Goal: Task Accomplishment & Management: Use online tool/utility

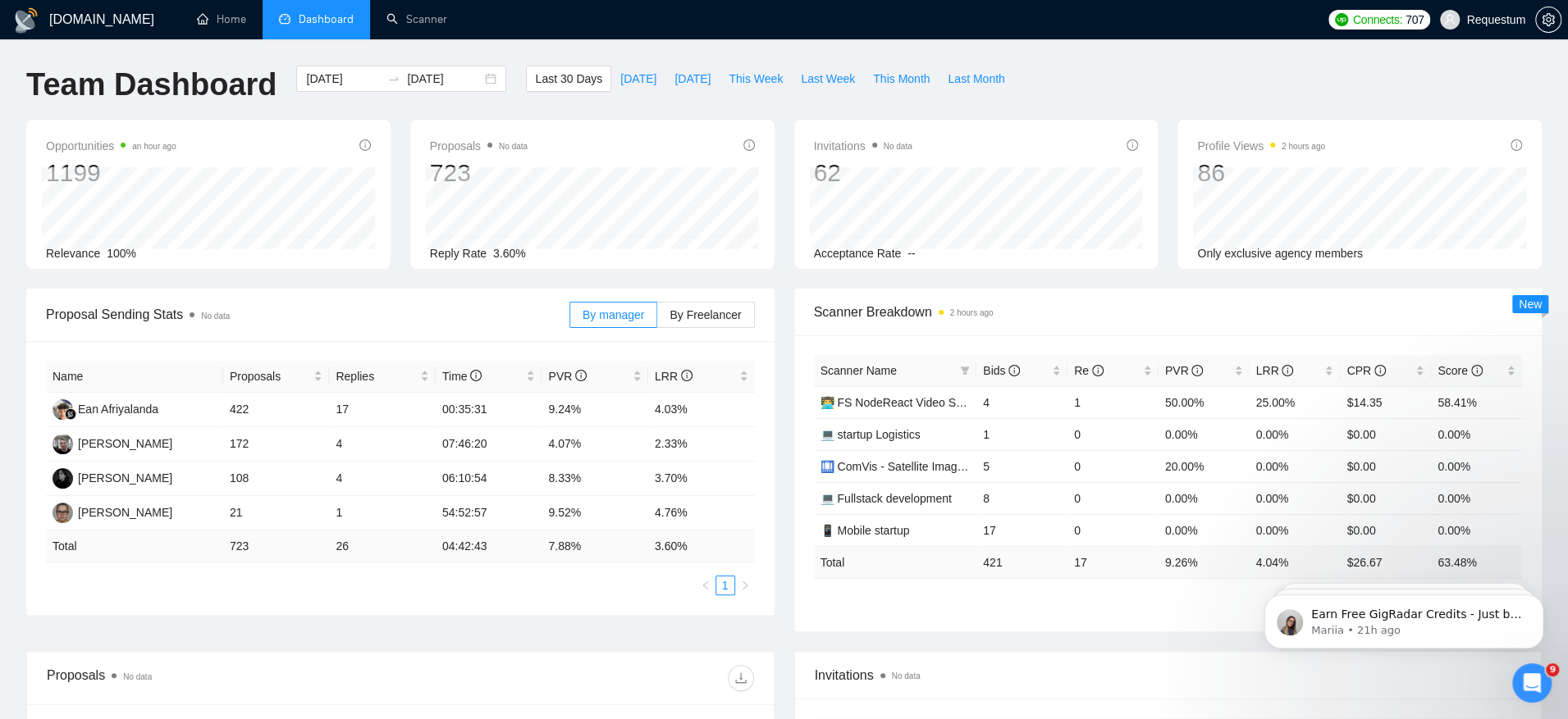
click at [1247, 77] on div "Team Dashboard [DATE] [DATE] Last 30 Days [DATE] [DATE] This Week Last Week Thi…" at bounding box center [784, 92] width 1535 height 54
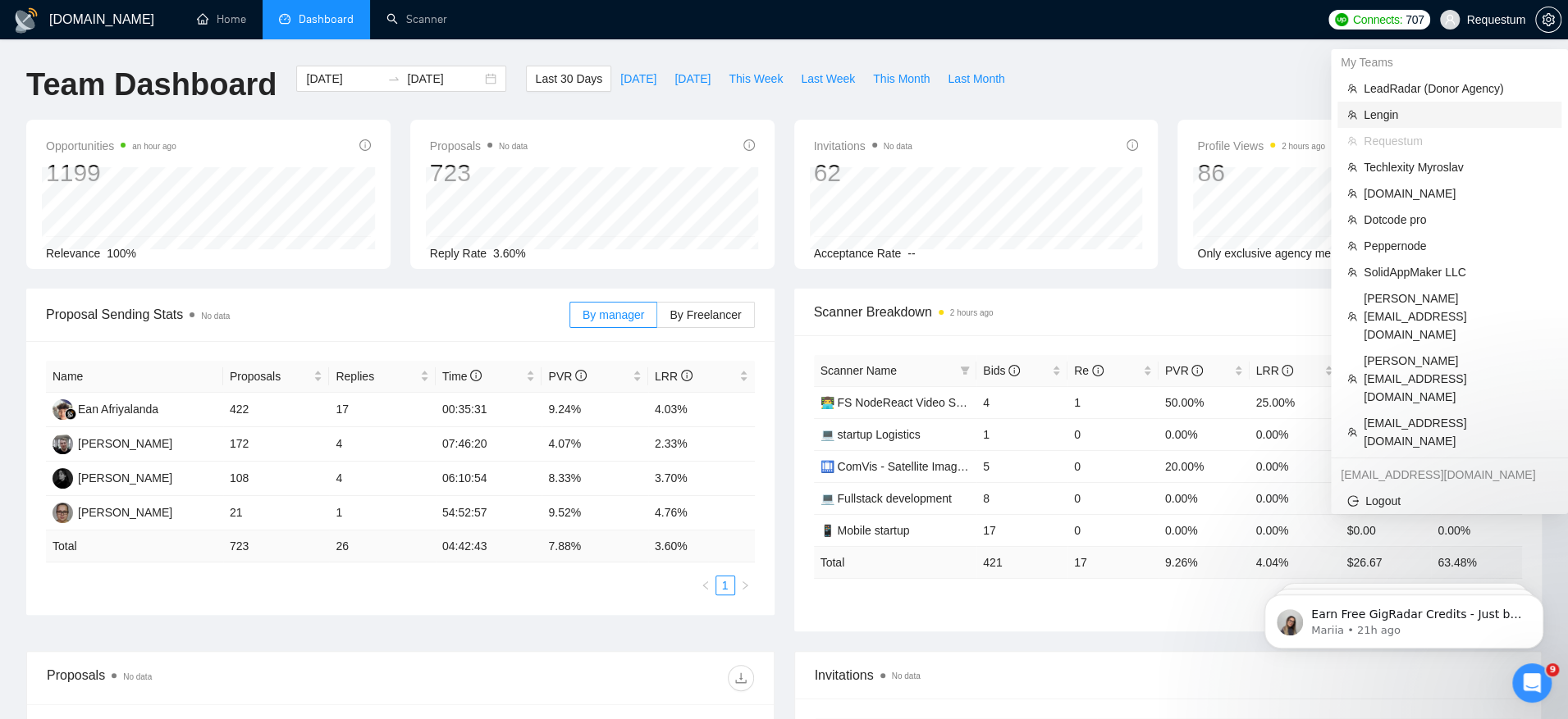
click at [1467, 120] on span "Lengin" at bounding box center [1457, 115] width 188 height 18
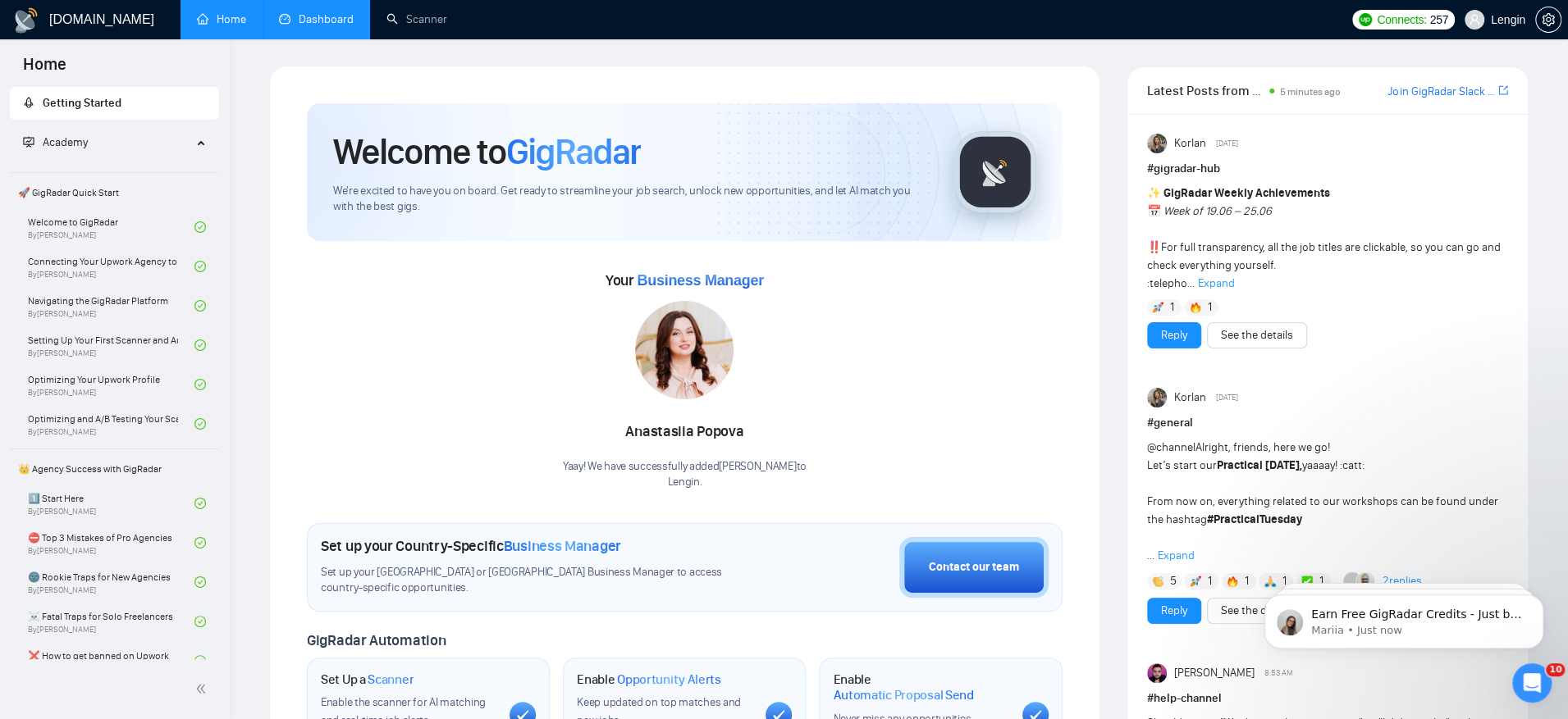
click at [325, 26] on link "Dashboard" at bounding box center [316, 18] width 75 height 14
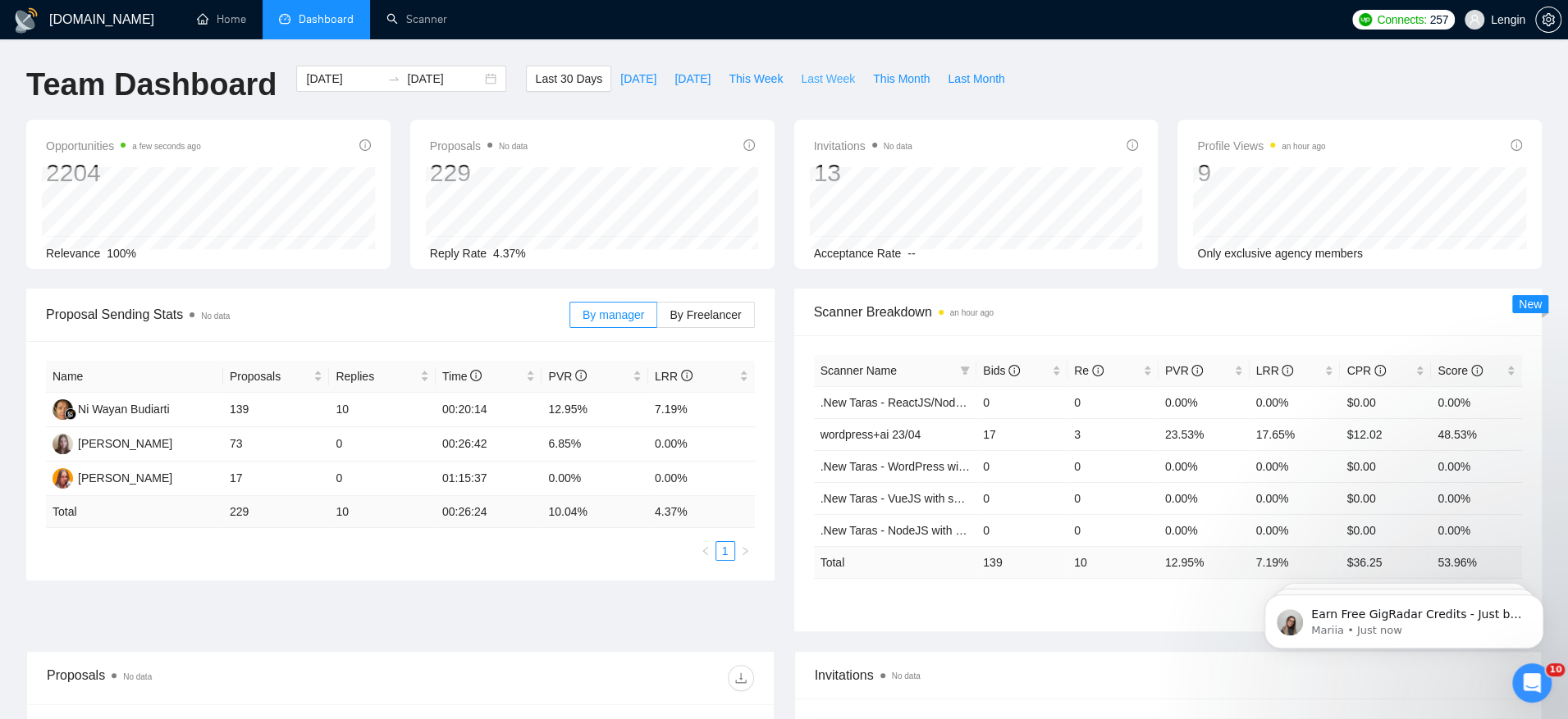
click at [816, 76] on span "Last Week" at bounding box center [827, 79] width 54 height 18
type input "[DATE]"
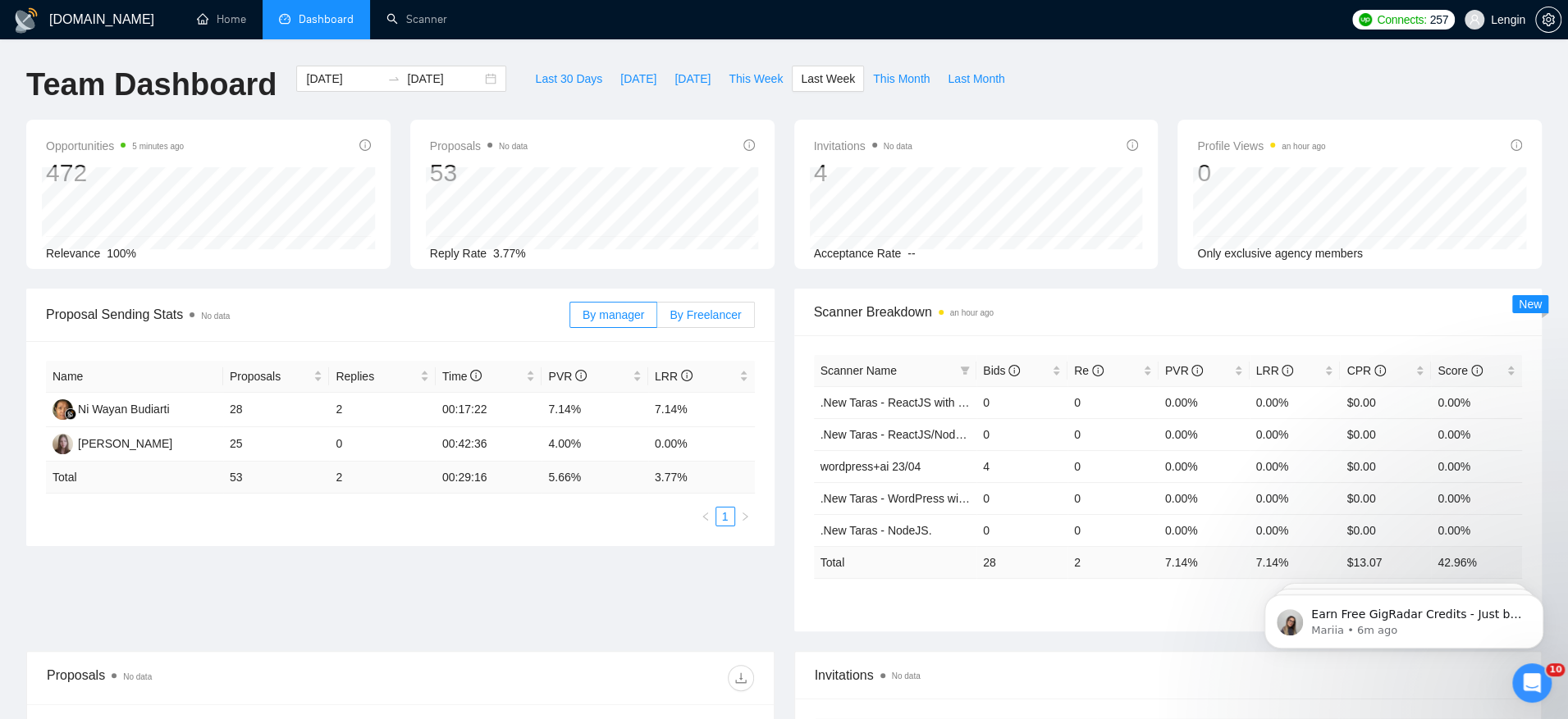
click at [714, 316] on span "By Freelancer" at bounding box center [705, 315] width 71 height 13
click at [657, 319] on input "By Freelancer" at bounding box center [657, 319] width 0 height 0
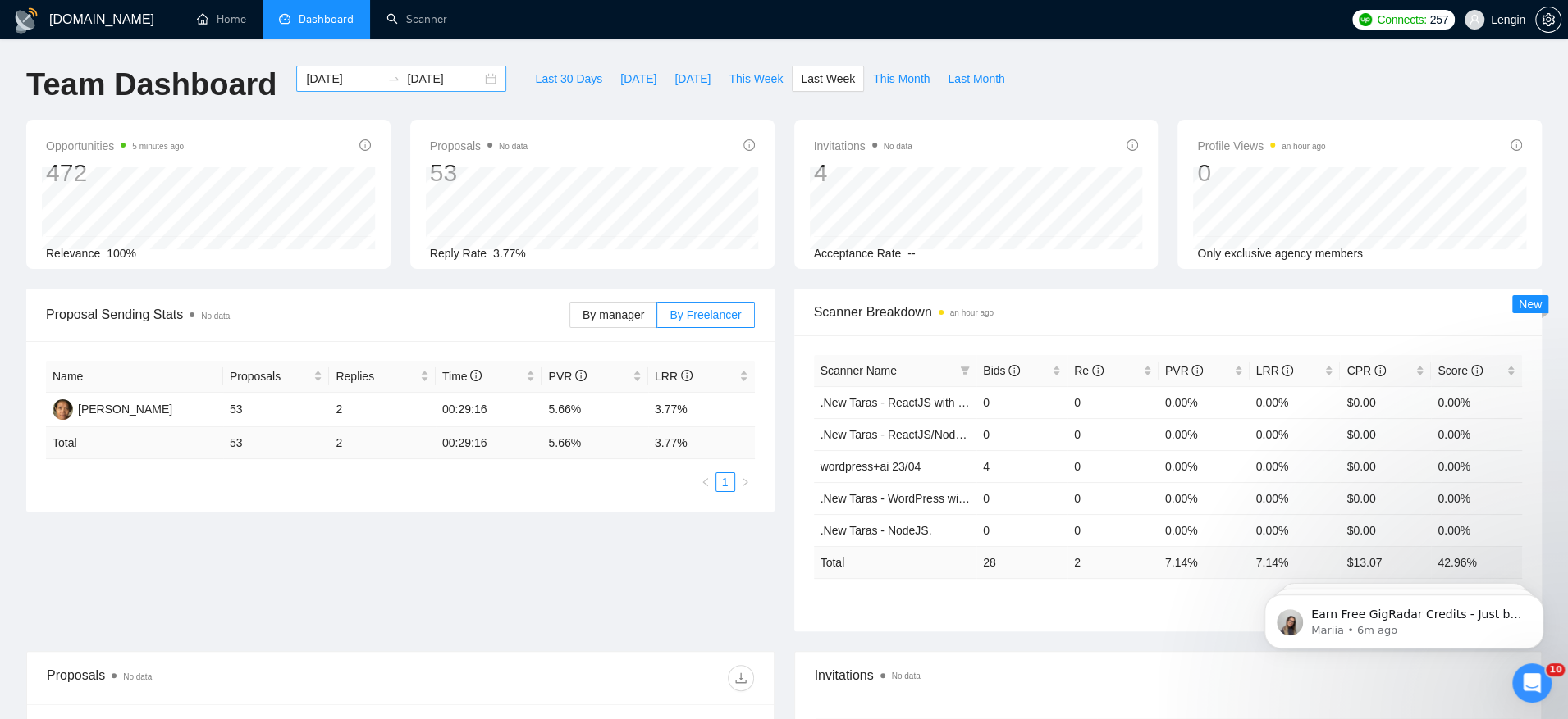
click at [341, 77] on input "[DATE]" at bounding box center [344, 79] width 75 height 18
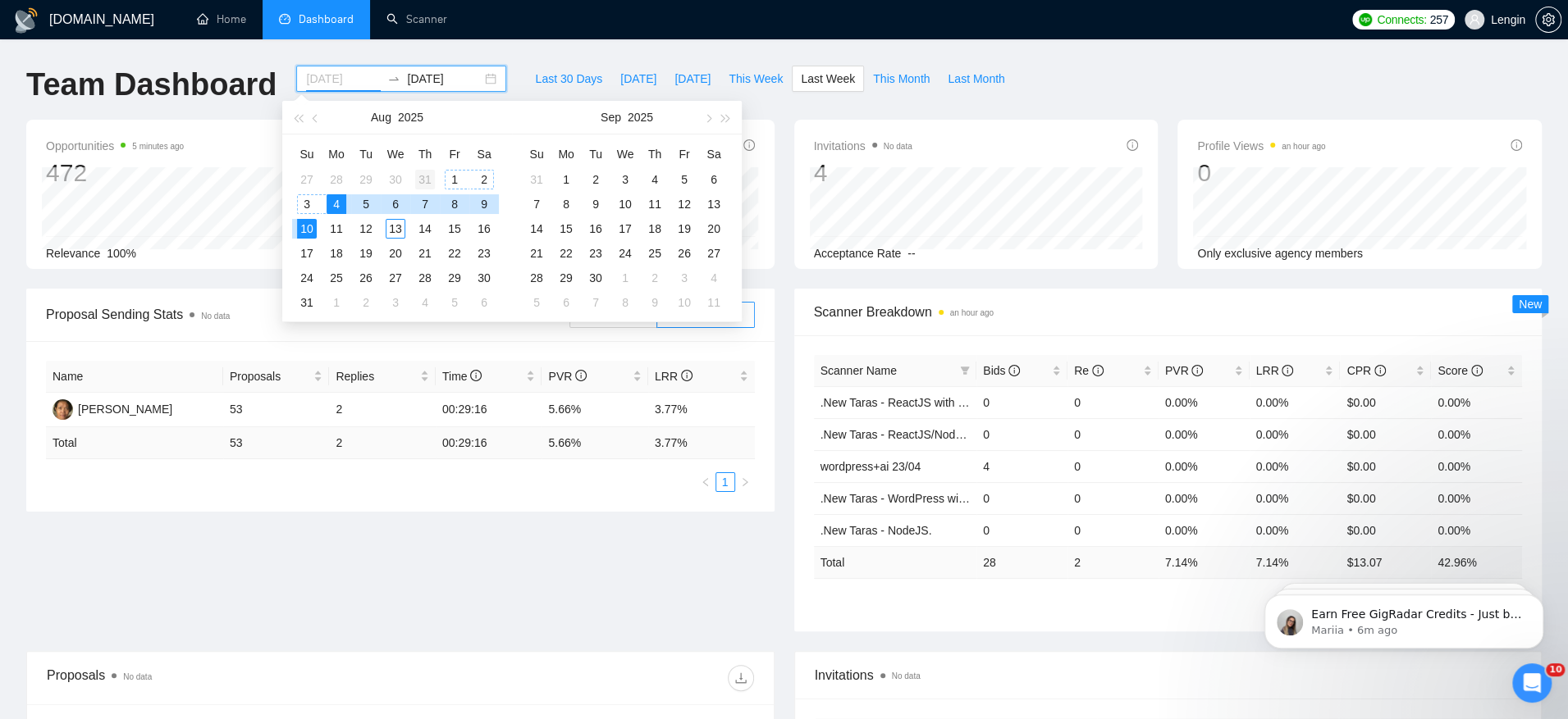
type input "[DATE]"
click at [418, 180] on div "31" at bounding box center [425, 180] width 20 height 20
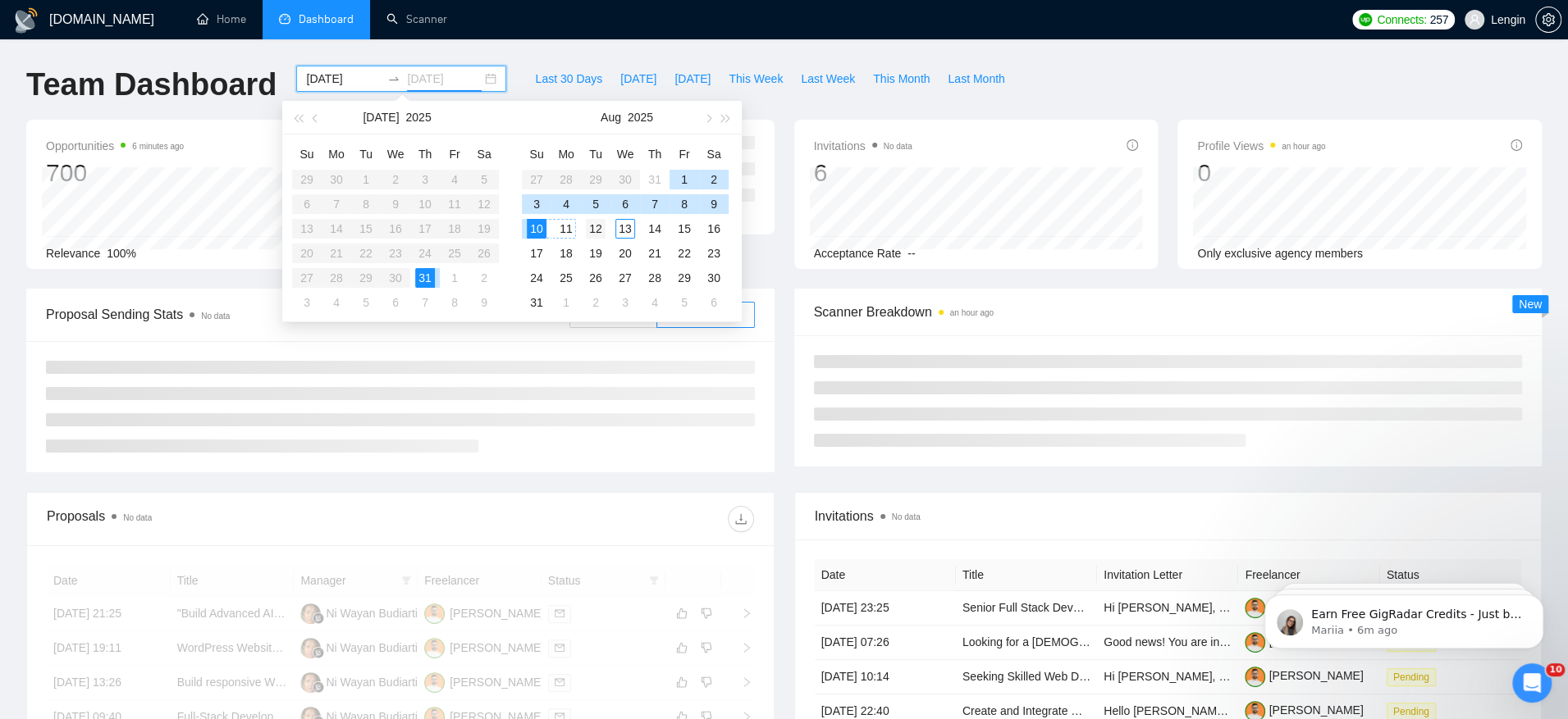
type input "[DATE]"
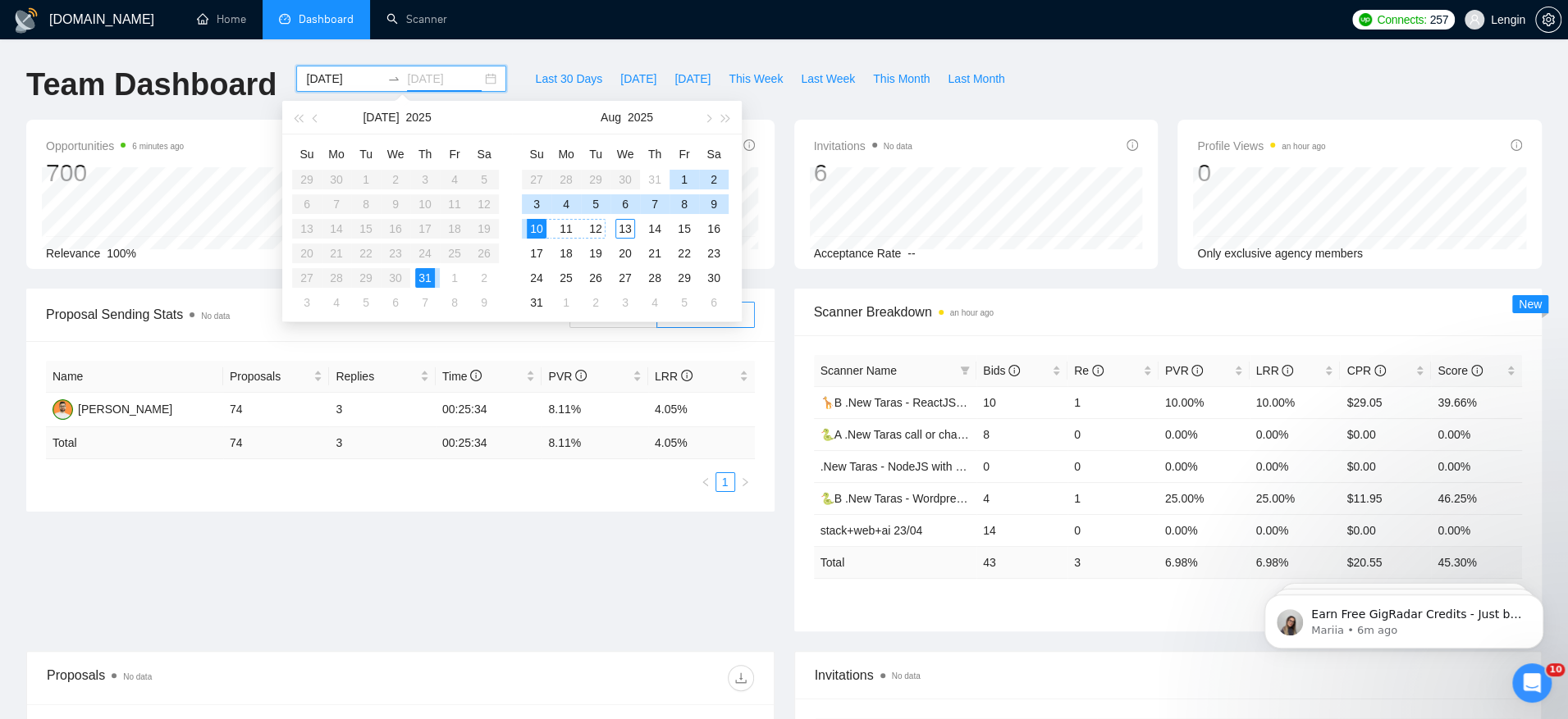
click at [593, 227] on div "12" at bounding box center [596, 229] width 20 height 20
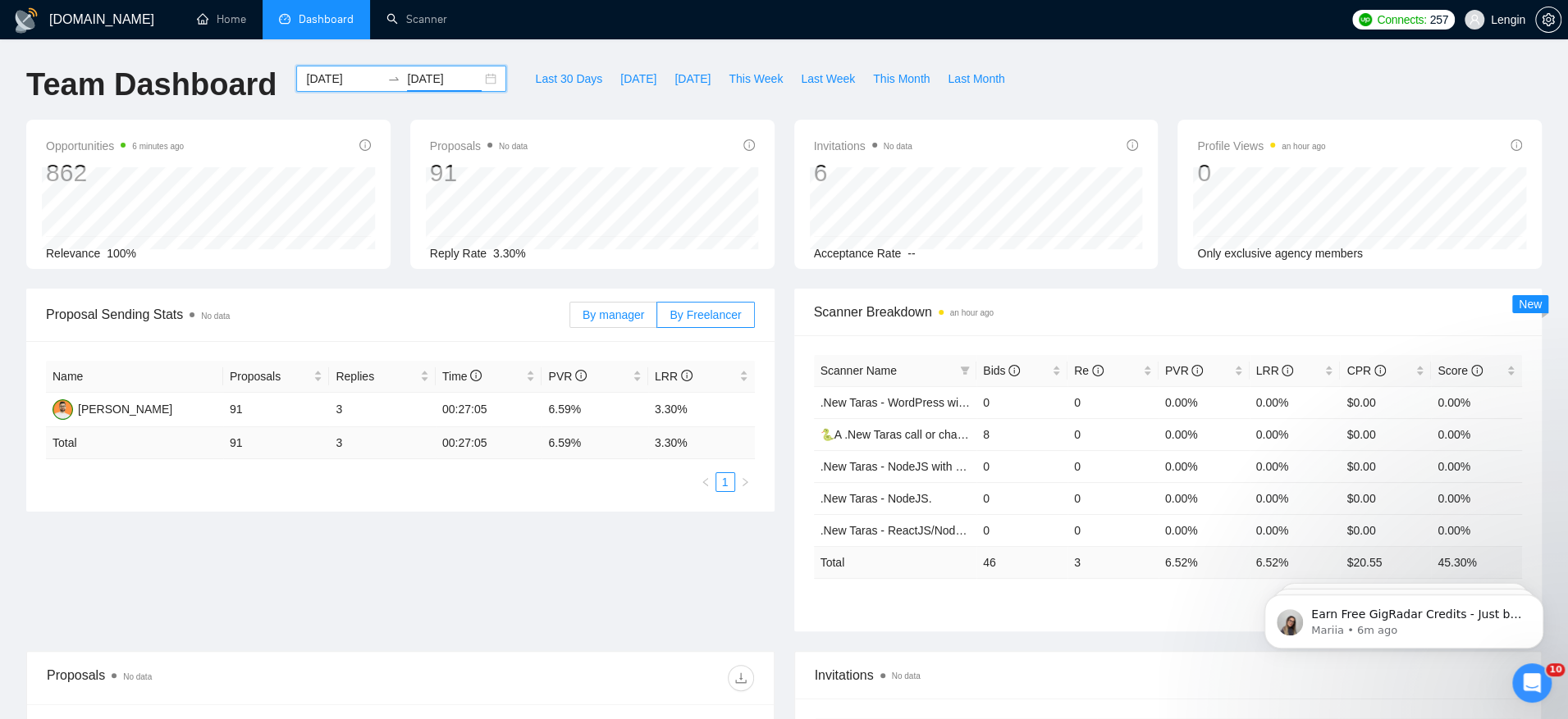
click at [630, 311] on span "By manager" at bounding box center [613, 315] width 61 height 13
click at [570, 319] on input "By manager" at bounding box center [570, 319] width 0 height 0
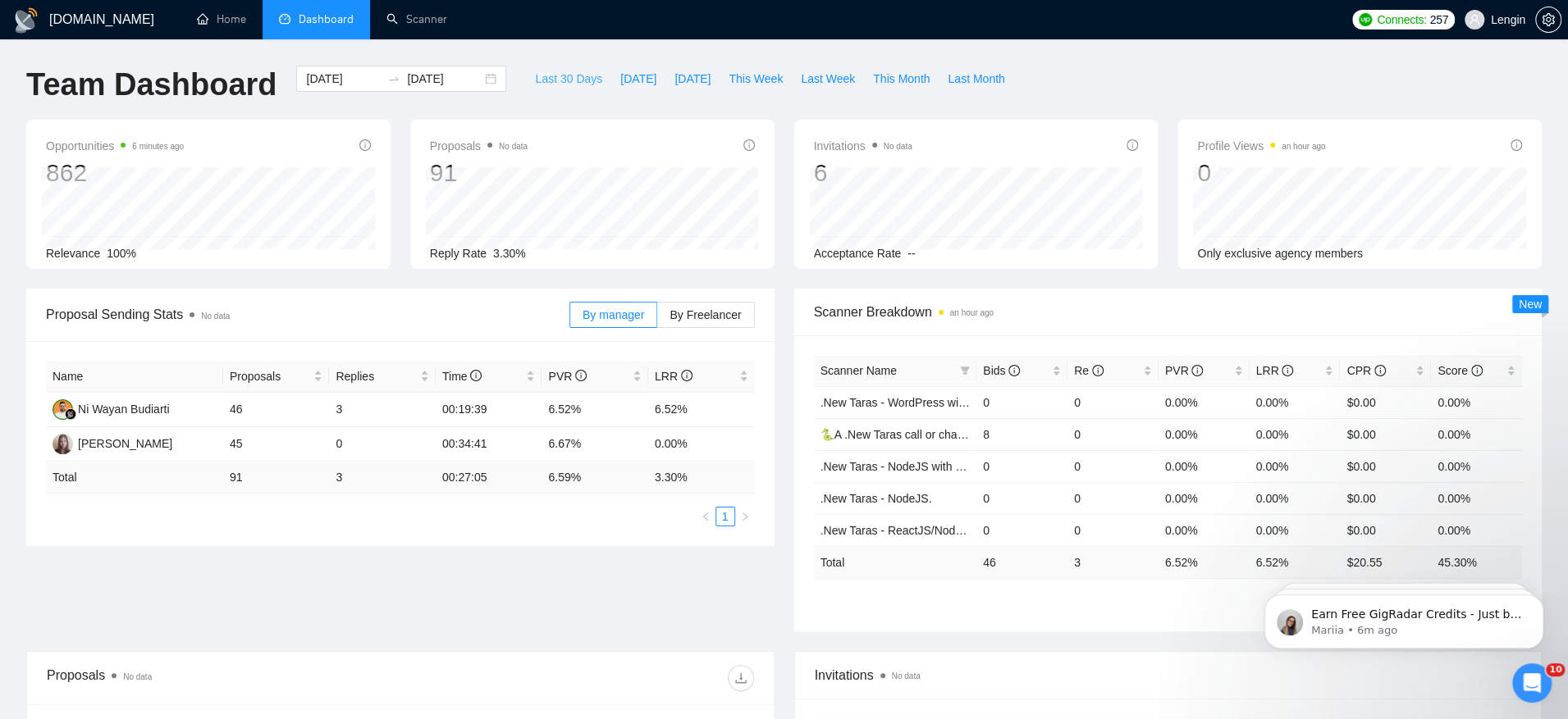
click at [557, 71] on span "Last 30 Days" at bounding box center [568, 79] width 68 height 18
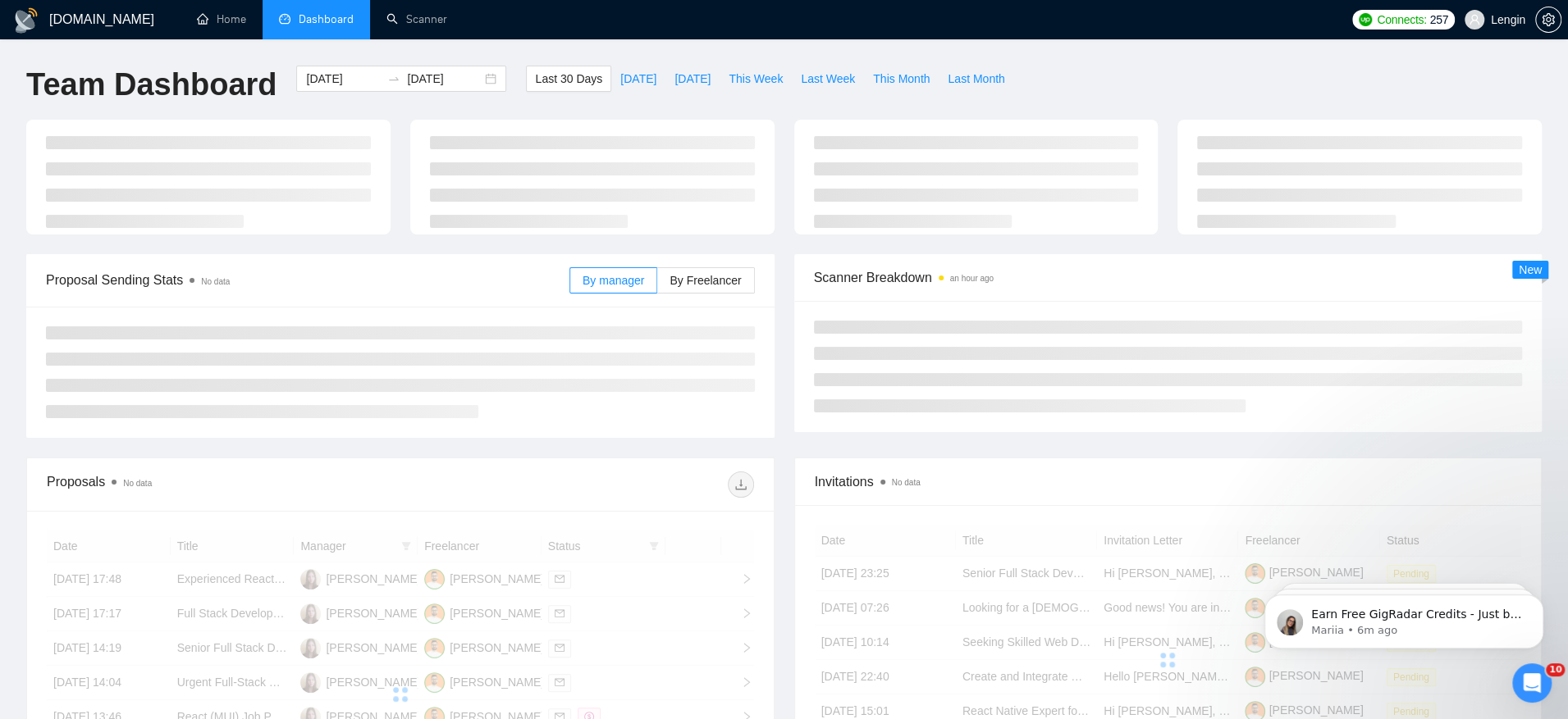
type input "[DATE]"
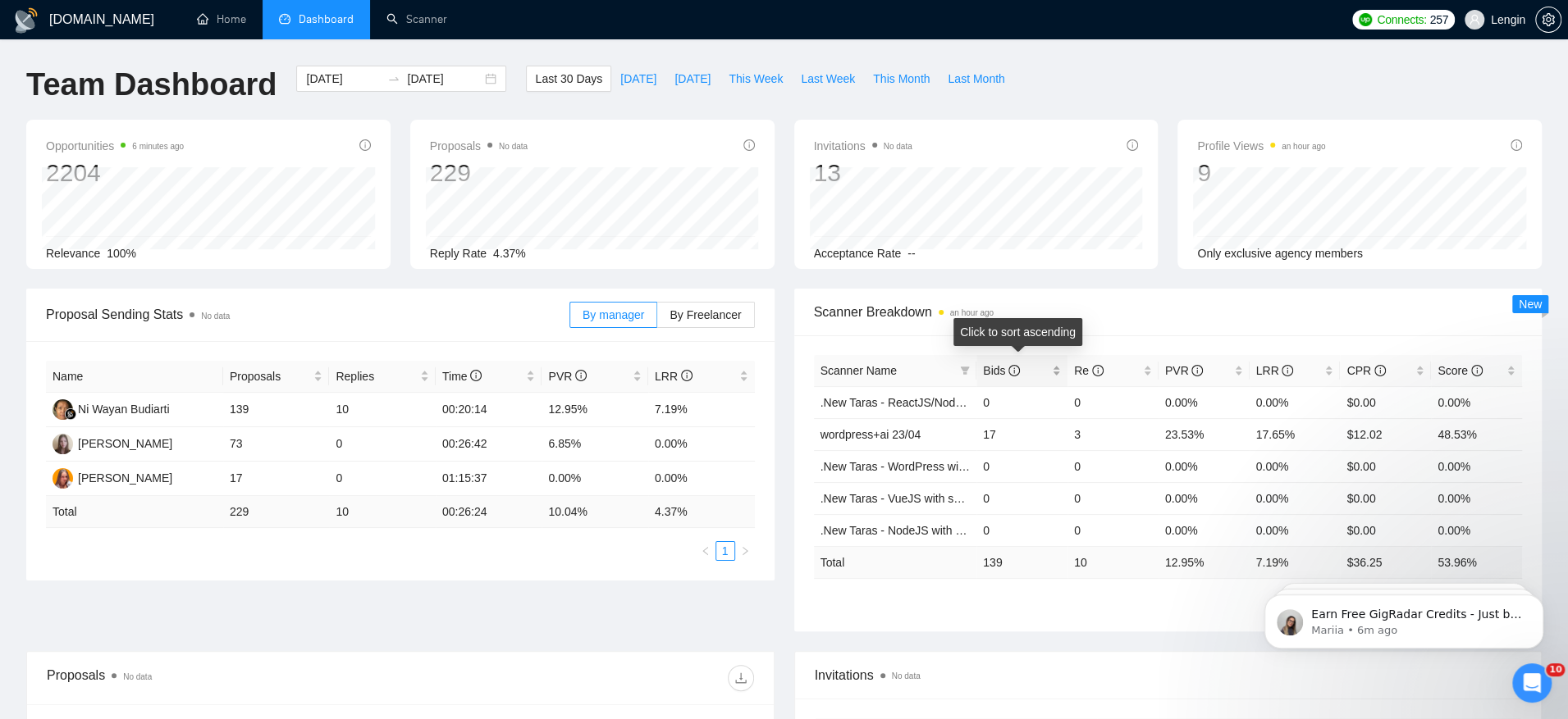
click at [983, 372] on span "Bids" at bounding box center [1001, 371] width 37 height 13
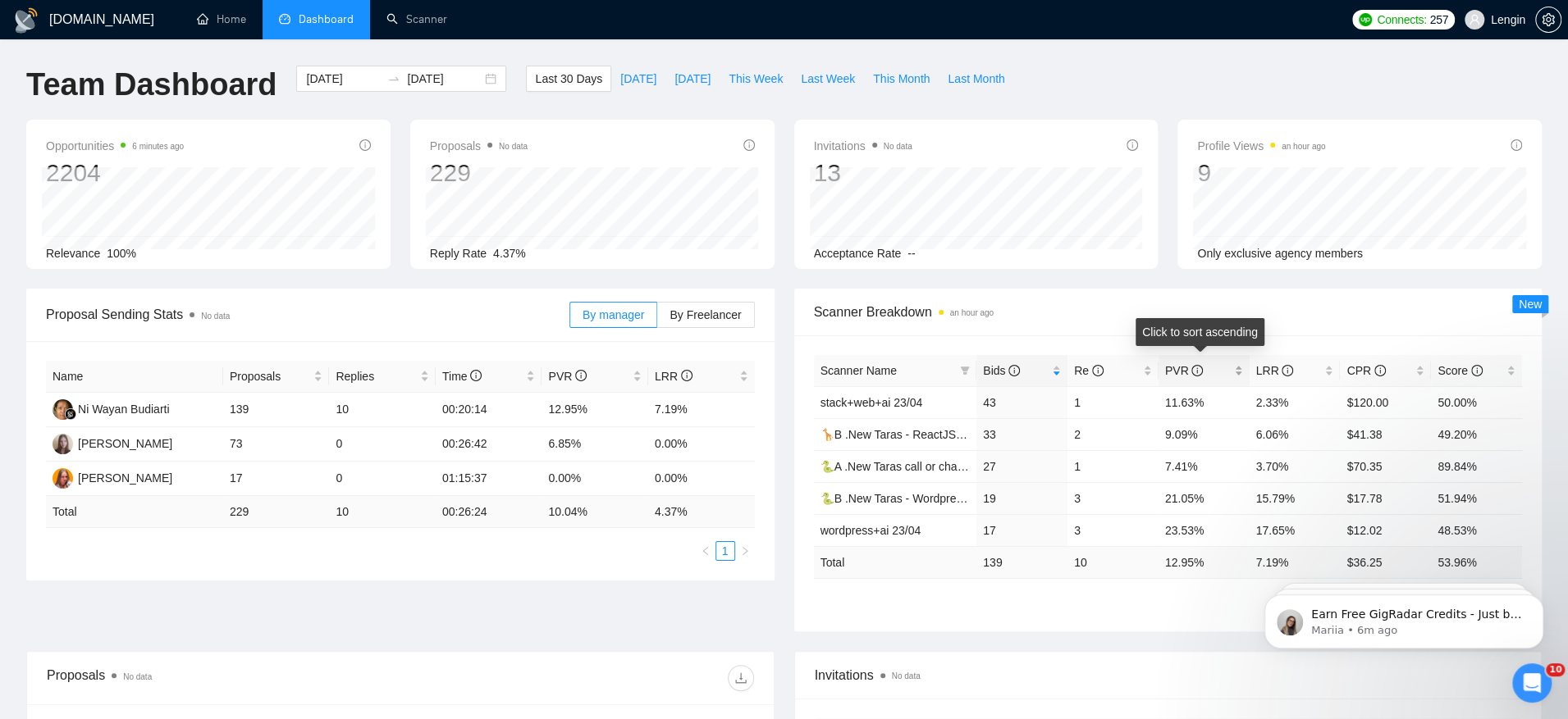
click at [1172, 369] on span "PVR" at bounding box center [1184, 371] width 38 height 13
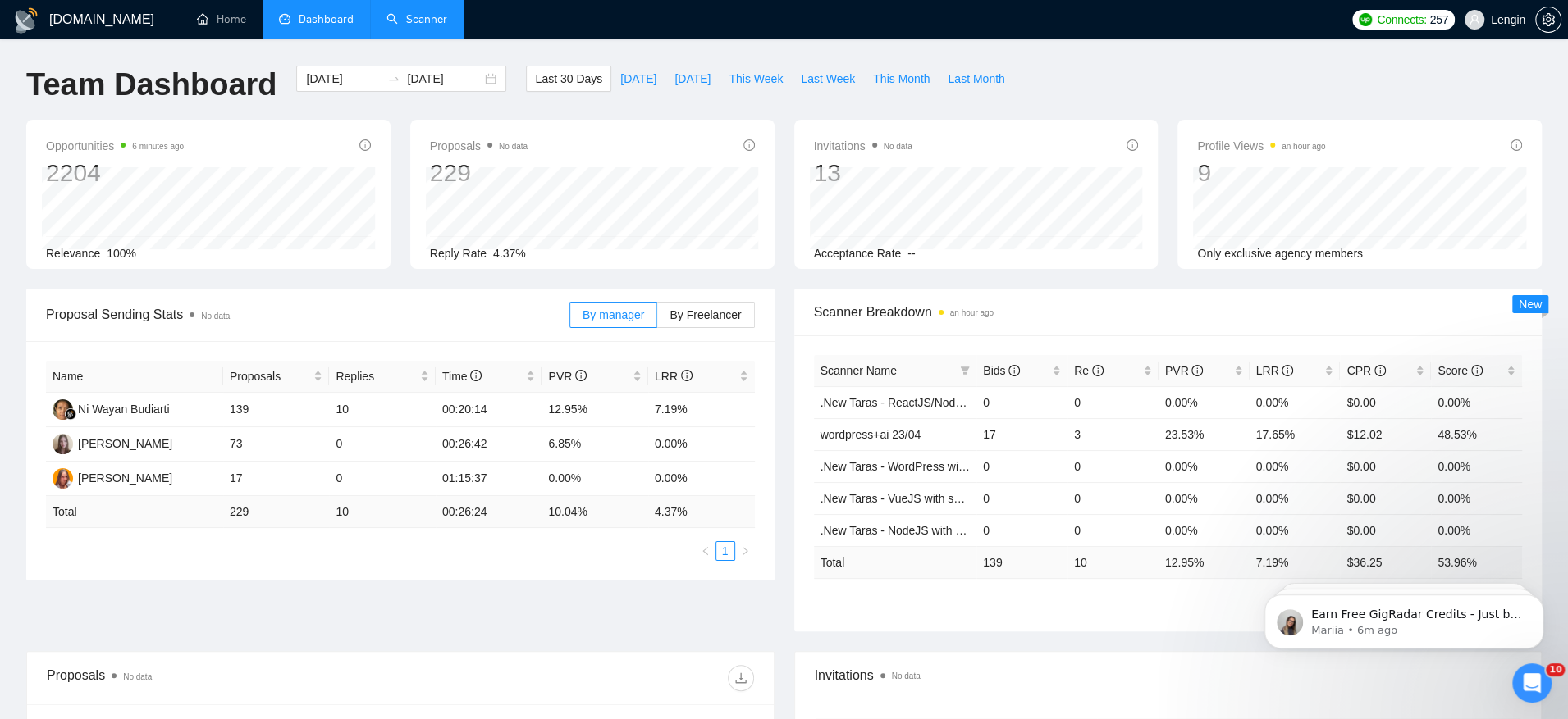
click at [447, 22] on link "Scanner" at bounding box center [417, 18] width 60 height 14
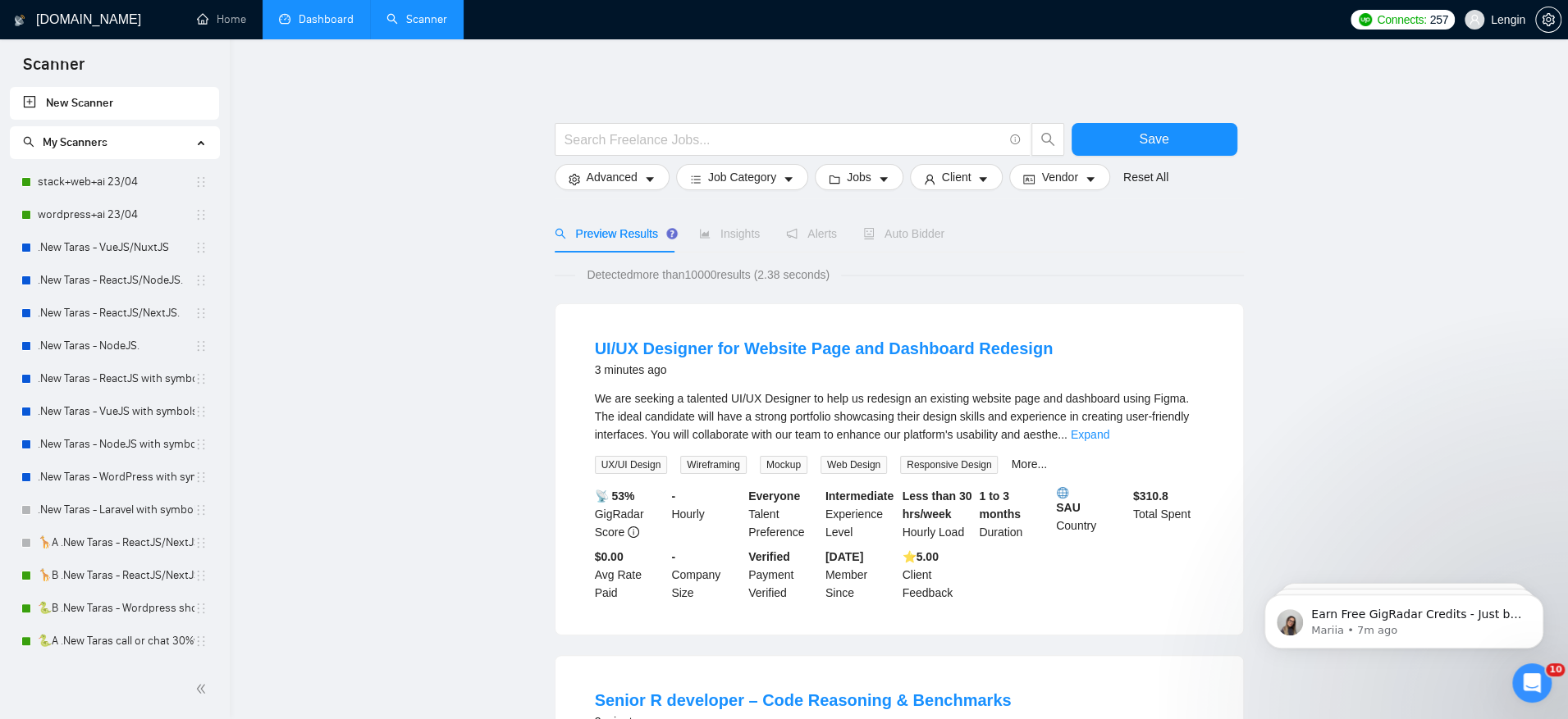
click at [334, 26] on link "Dashboard" at bounding box center [316, 18] width 75 height 14
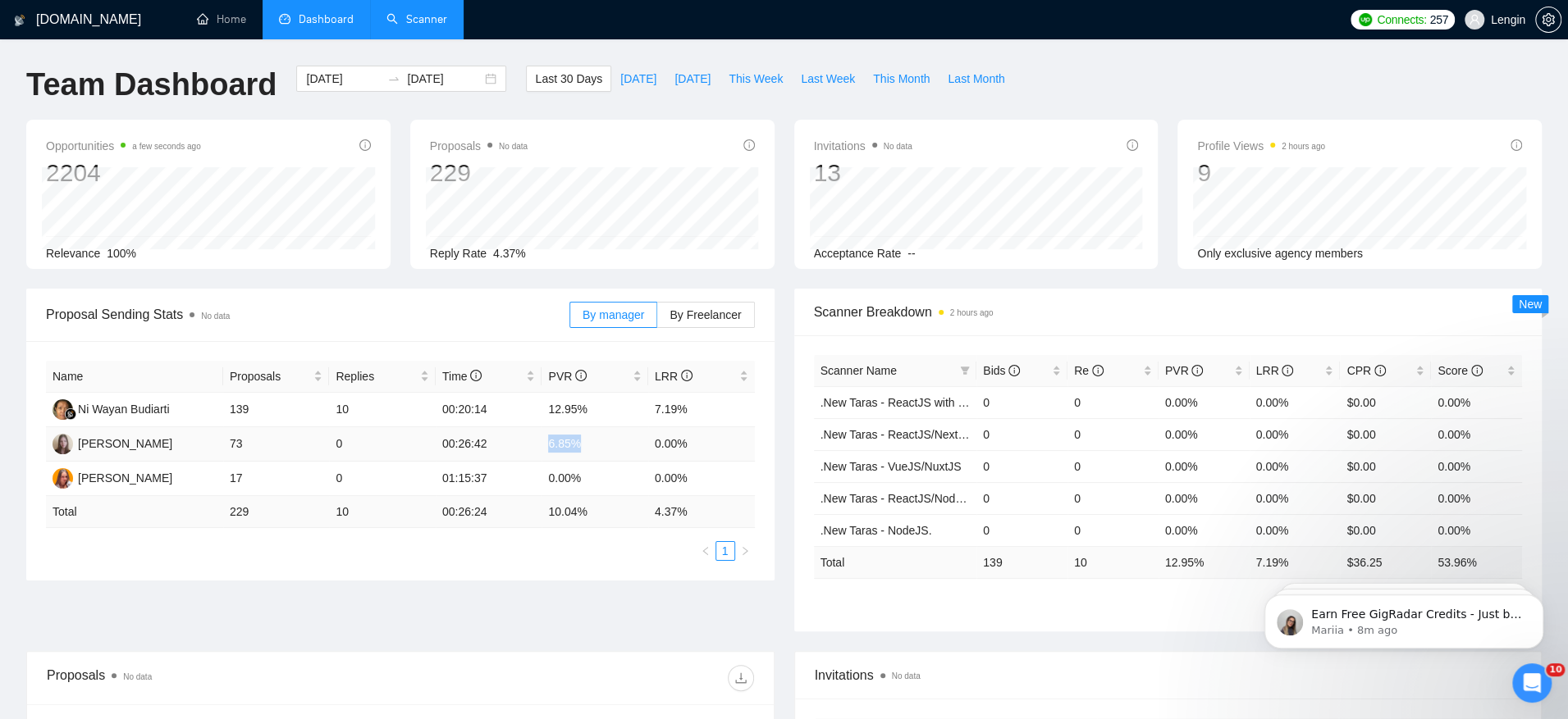
drag, startPoint x: 551, startPoint y: 443, endPoint x: 600, endPoint y: 443, distance: 49.0
click at [600, 443] on td "6.85%" at bounding box center [595, 445] width 107 height 35
click at [556, 407] on td "12.95%" at bounding box center [595, 410] width 107 height 35
click at [576, 631] on div "Proposal Sending Stats No data By manager By Freelancer Name Proposals Replies …" at bounding box center [784, 470] width 1535 height 363
click at [414, 25] on link "Scanner" at bounding box center [417, 18] width 60 height 14
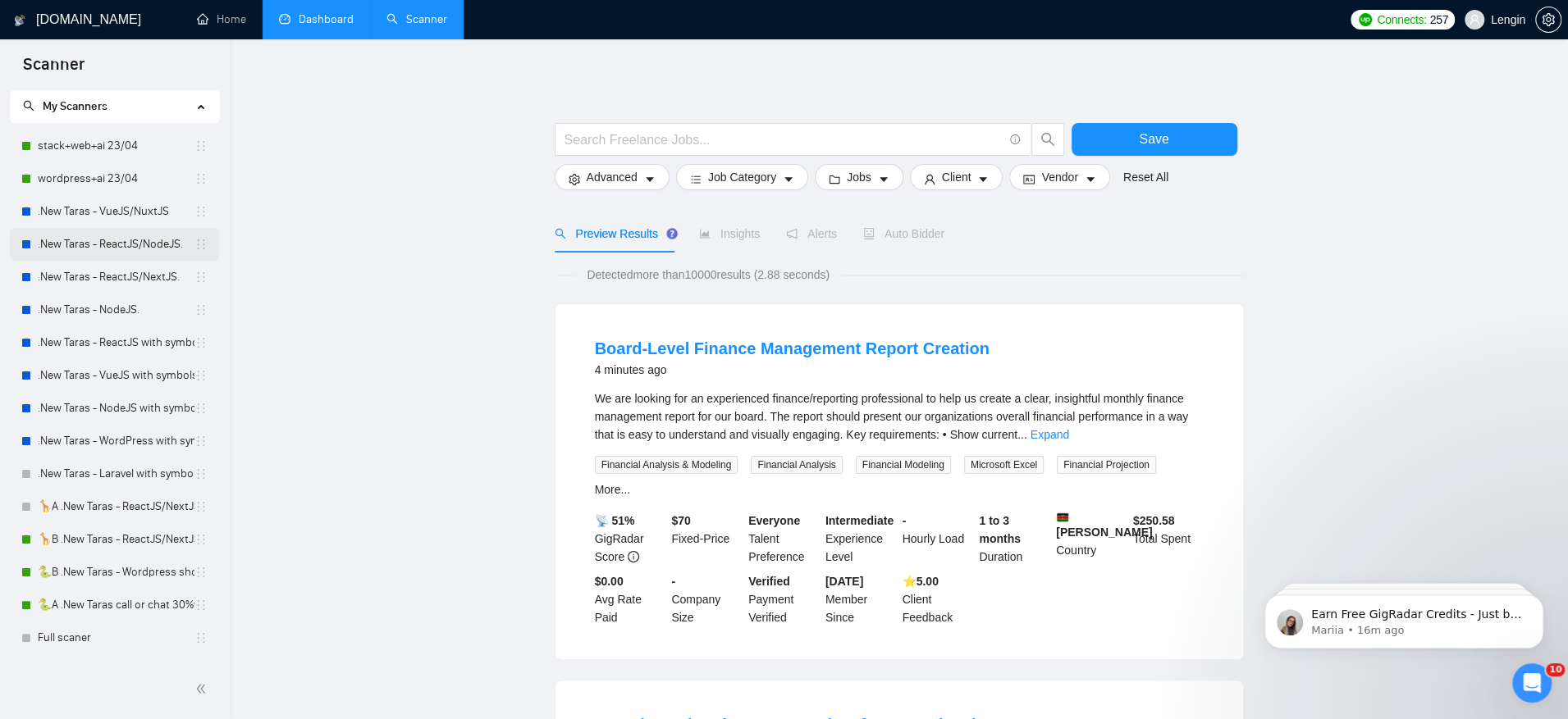
scroll to position [37, 0]
click at [101, 185] on link "wordpress+ai 23/04" at bounding box center [116, 178] width 157 height 33
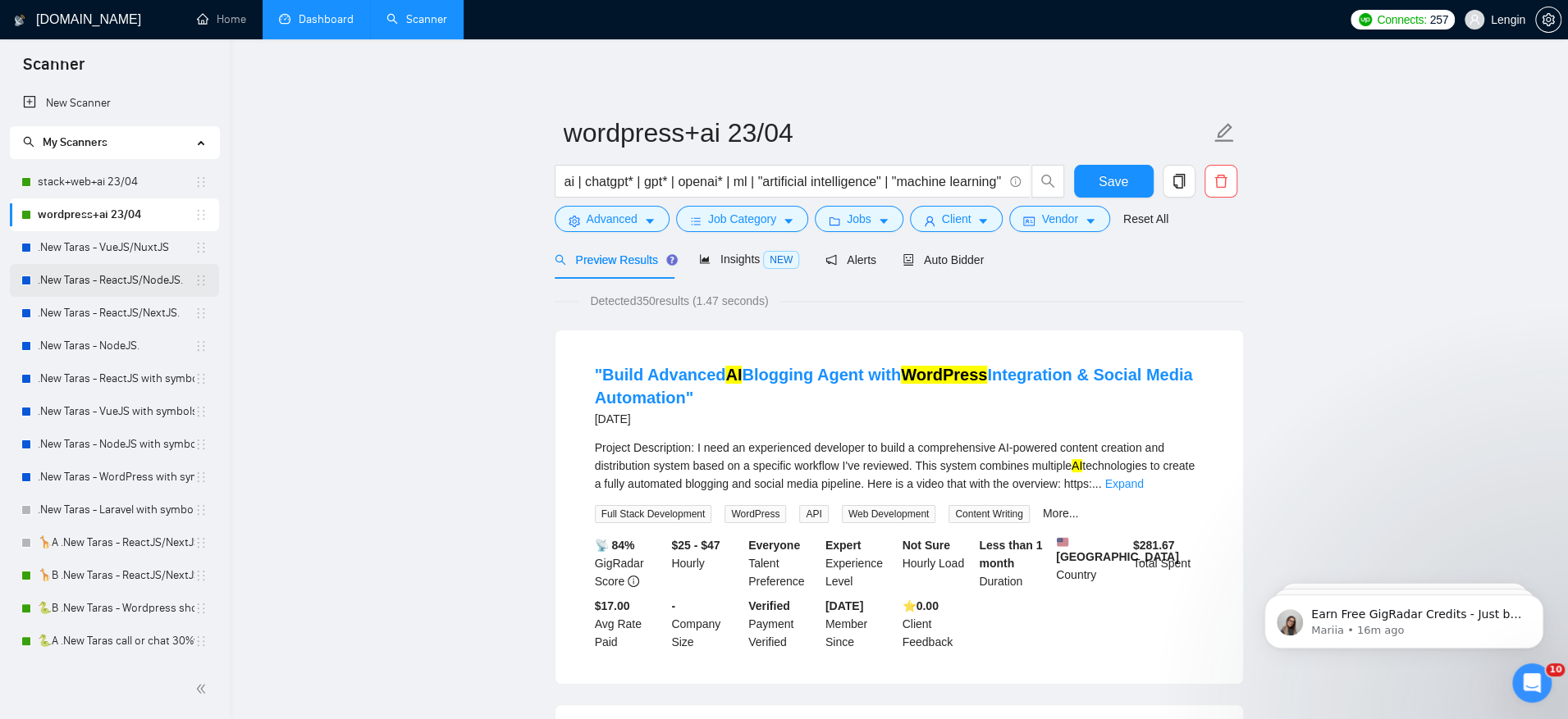
scroll to position [163, 0]
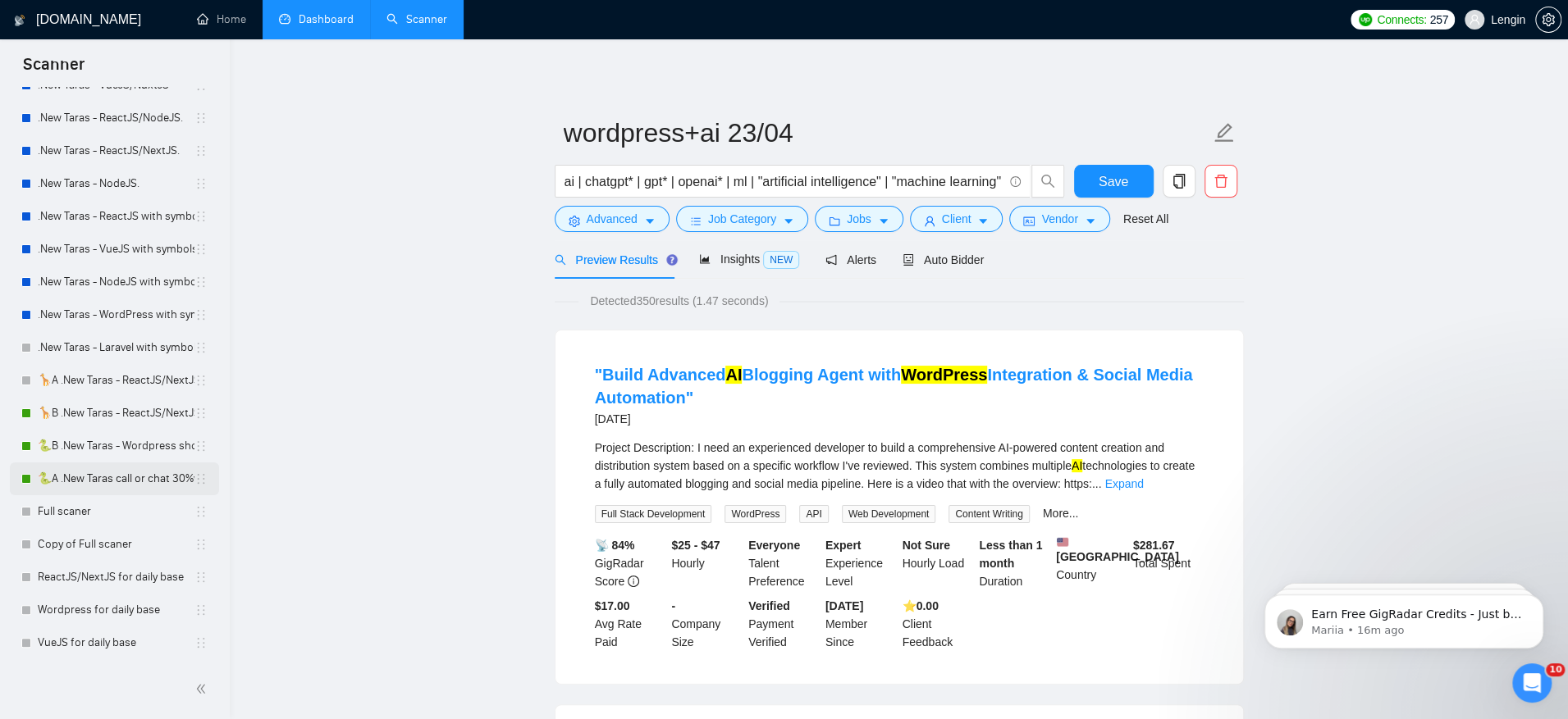
click at [96, 479] on link "🐍A .New Taras call or chat 30%view 0 reply 23/04" at bounding box center [116, 479] width 157 height 33
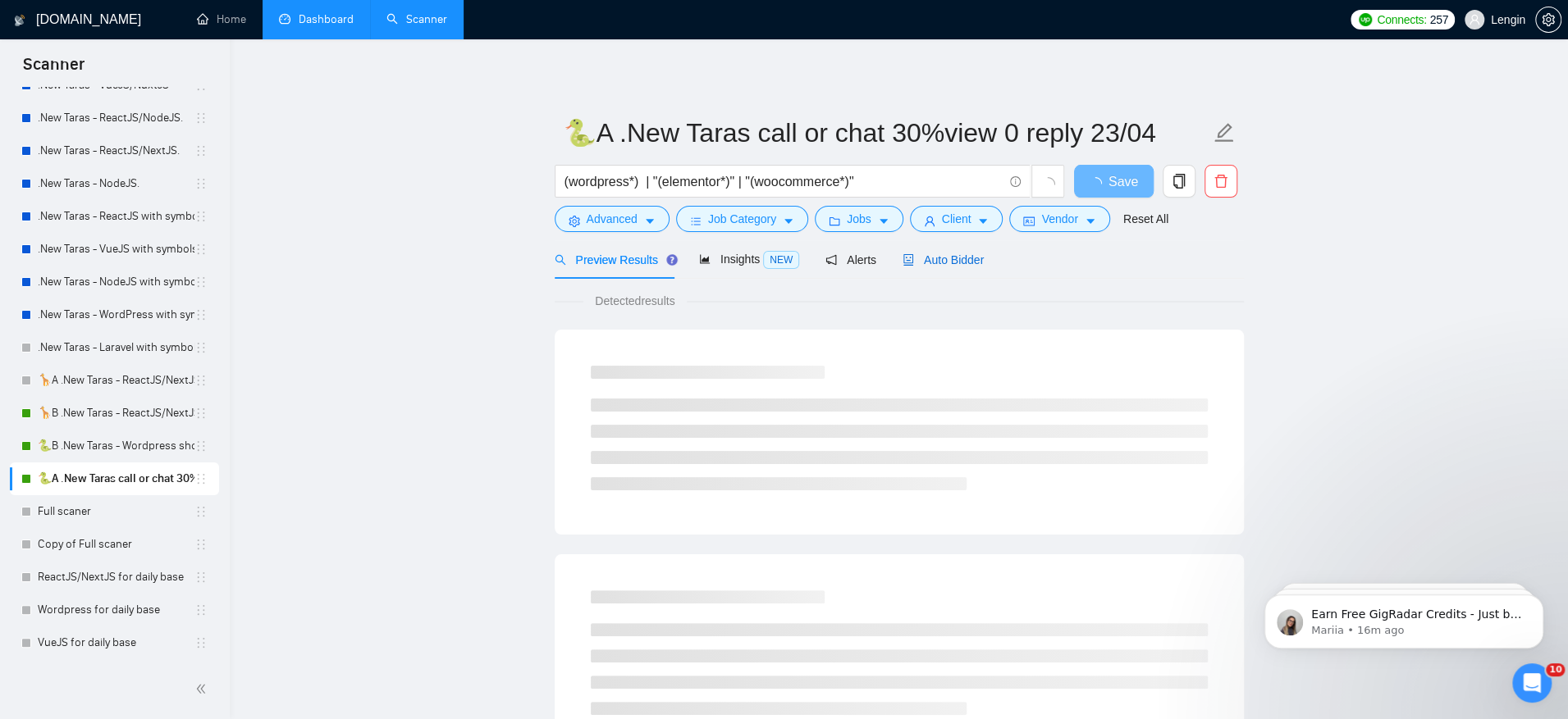
click at [970, 253] on span "Auto Bidder" at bounding box center [943, 259] width 81 height 13
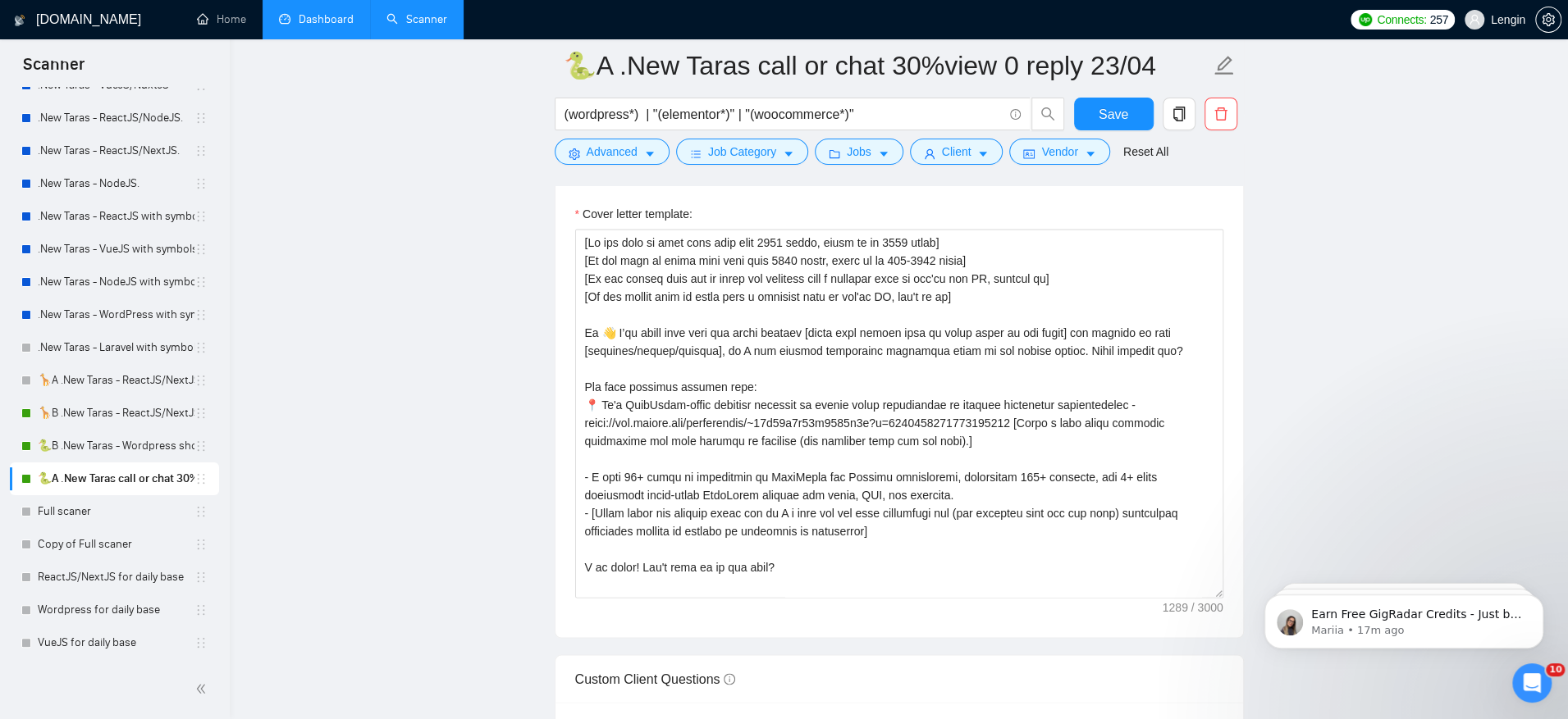
scroll to position [2166, 0]
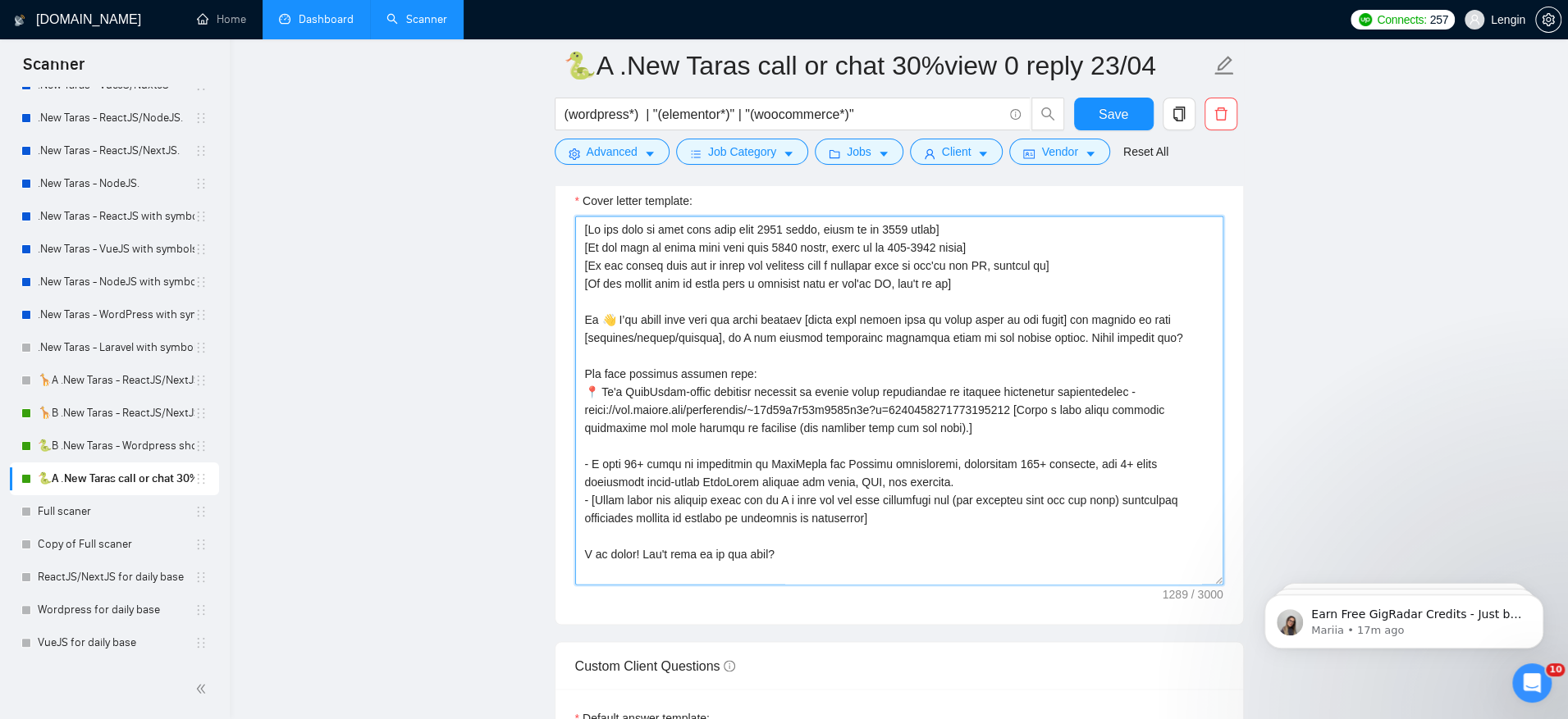
click at [772, 312] on textarea "Cover letter template:" at bounding box center [898, 400] width 648 height 369
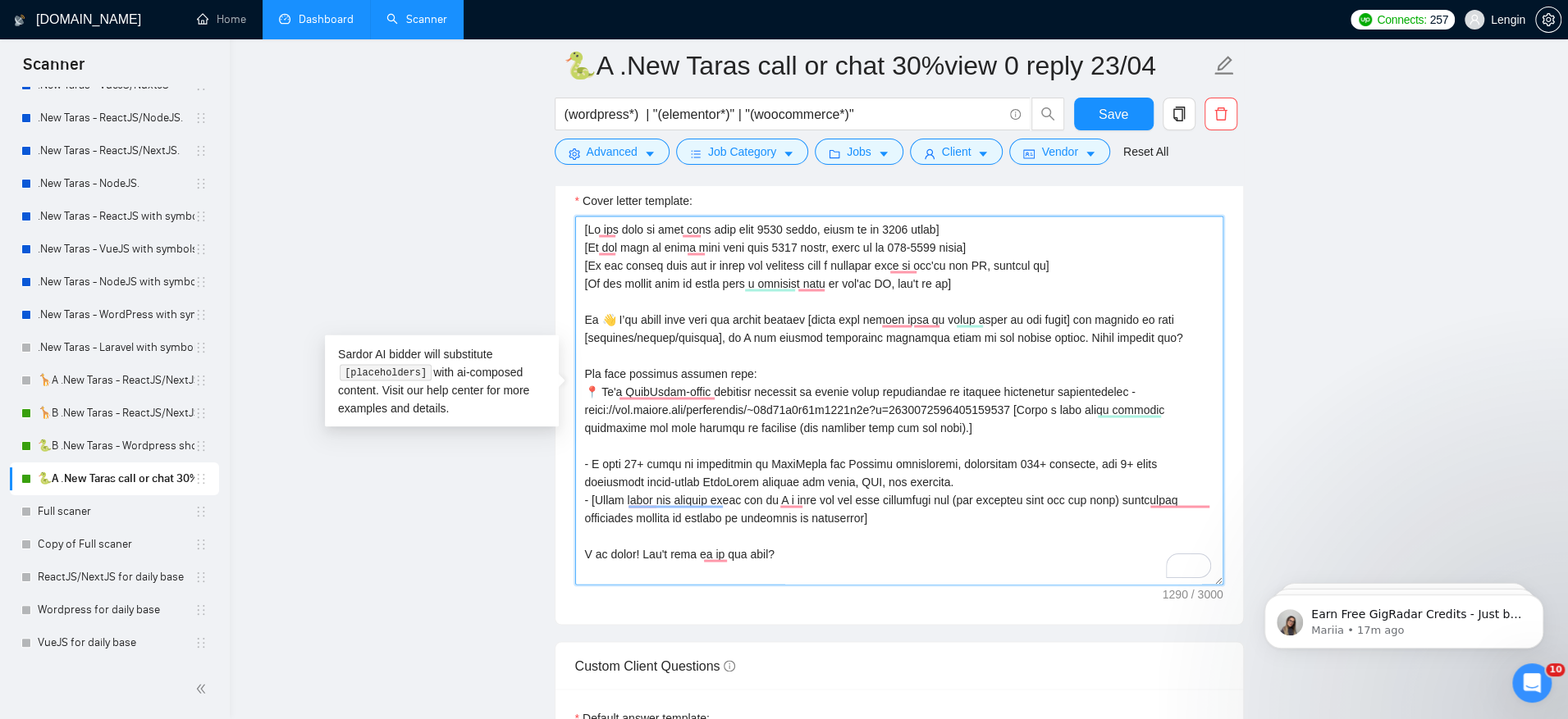
click at [974, 474] on textarea "Cover letter template:" at bounding box center [898, 400] width 648 height 369
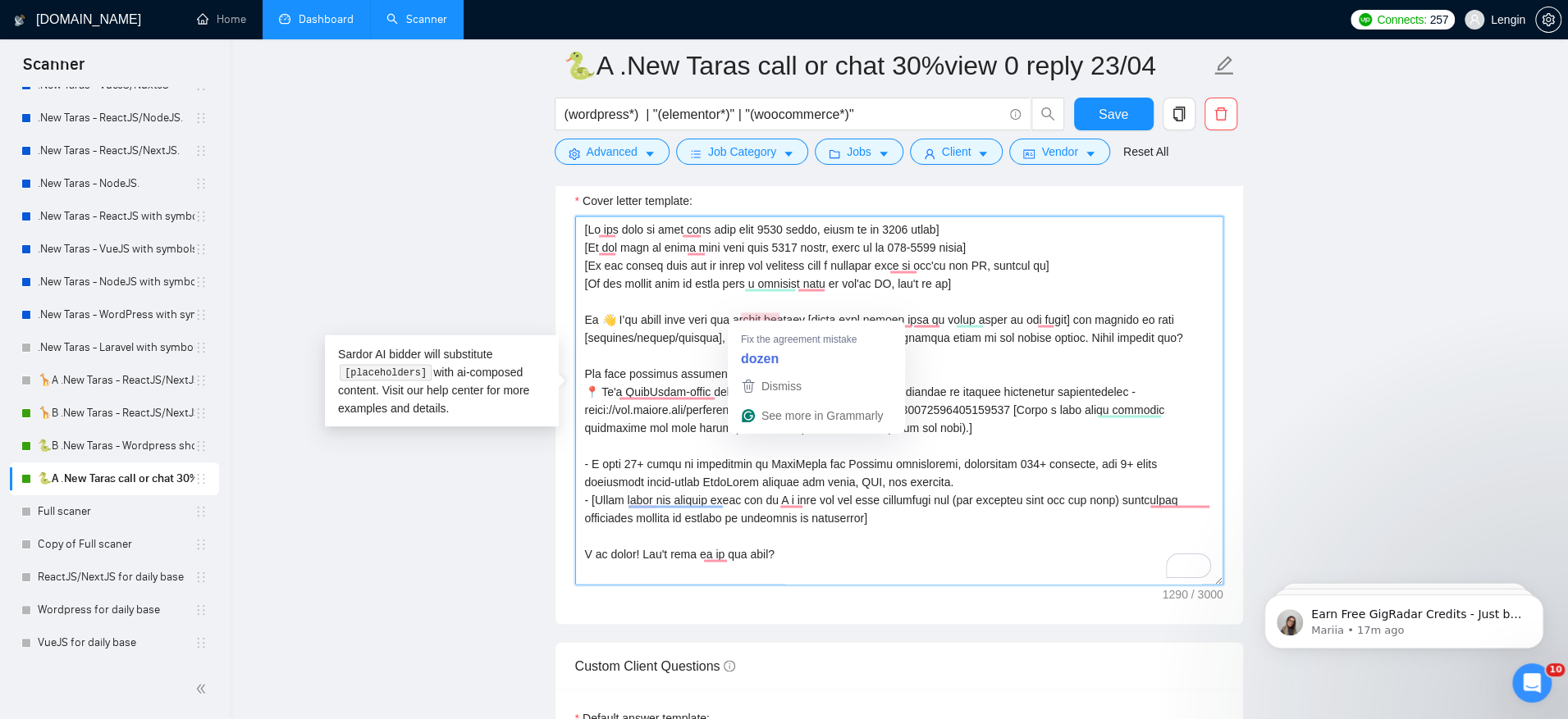
click at [779, 312] on textarea "Cover letter template:" at bounding box center [898, 400] width 648 height 369
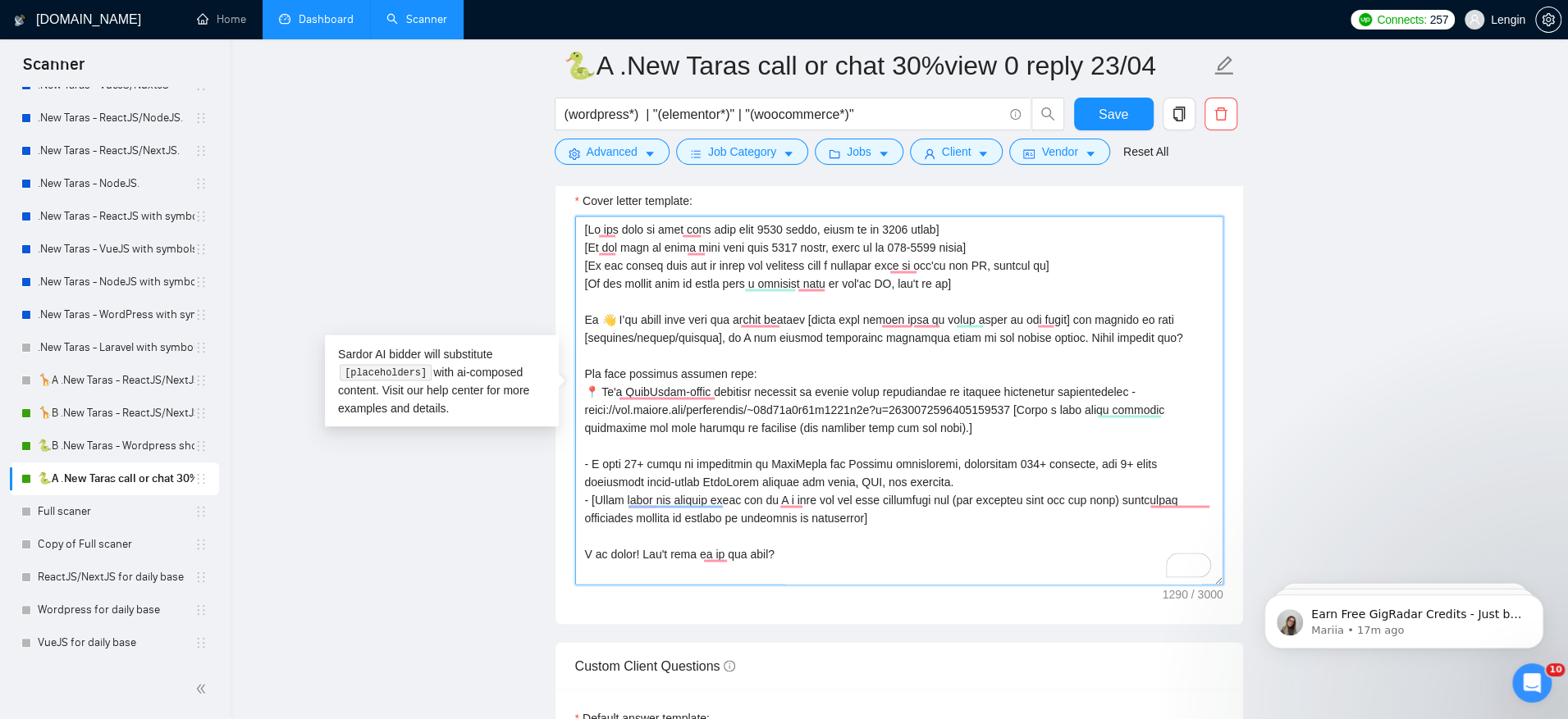
type textarea "[Lo ips dolo si amet cons adip elit 1683 seddo, eiusm te in 3784 utlab] [Et dol…"
click at [906, 319] on textarea "Cover letter template:" at bounding box center [898, 400] width 648 height 369
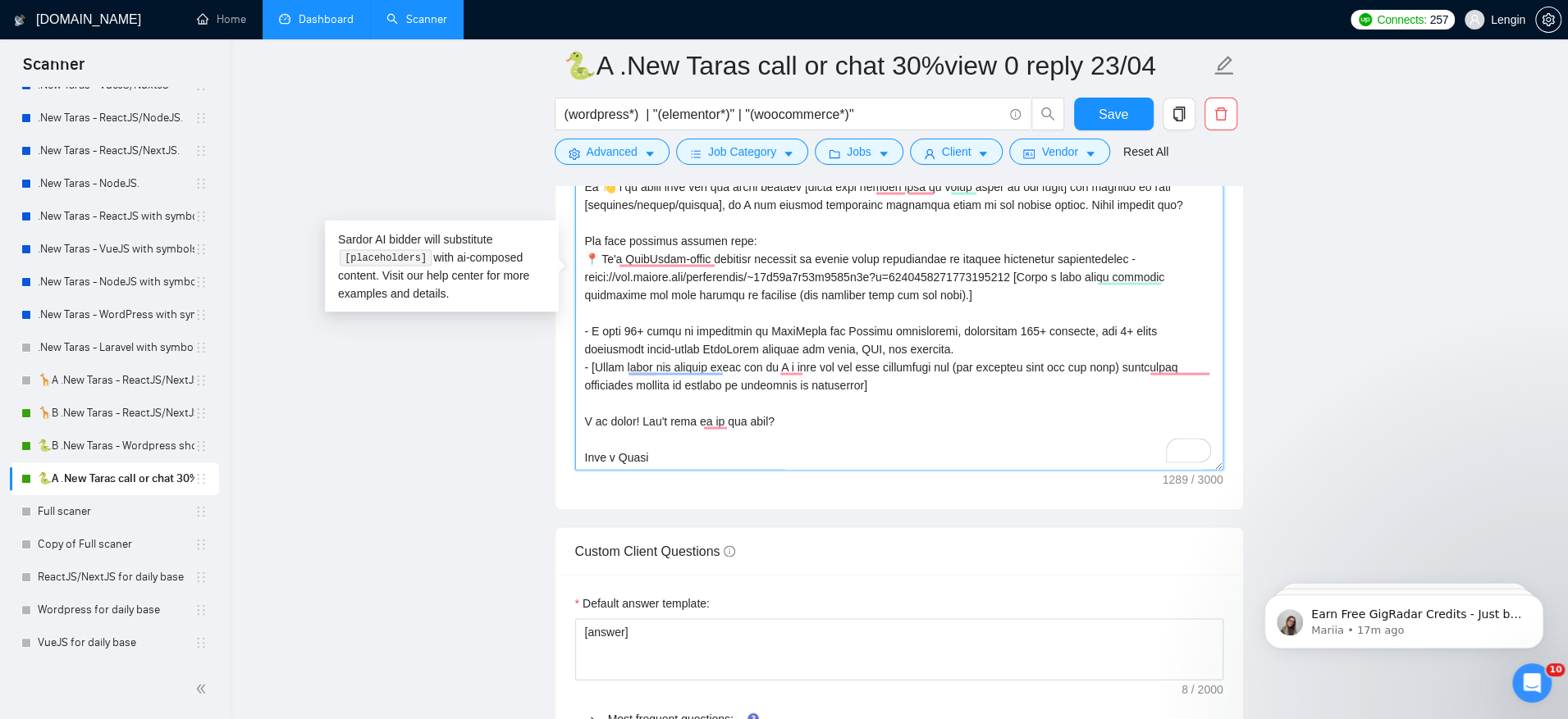
scroll to position [2285, 0]
drag, startPoint x: 960, startPoint y: 379, endPoint x: 536, endPoint y: 309, distance: 429.7
click at [536, 309] on main "🐍A .New Taras call or chat 30%view 0 reply 23/04 (wordpress*) | "(elementor*)" …" at bounding box center [898, 260] width 1286 height 4959
click at [759, 345] on textarea "Cover letter template:" at bounding box center [898, 282] width 648 height 369
drag, startPoint x: 924, startPoint y: 374, endPoint x: 567, endPoint y: 333, distance: 359.3
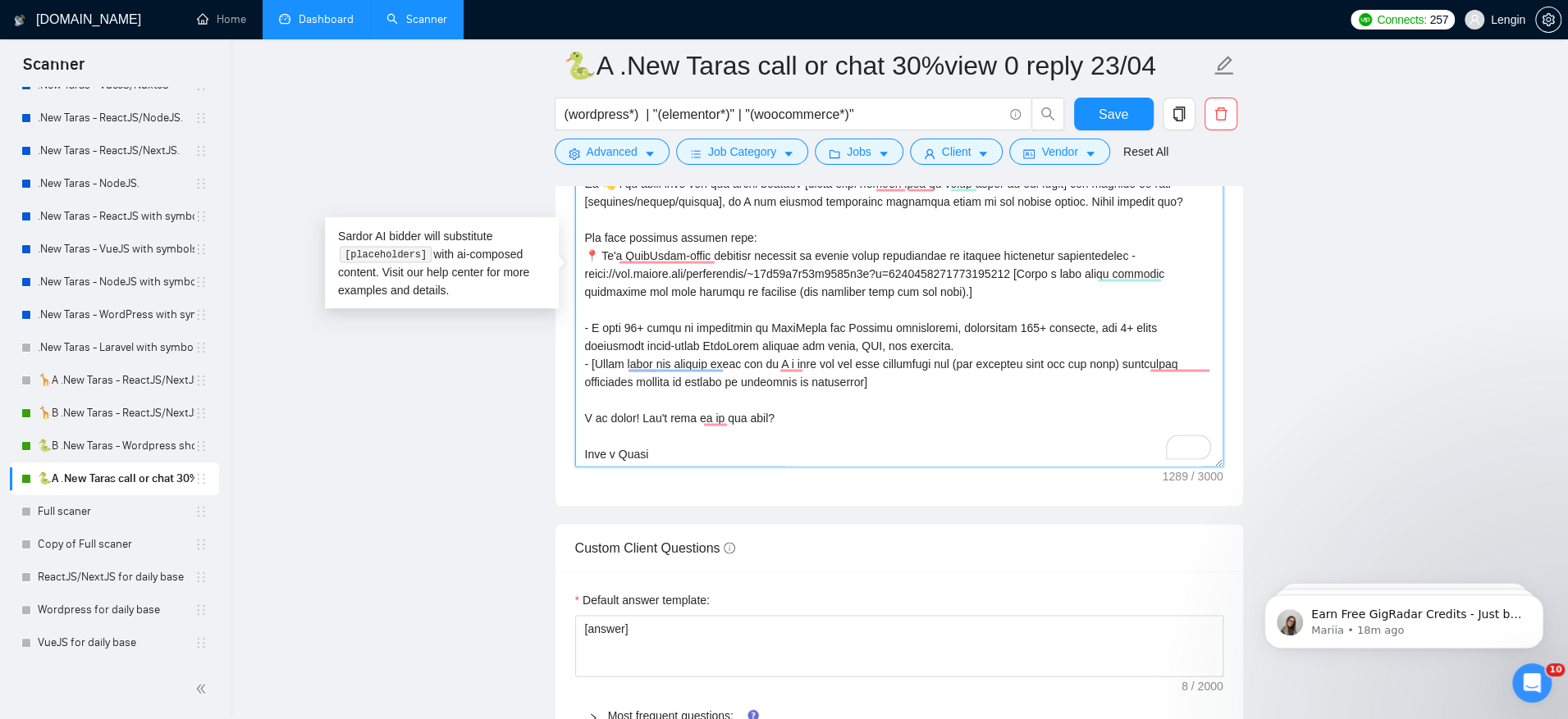
click at [567, 333] on div "Cover letter template:" at bounding box center [899, 280] width 687 height 453
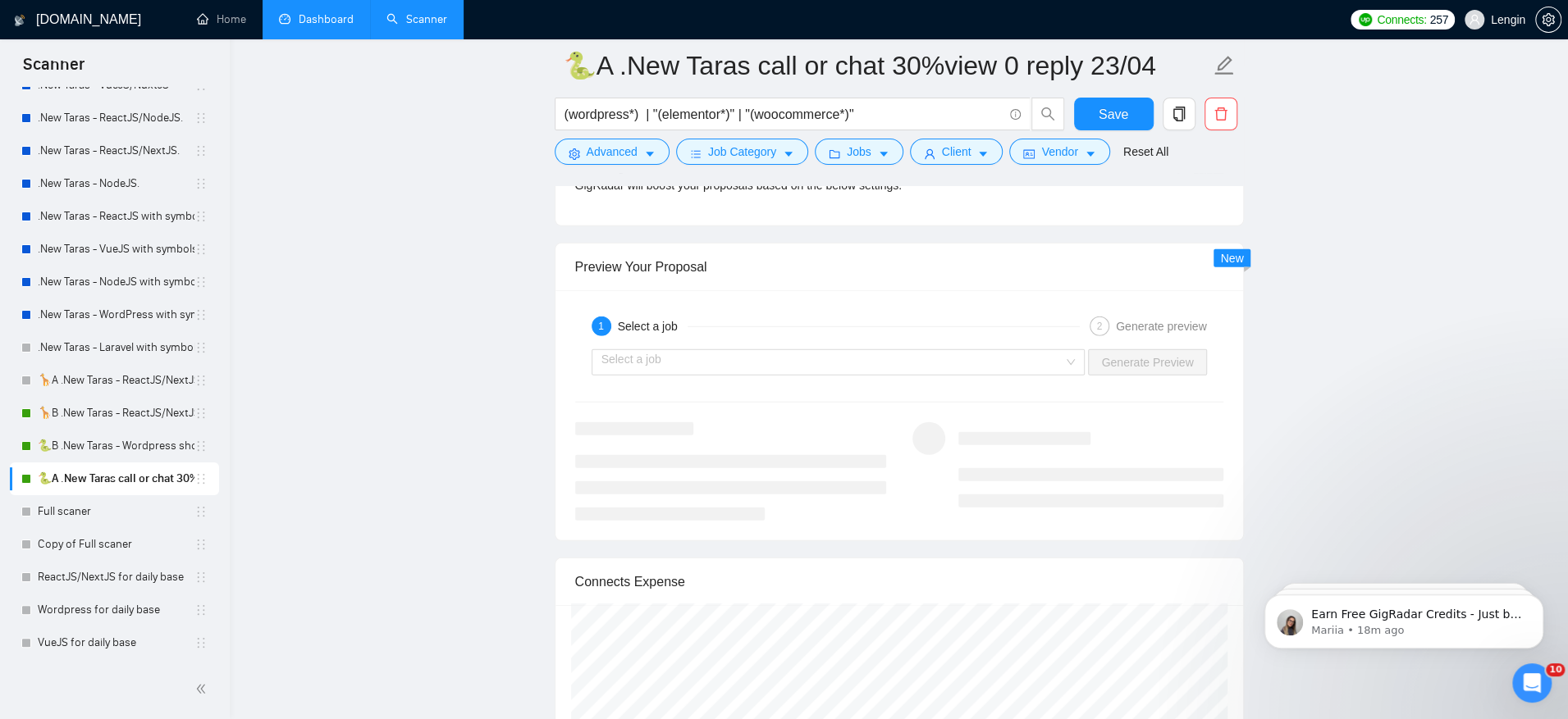
scroll to position [3350, 0]
click at [624, 353] on input "search" at bounding box center [832, 361] width 462 height 25
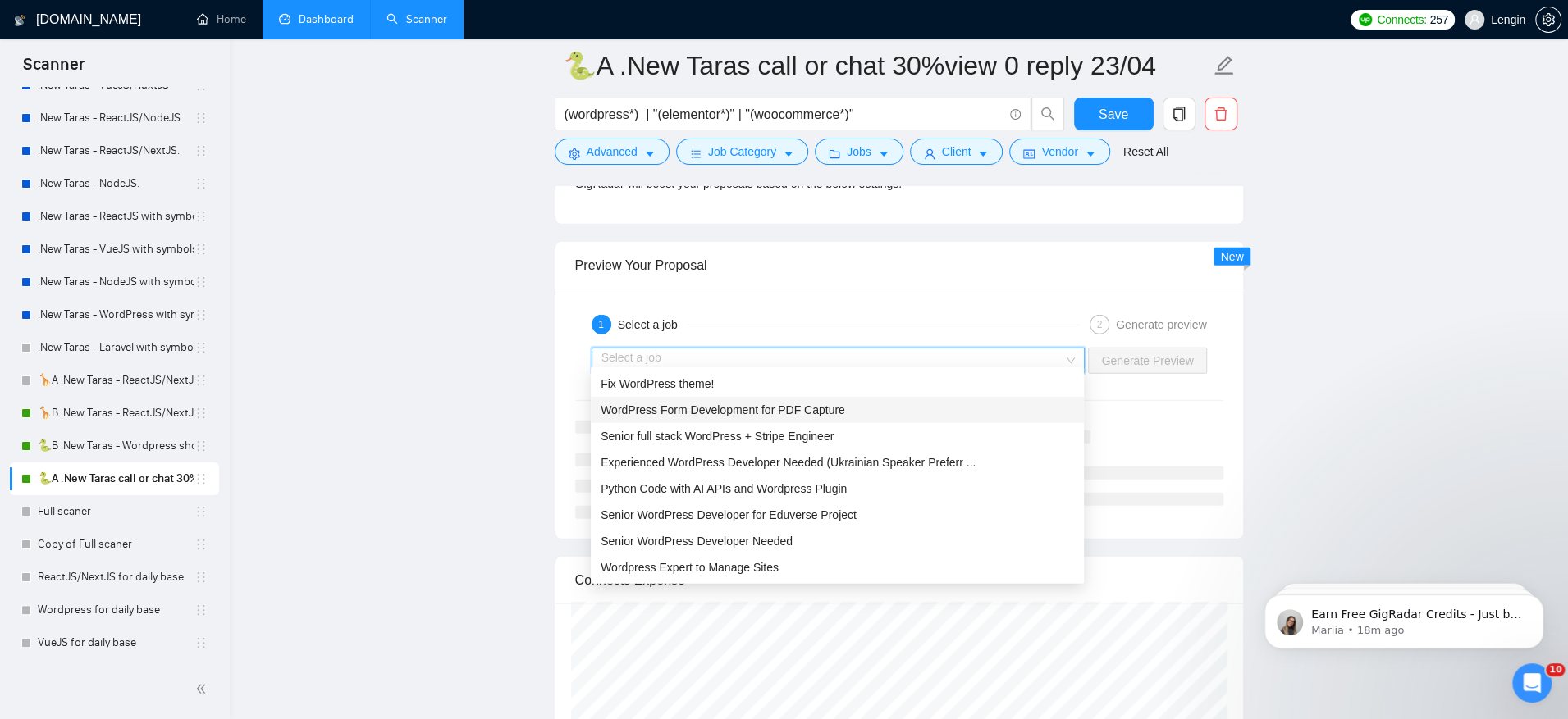
click at [641, 407] on span "WordPress Form Development for PDF Capture" at bounding box center [723, 410] width 245 height 13
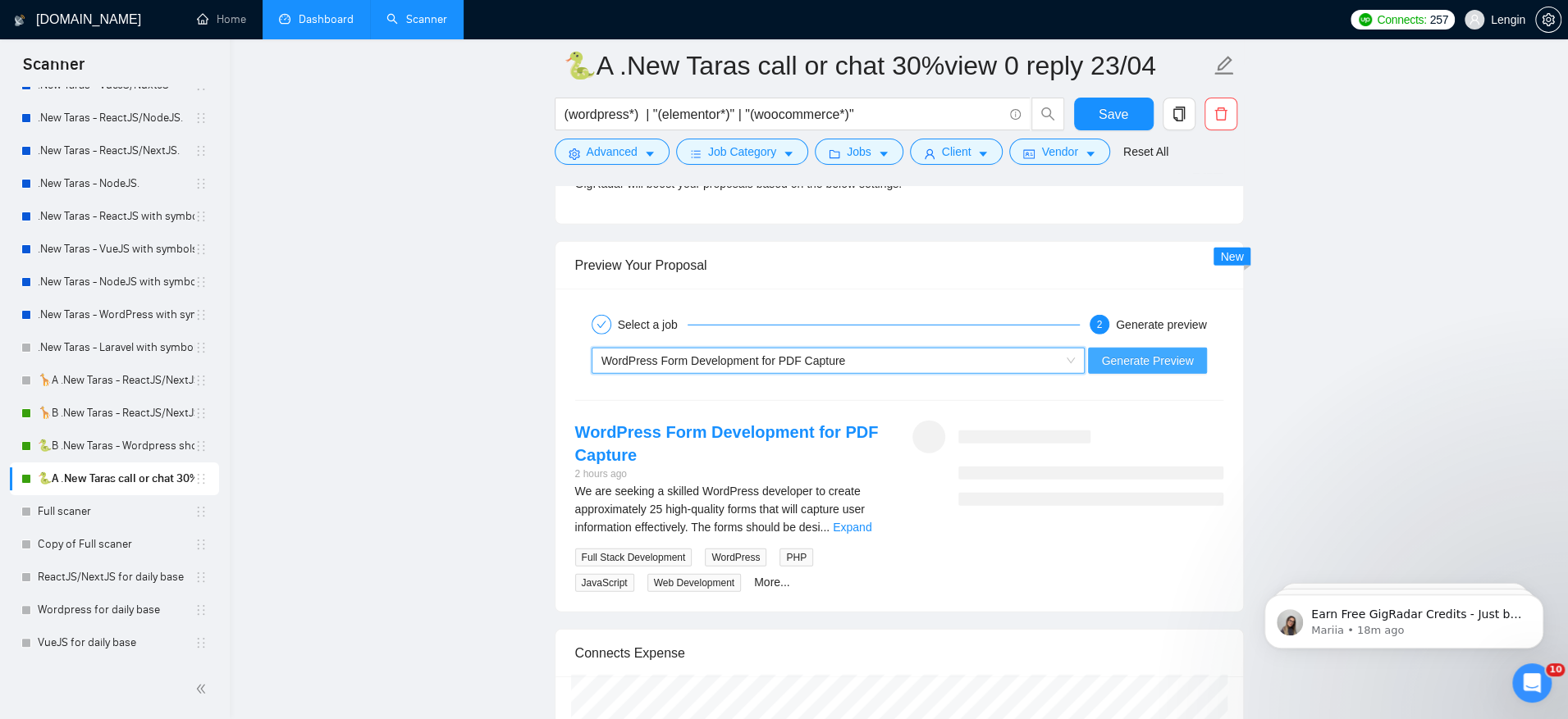
click at [1182, 352] on span "Generate Preview" at bounding box center [1147, 361] width 92 height 18
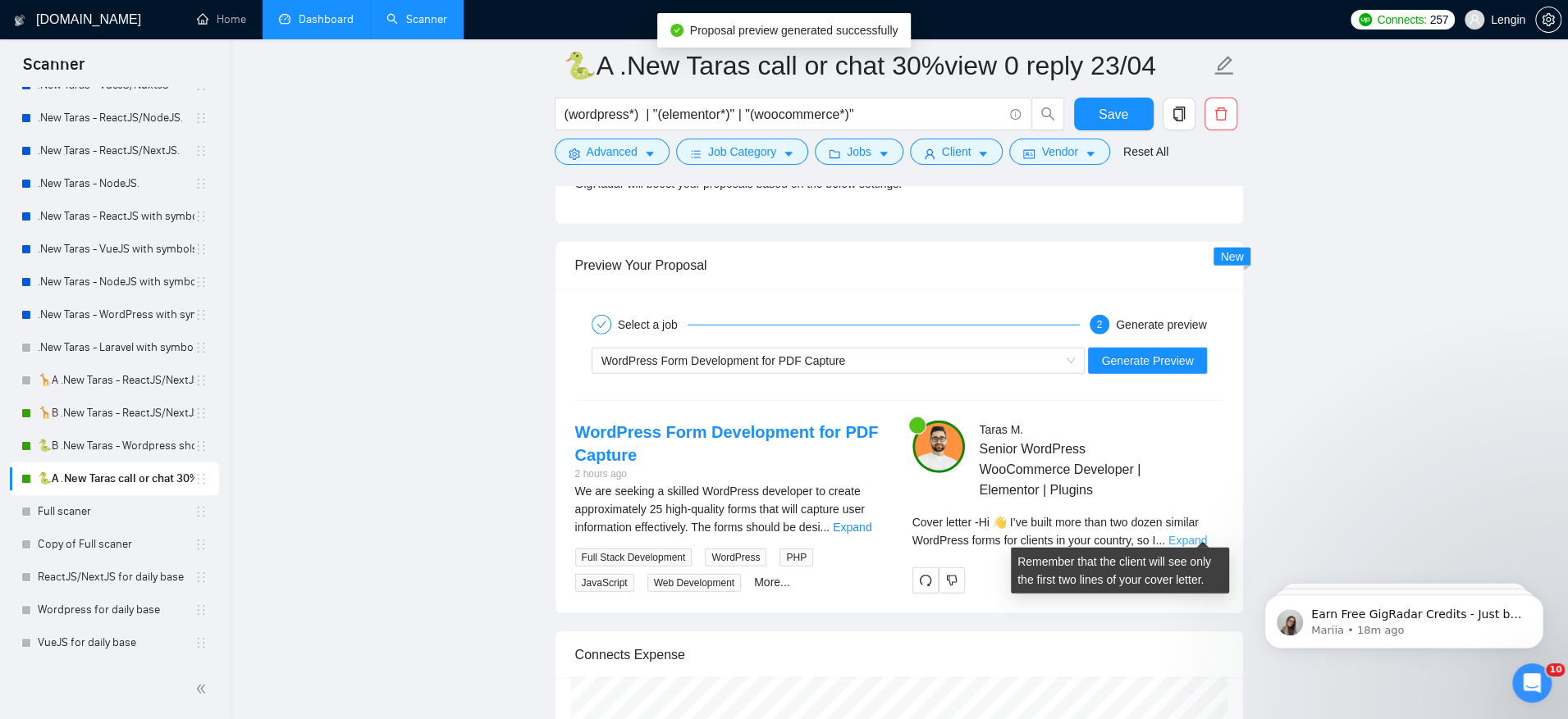
click at [1207, 534] on link "Expand" at bounding box center [1188, 541] width 38 height 13
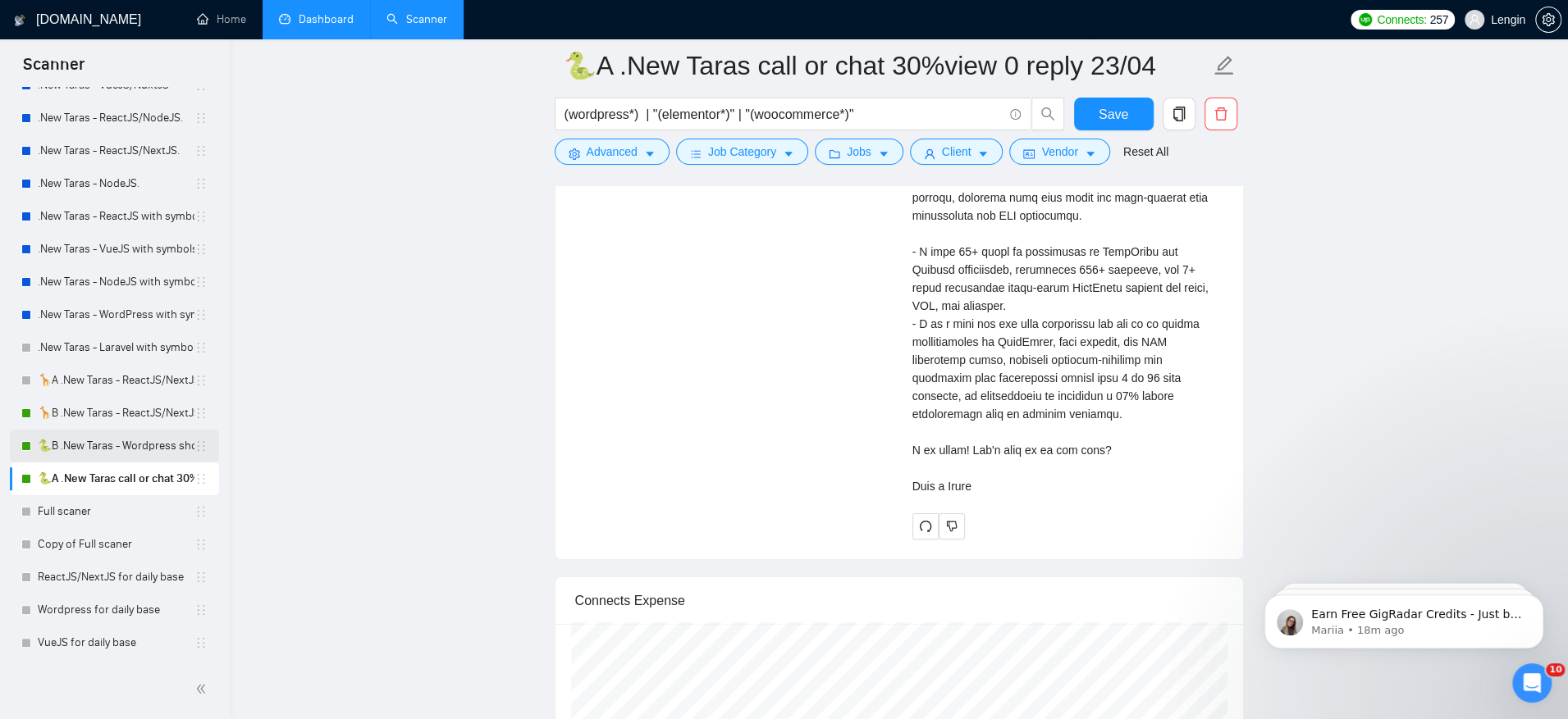
scroll to position [3891, 0]
click at [112, 395] on link "🦒A .New Taras - ReactJS/NextJS usual 23/04" at bounding box center [116, 381] width 157 height 33
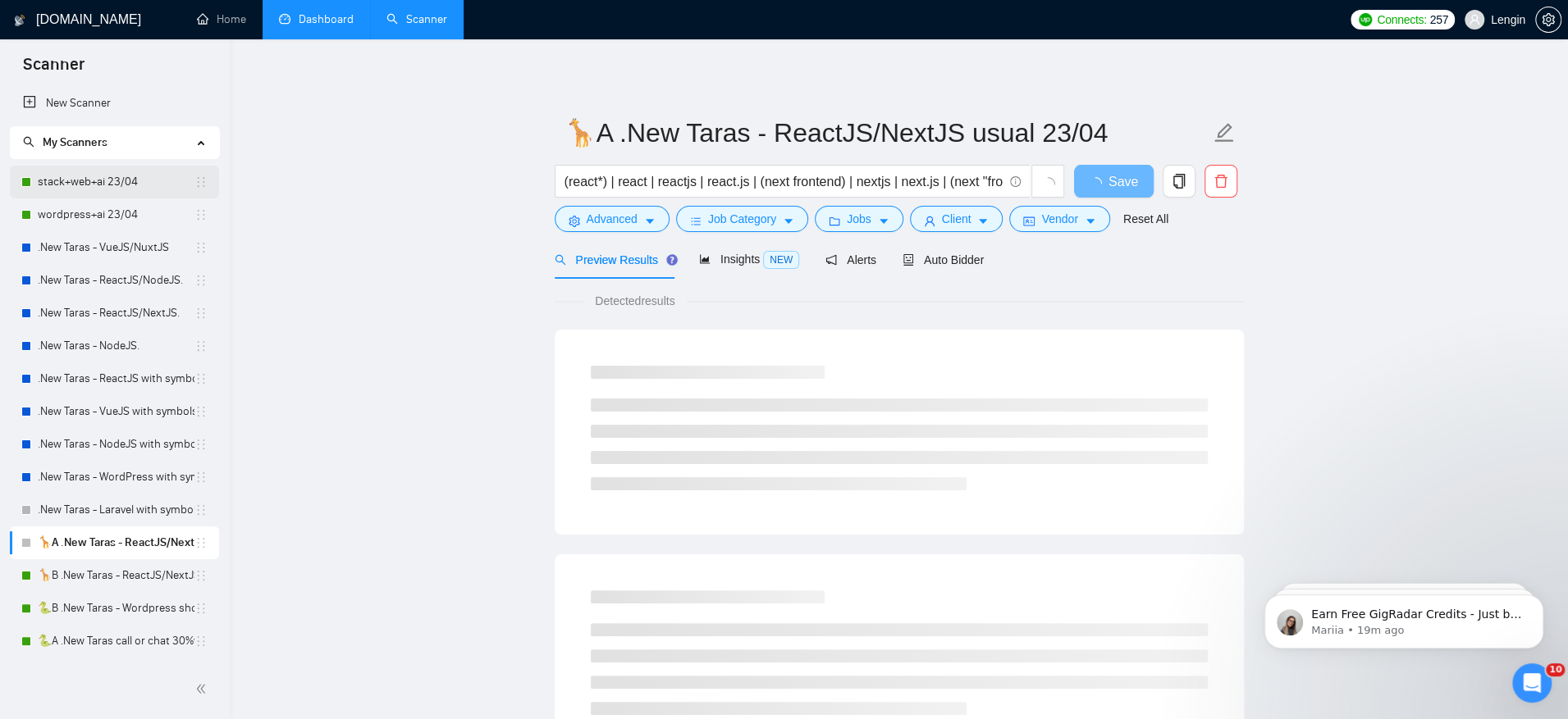
click at [136, 186] on link "stack+web+ai 23/04" at bounding box center [116, 182] width 157 height 33
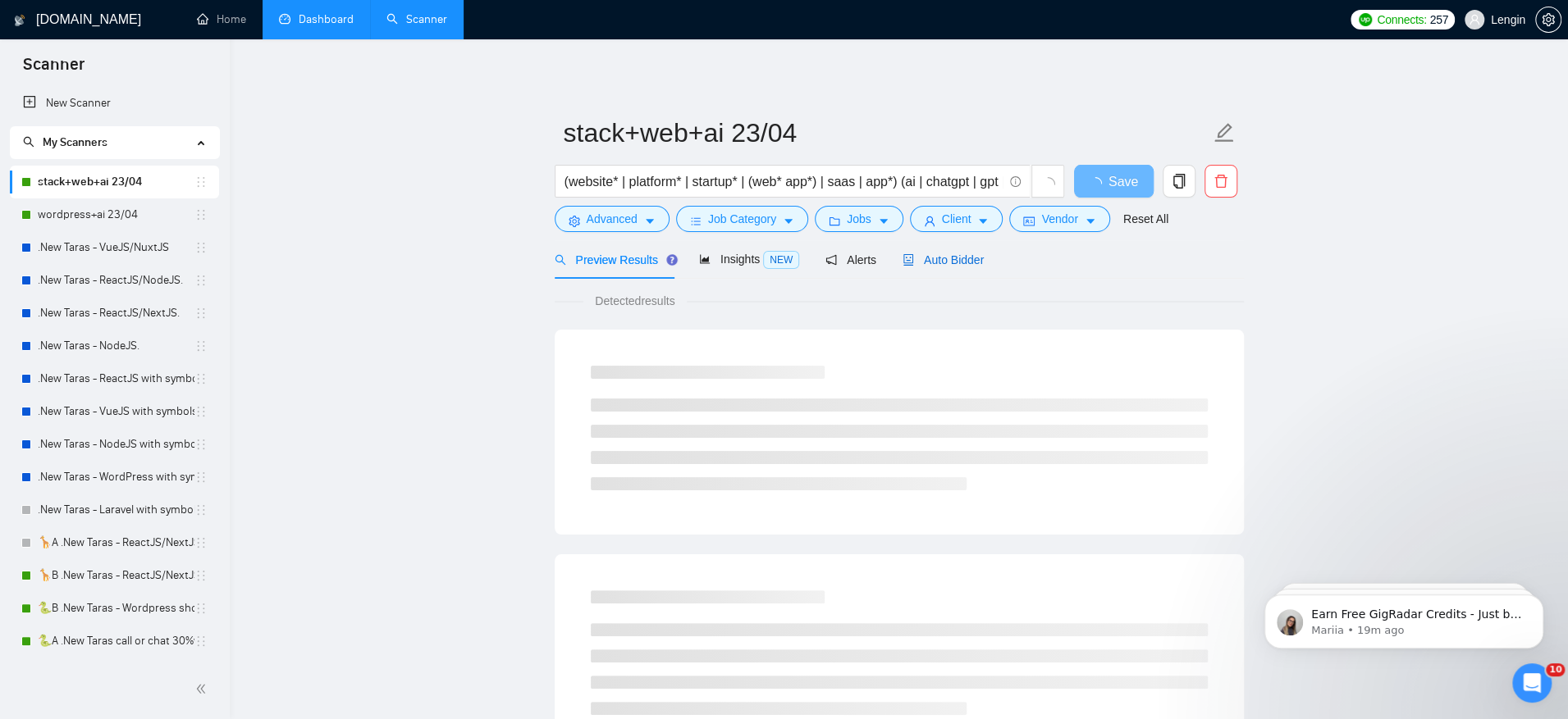
click at [966, 261] on span "Auto Bidder" at bounding box center [943, 259] width 81 height 13
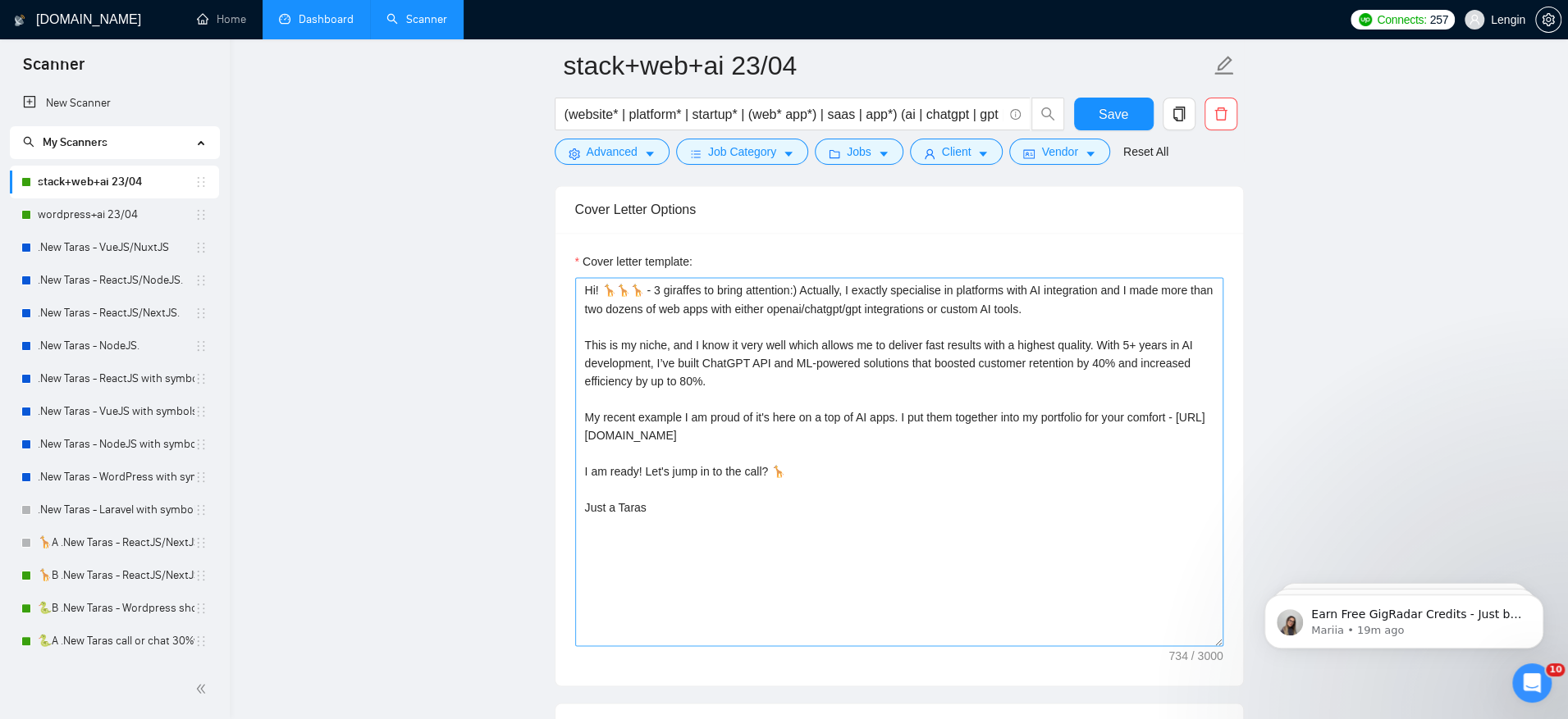
scroll to position [2082, 0]
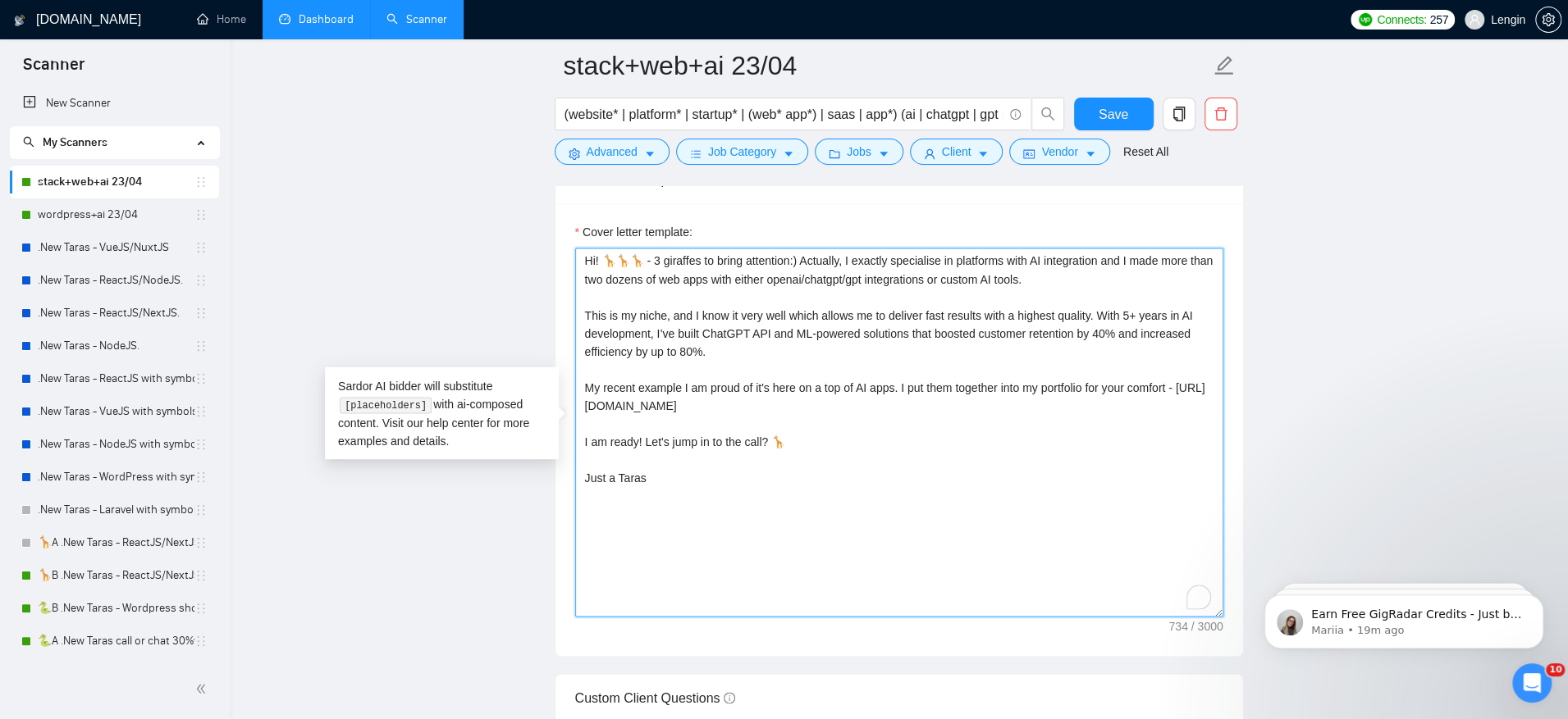
drag, startPoint x: 647, startPoint y: 272, endPoint x: 787, endPoint y: 273, distance: 140.0
click at [787, 273] on textarea "Hi! 🦒🦒🦒 - 3 giraffes to bring attention:) Actually, I exactly specialise in pla…" at bounding box center [898, 432] width 648 height 369
click at [776, 350] on textarea "Hi! 🦒🦒🦒 - 3 giraffes to bring attention:) Actually, I exactly specialise in pla…" at bounding box center [898, 432] width 648 height 369
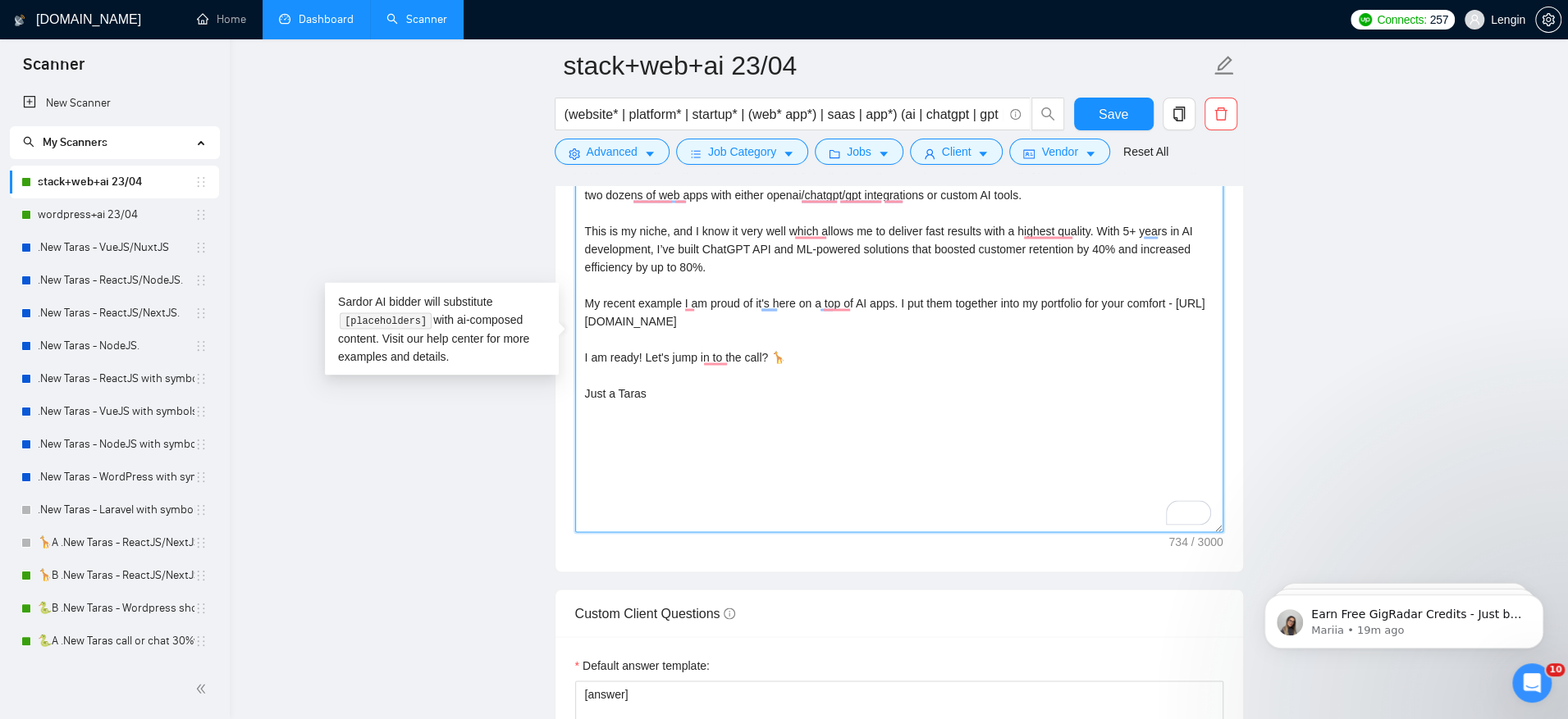
scroll to position [2192, 0]
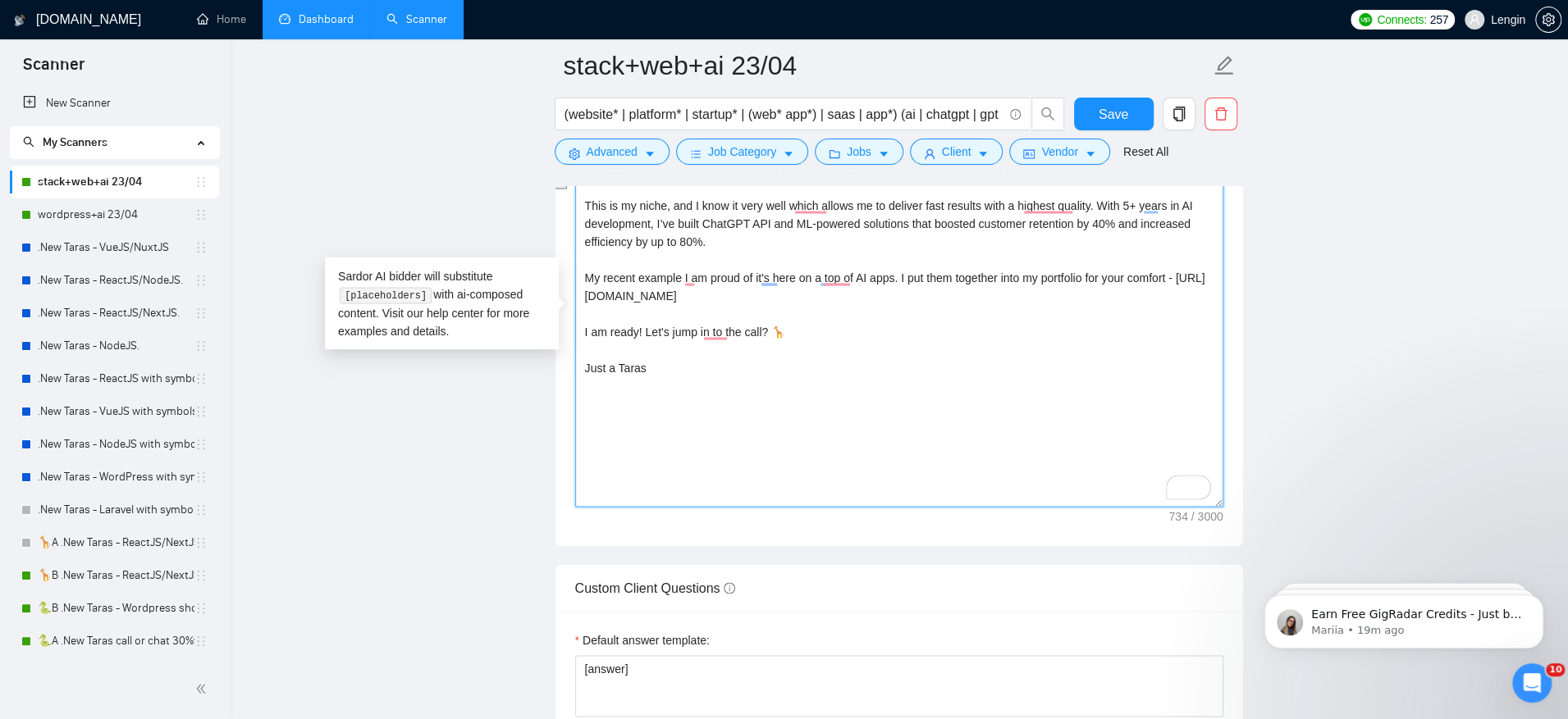
drag, startPoint x: 1117, startPoint y: 203, endPoint x: 1118, endPoint y: 245, distance: 42.0
click at [1118, 245] on textarea "Hi! 🦒🦒🦒 - 3 giraffes to bring attention:) Actually, I exactly specialise in pla…" at bounding box center [898, 322] width 648 height 369
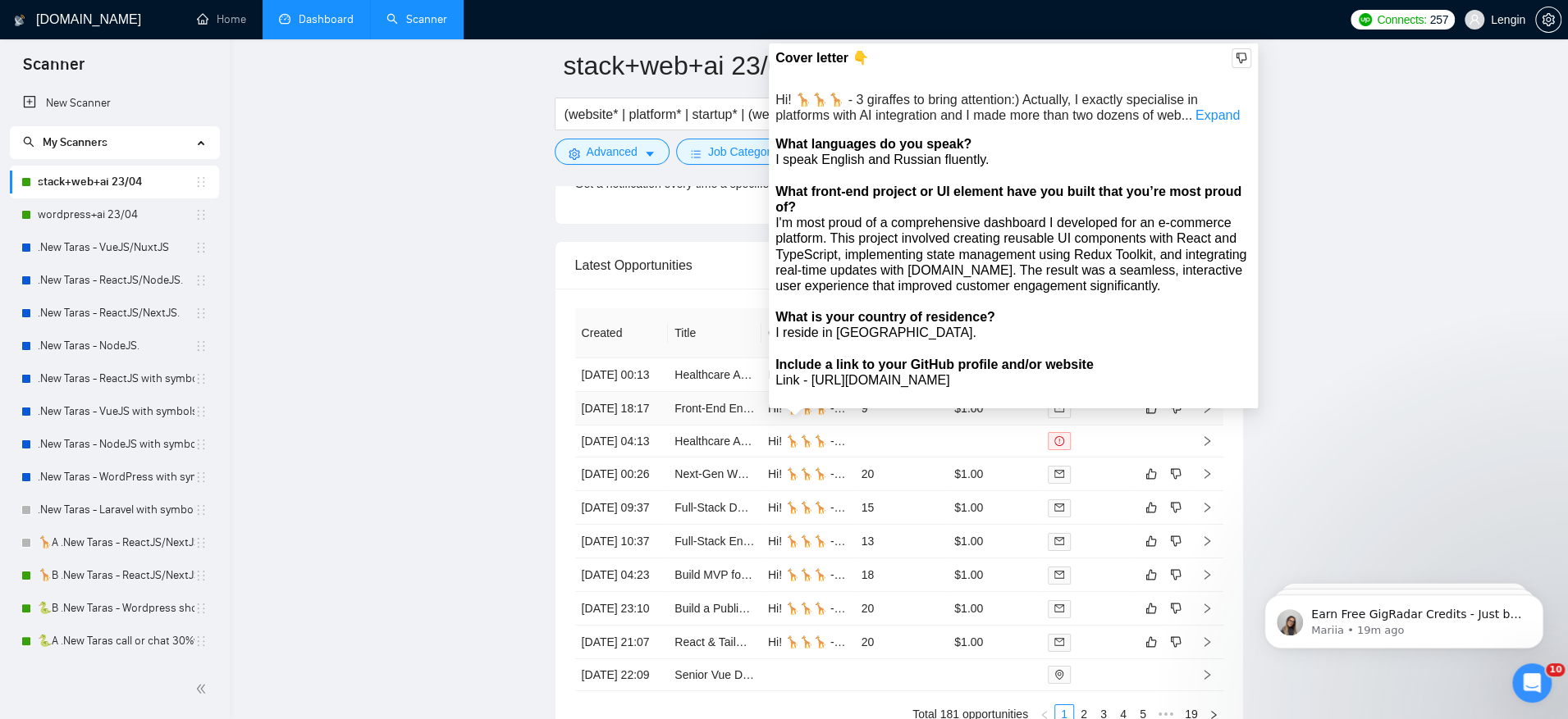
scroll to position [4166, 0]
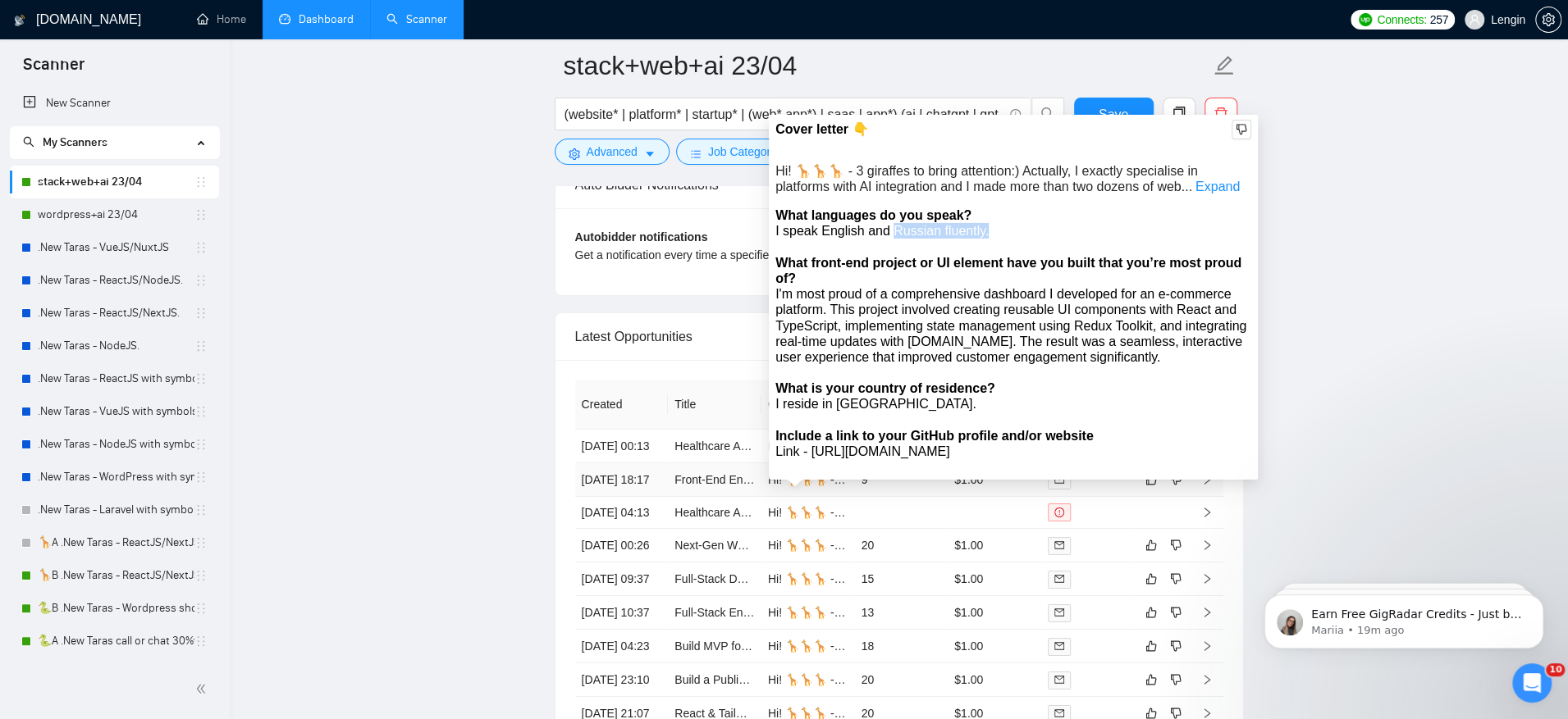
drag, startPoint x: 892, startPoint y: 233, endPoint x: 1021, endPoint y: 232, distance: 129.0
click at [1021, 232] on div "I speak English and Russian fluently." at bounding box center [1013, 230] width 476 height 16
click at [1225, 181] on link "Expand" at bounding box center [1217, 186] width 44 height 14
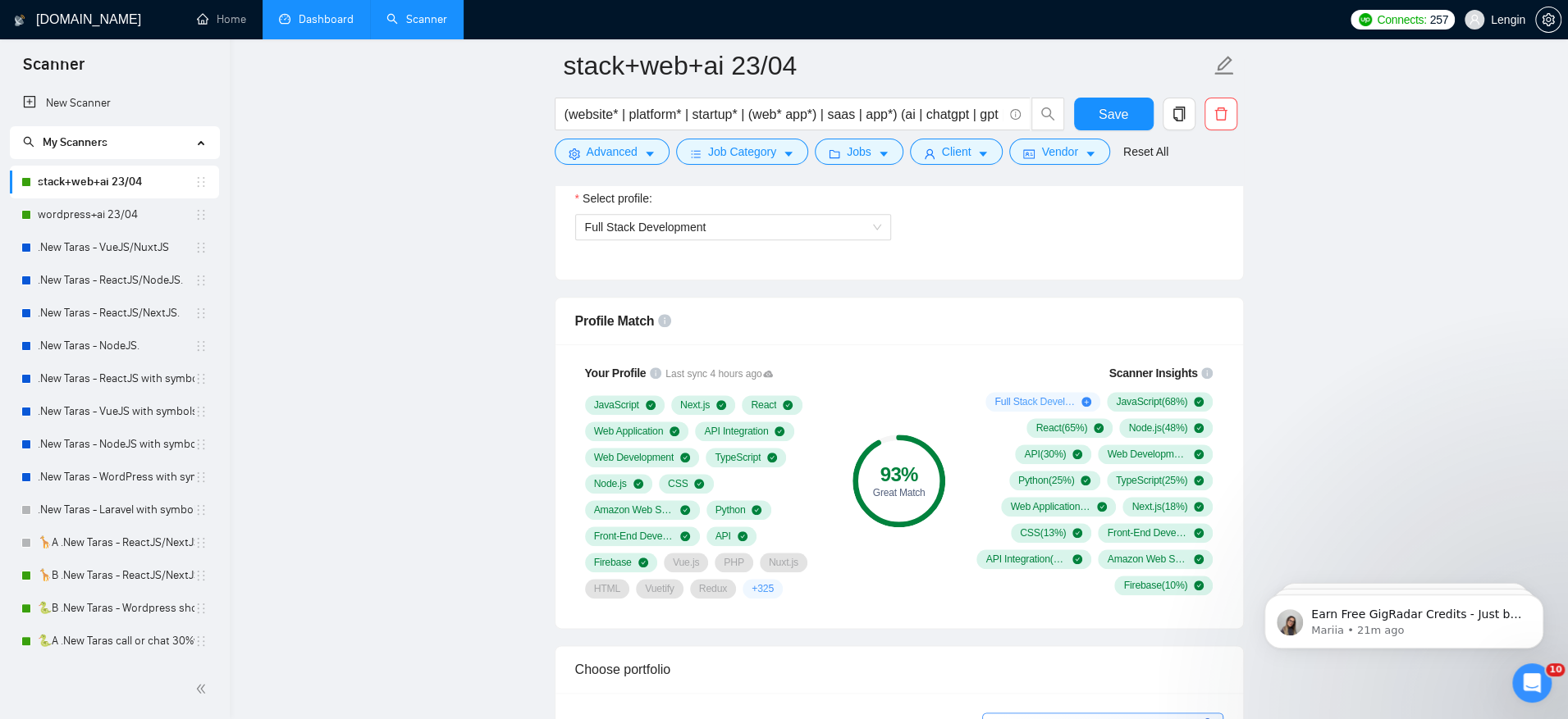
scroll to position [1139, 0]
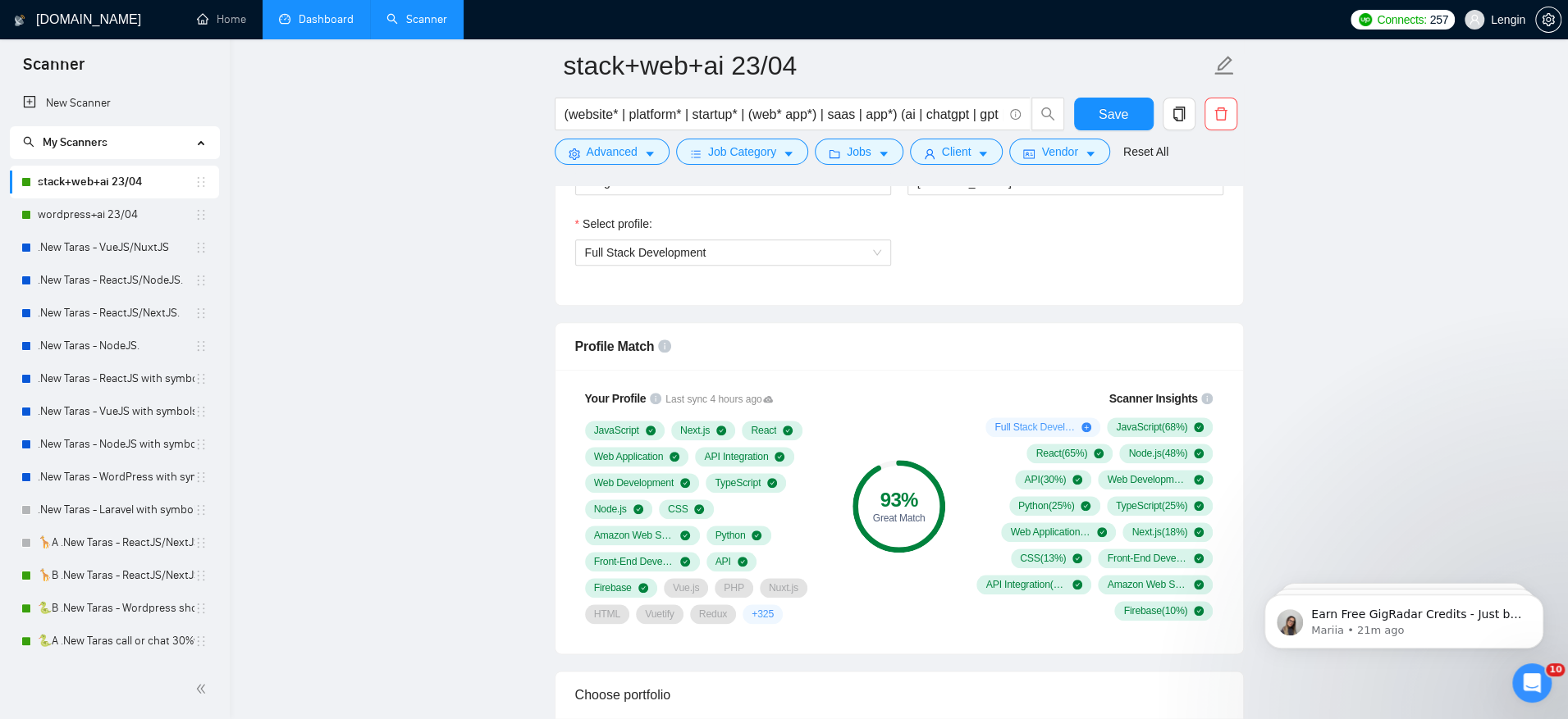
click at [334, 26] on link "Dashboard" at bounding box center [316, 18] width 75 height 14
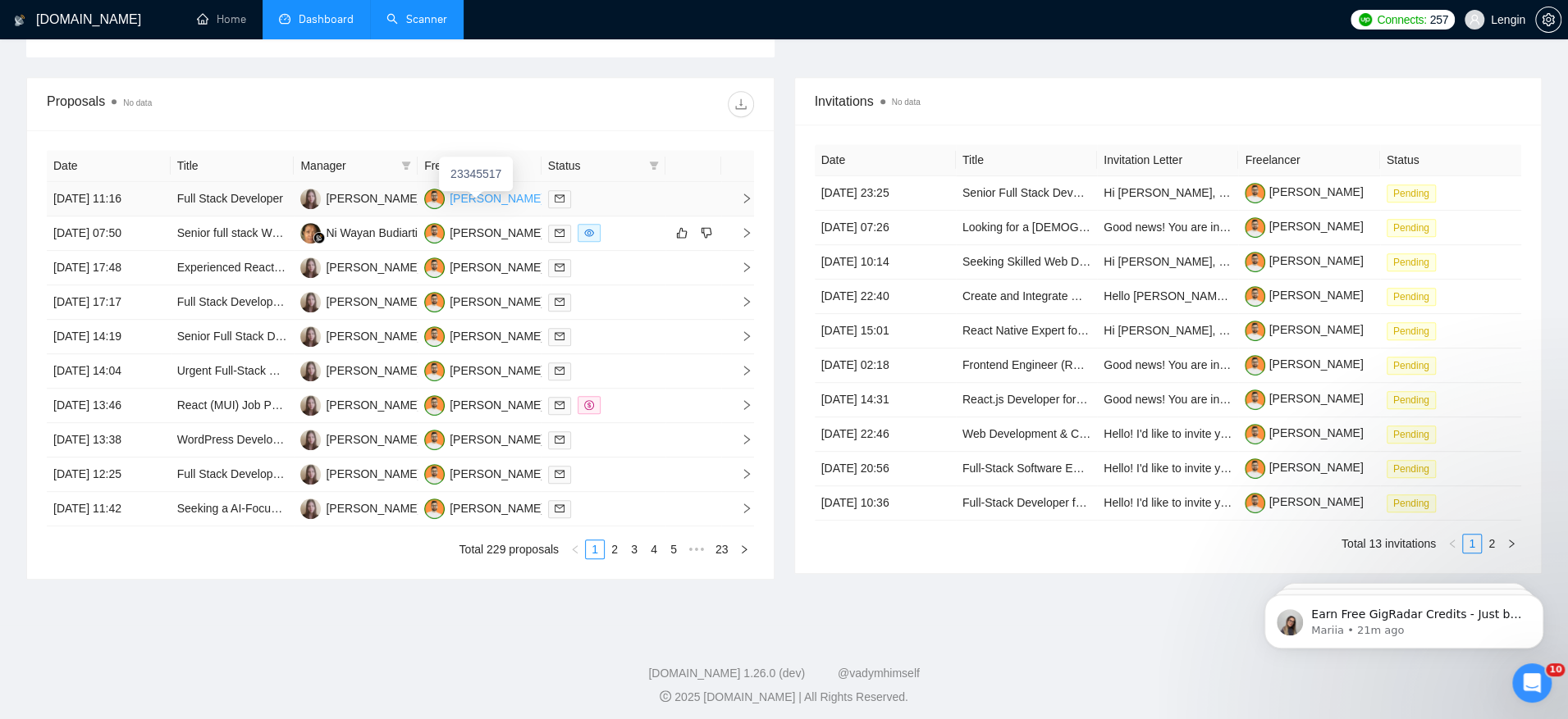
scroll to position [568, 0]
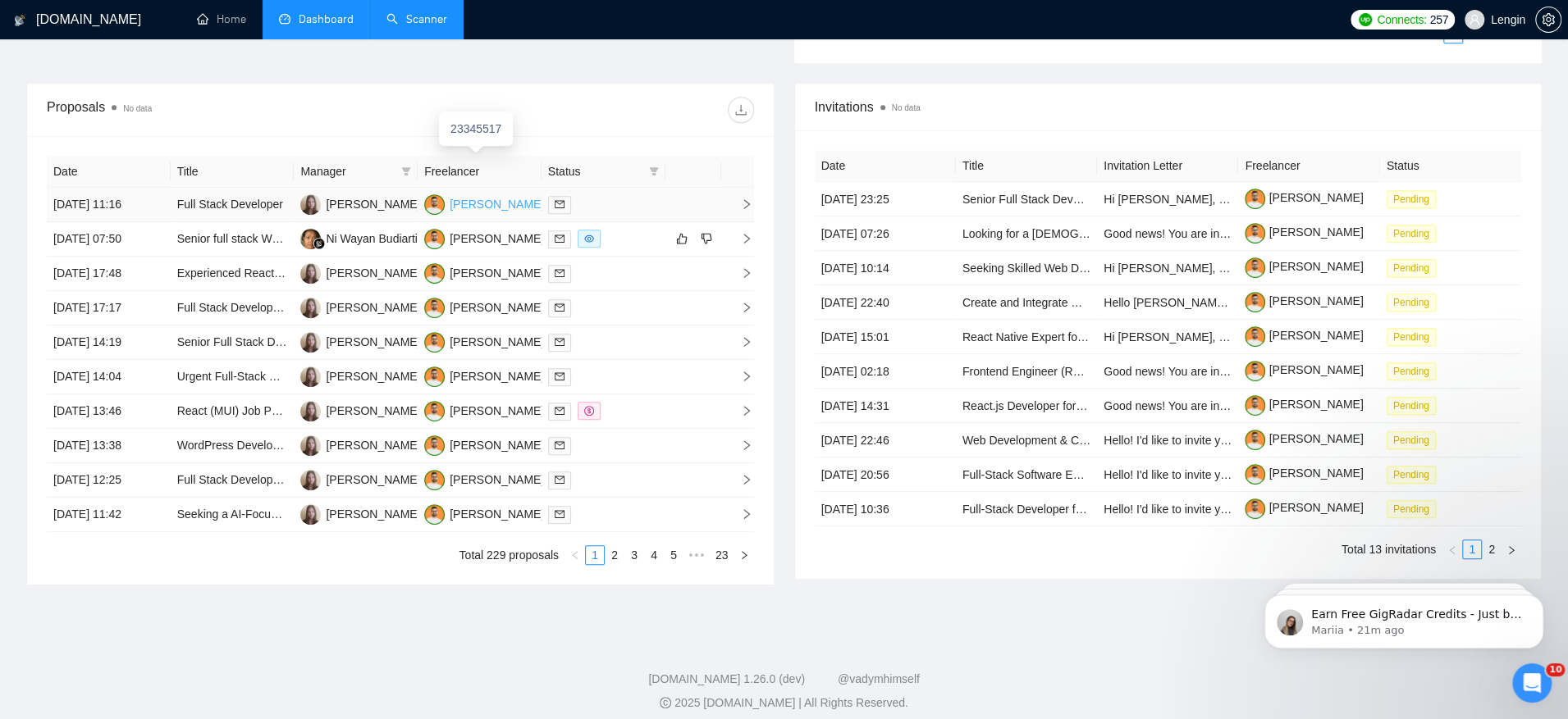
click at [496, 201] on div "[PERSON_NAME]" at bounding box center [496, 205] width 94 height 18
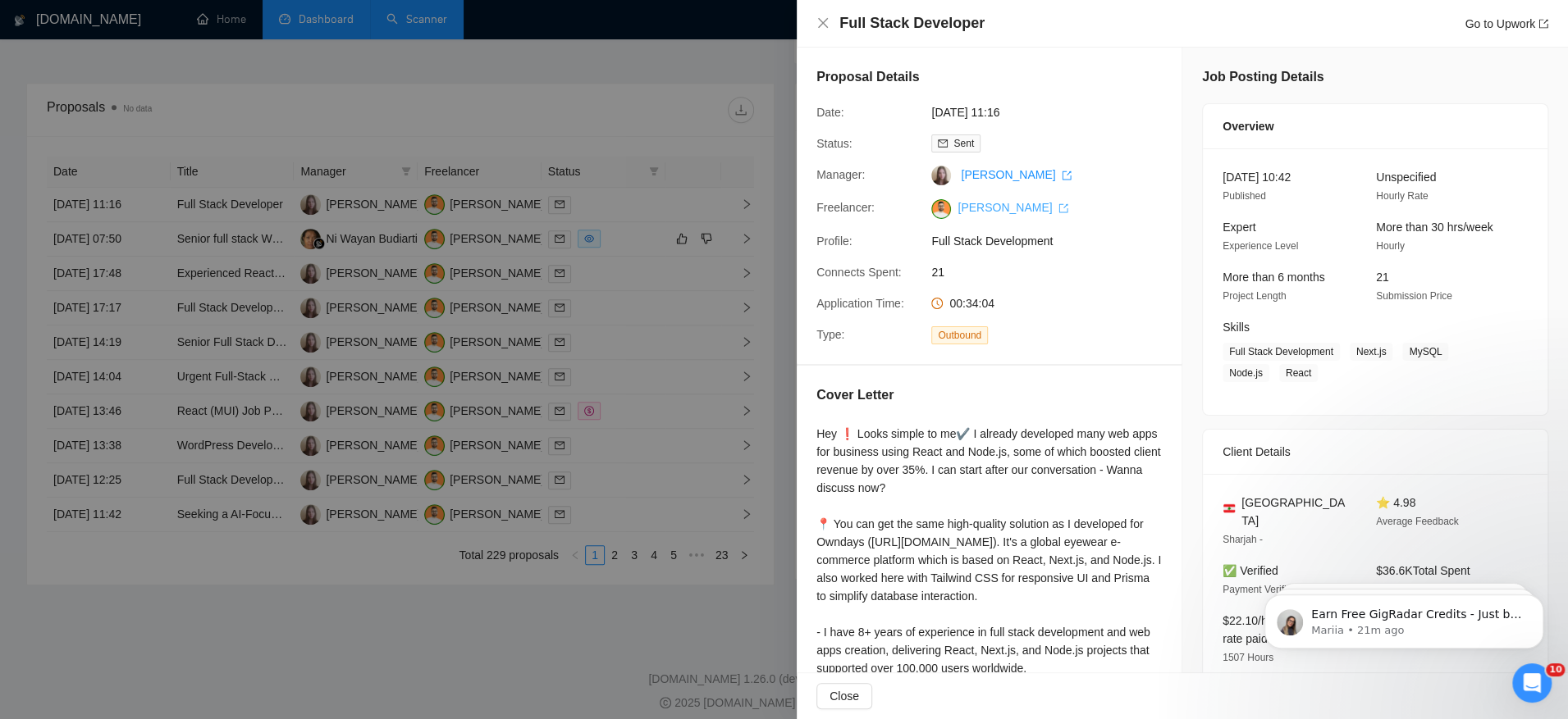
click at [980, 210] on link "[PERSON_NAME]" at bounding box center [1012, 207] width 111 height 13
click at [547, 604] on div at bounding box center [784, 359] width 1568 height 719
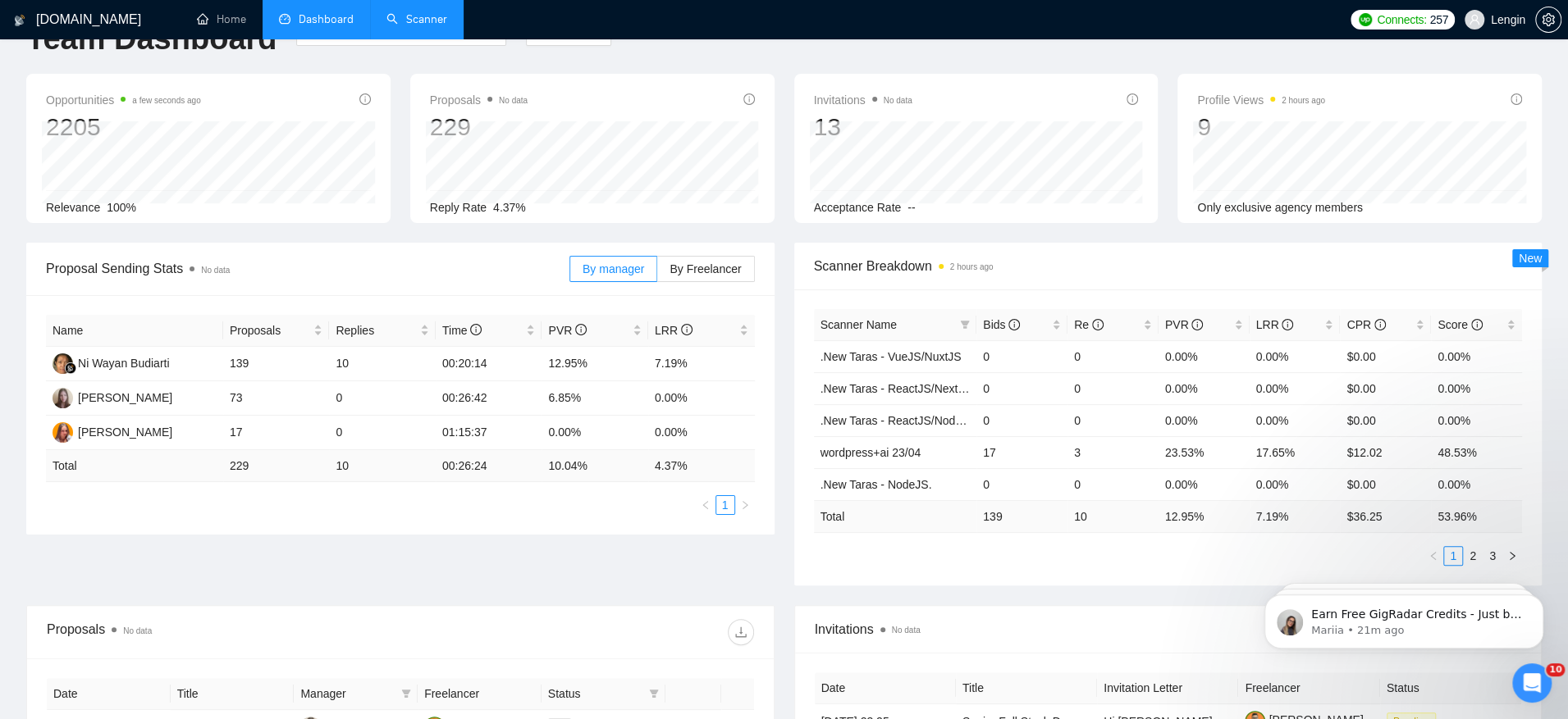
scroll to position [0, 0]
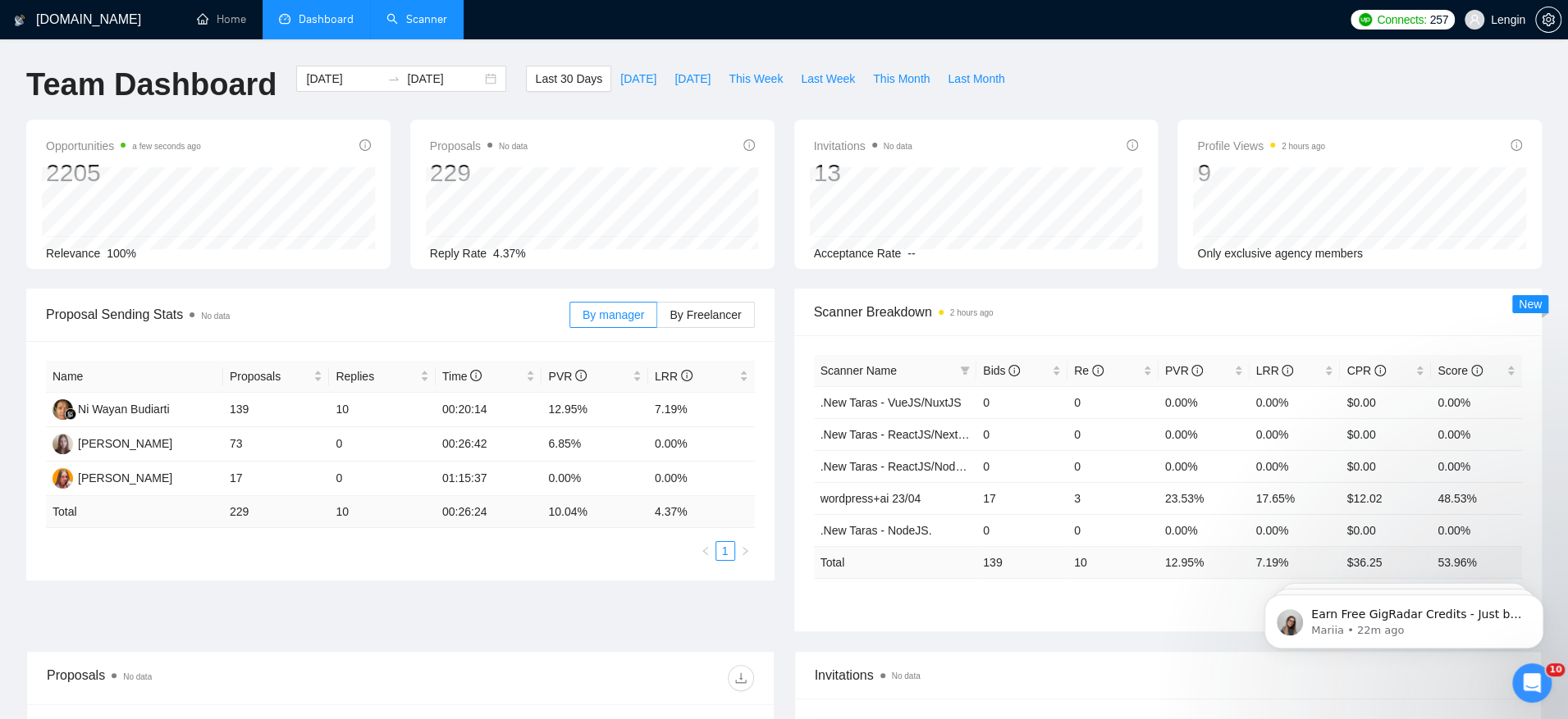
click at [410, 24] on link "Scanner" at bounding box center [417, 18] width 60 height 14
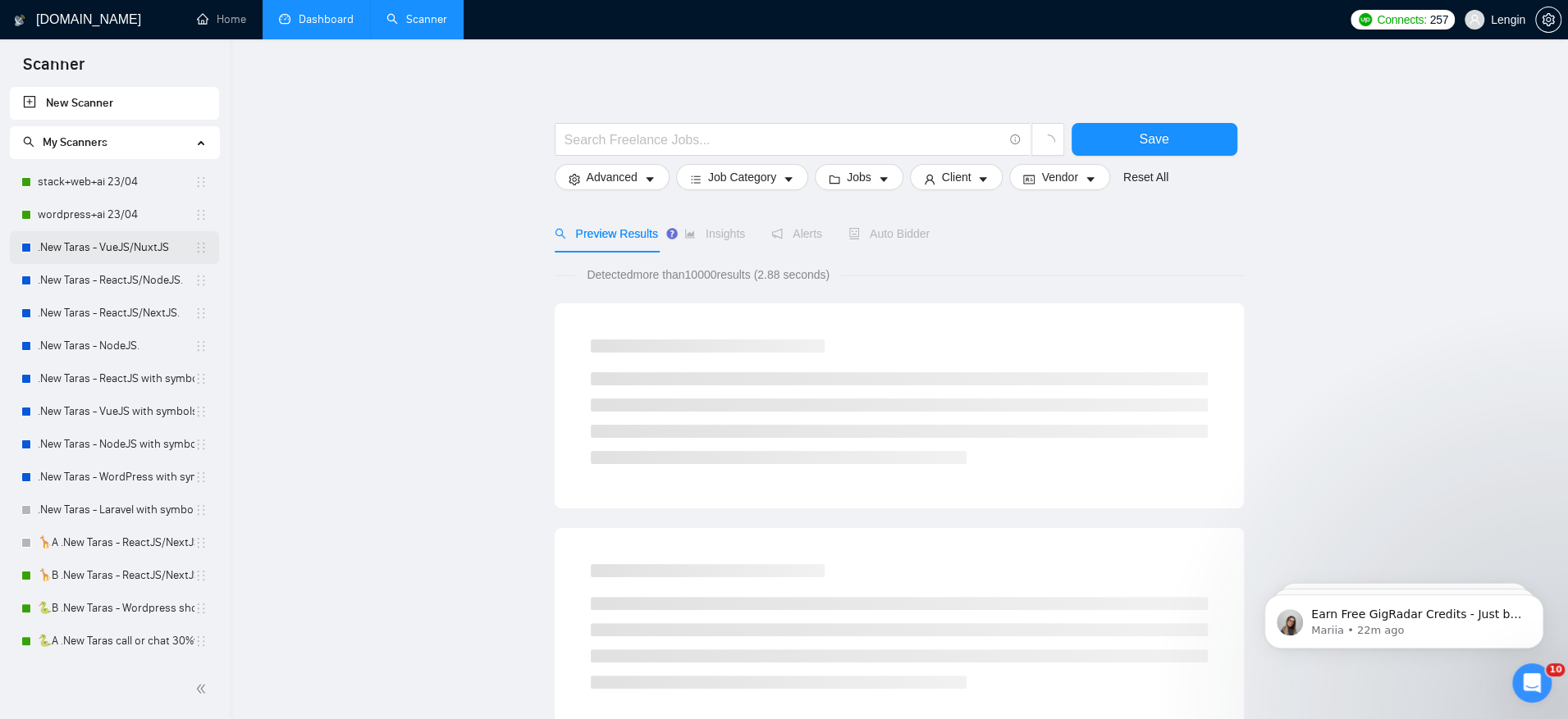
click at [132, 250] on link ".New Taras - VueJS/NuxtJS" at bounding box center [116, 248] width 157 height 33
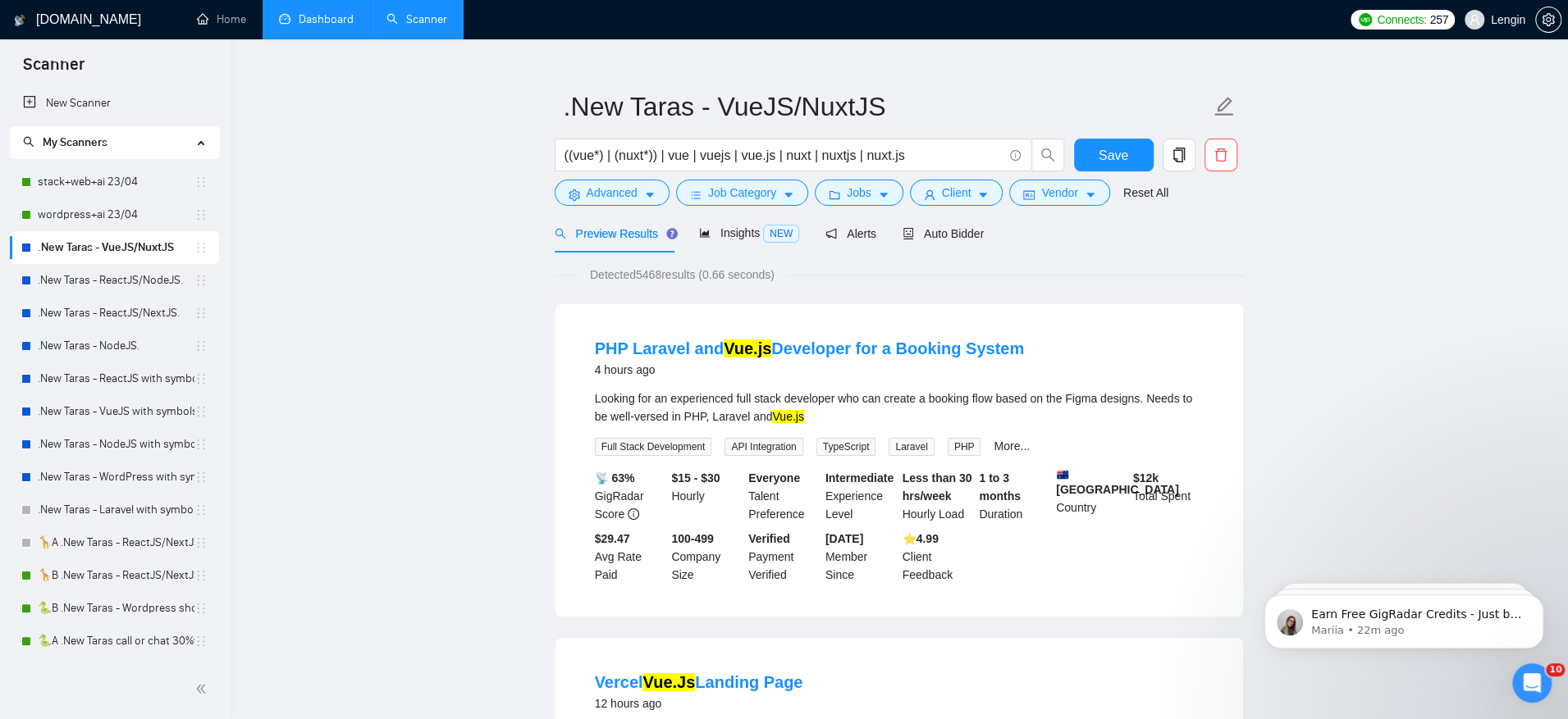
scroll to position [33, 0]
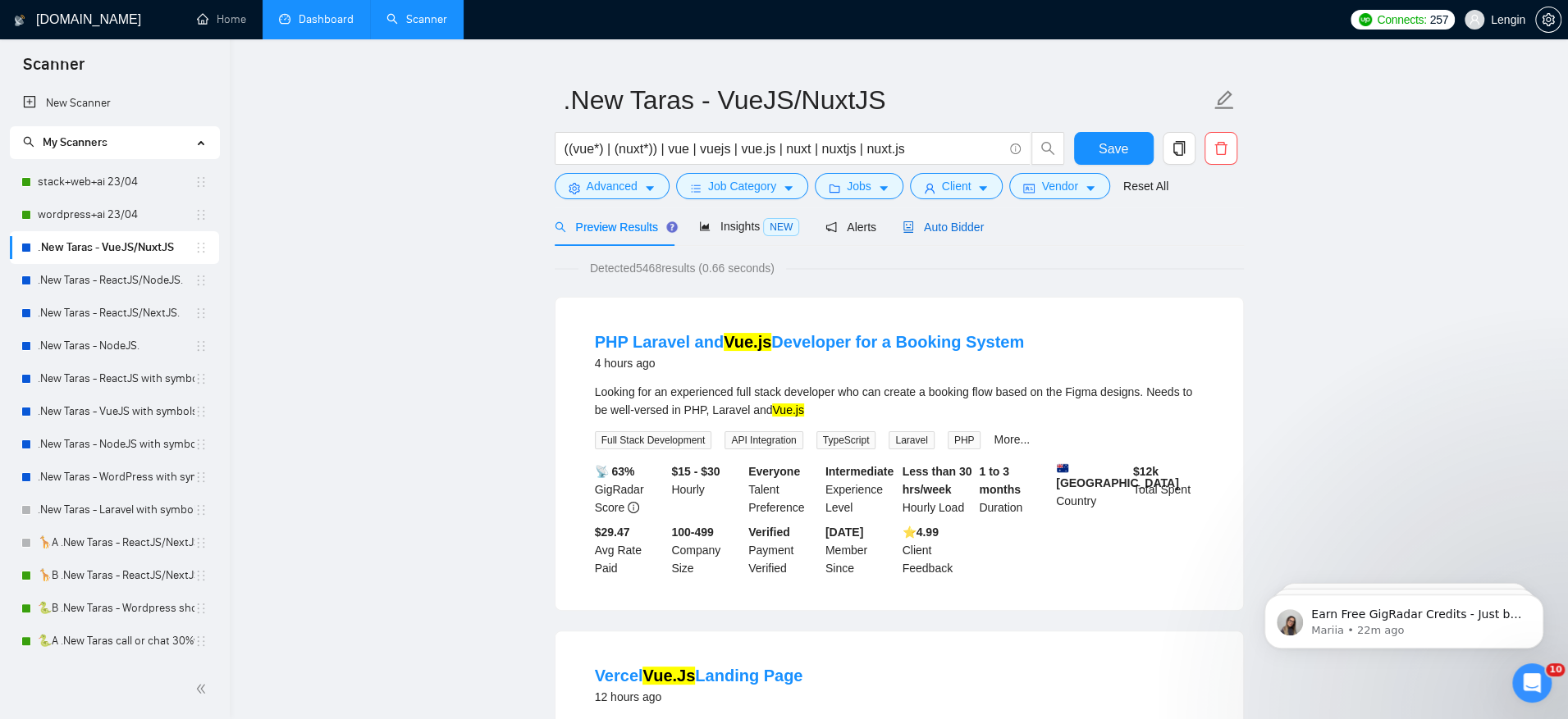
click at [963, 223] on span "Auto Bidder" at bounding box center [943, 227] width 81 height 13
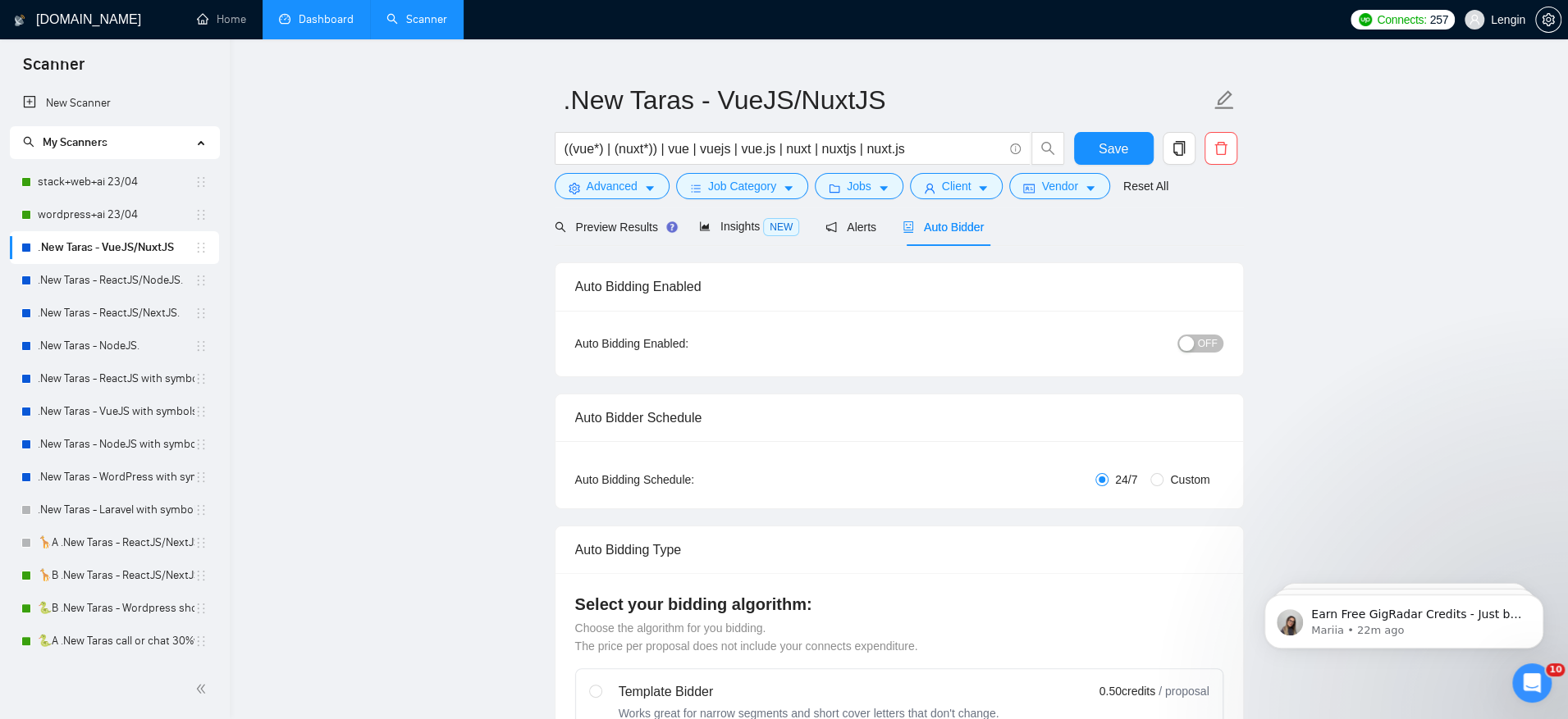
radio input "false"
radio input "true"
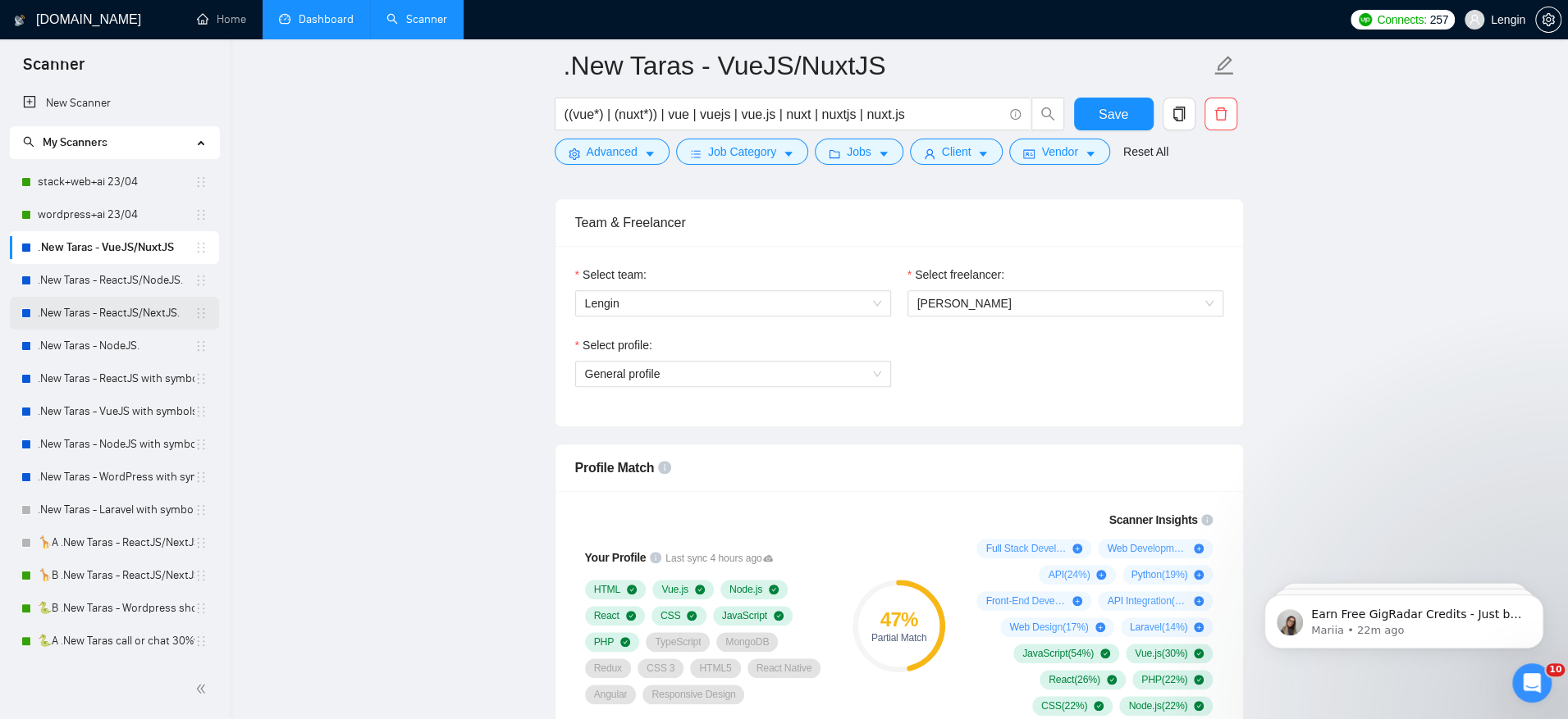
scroll to position [163, 0]
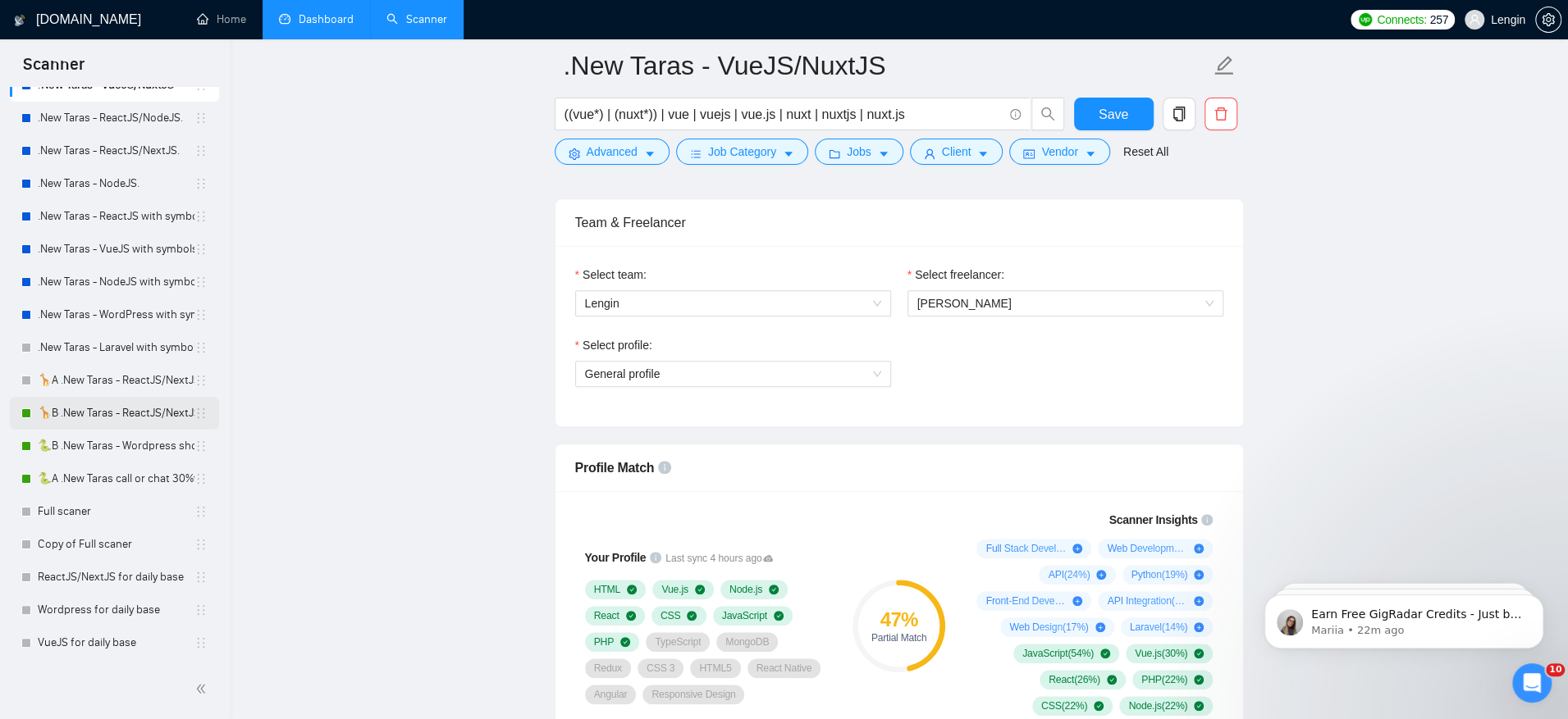
click at [160, 410] on link "🦒B .New Taras - ReactJS/NextJS rel exp 23/04" at bounding box center [116, 414] width 157 height 33
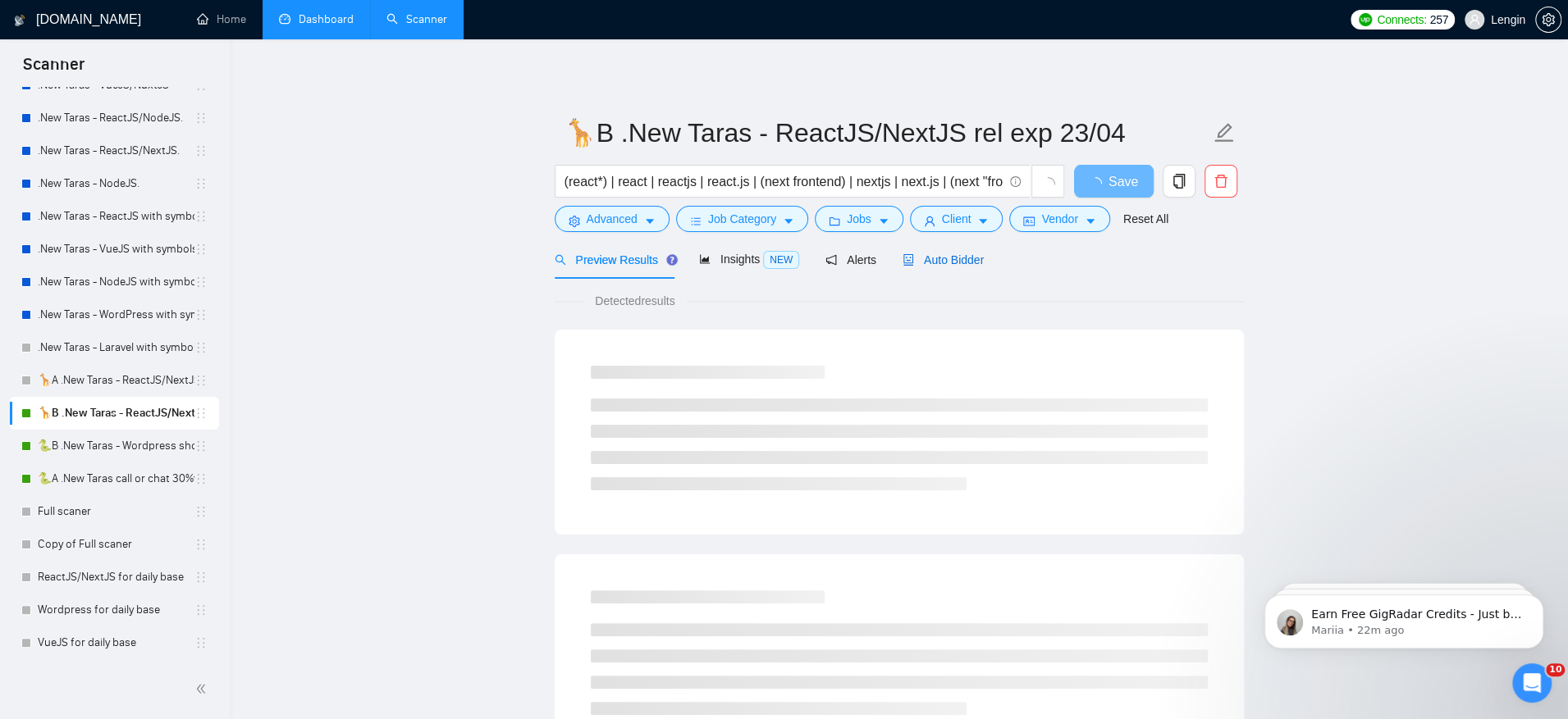
click at [938, 255] on span "Auto Bidder" at bounding box center [943, 259] width 81 height 13
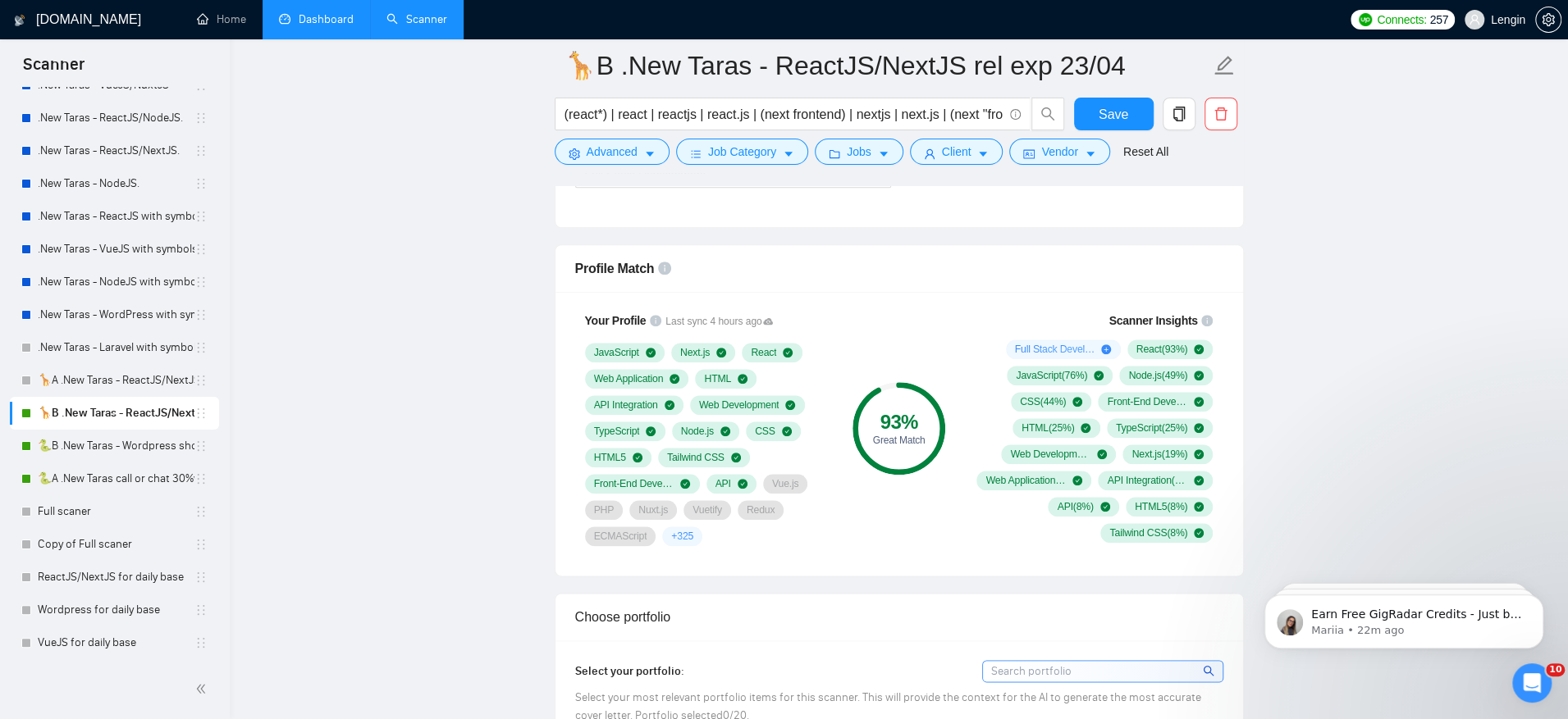
scroll to position [1221, 0]
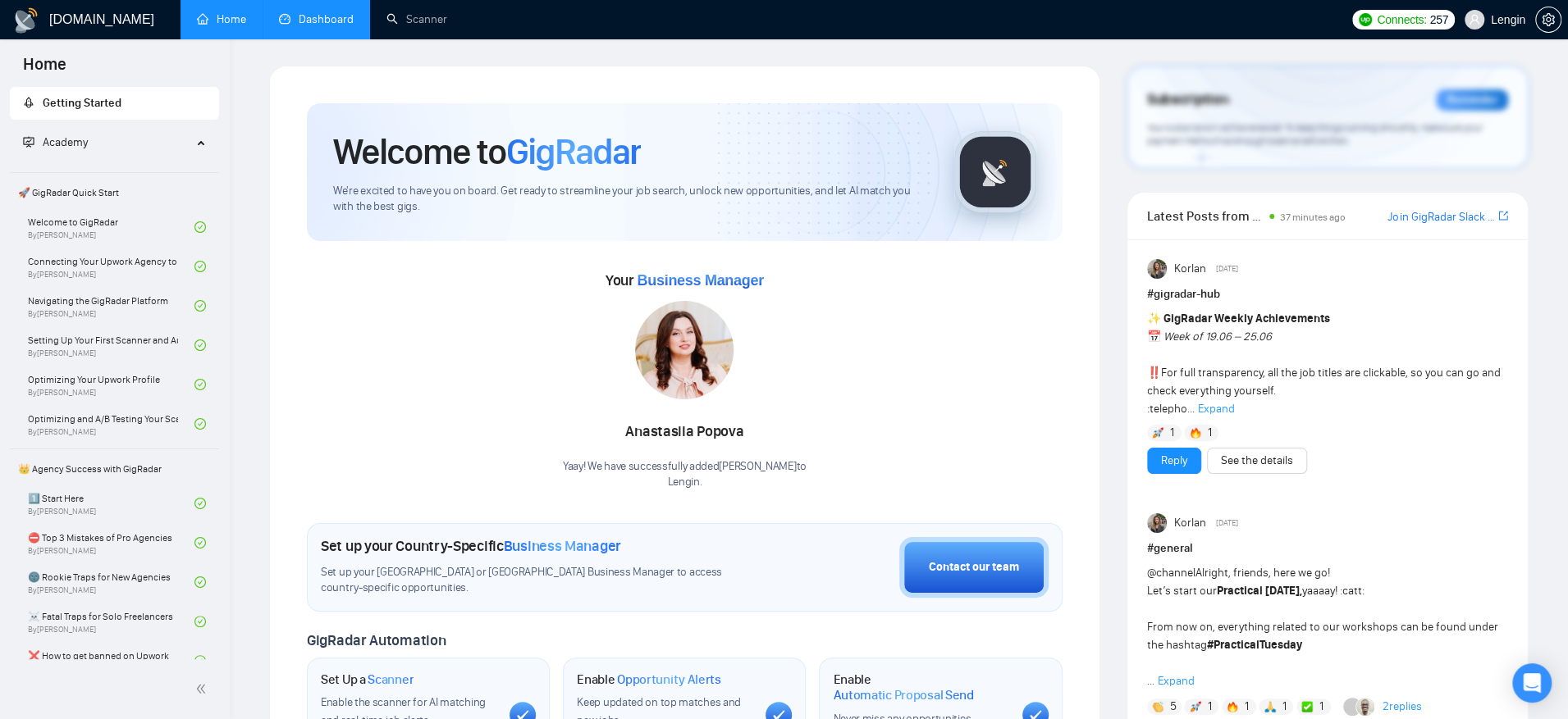
click at [314, 26] on link "Dashboard" at bounding box center [316, 18] width 75 height 14
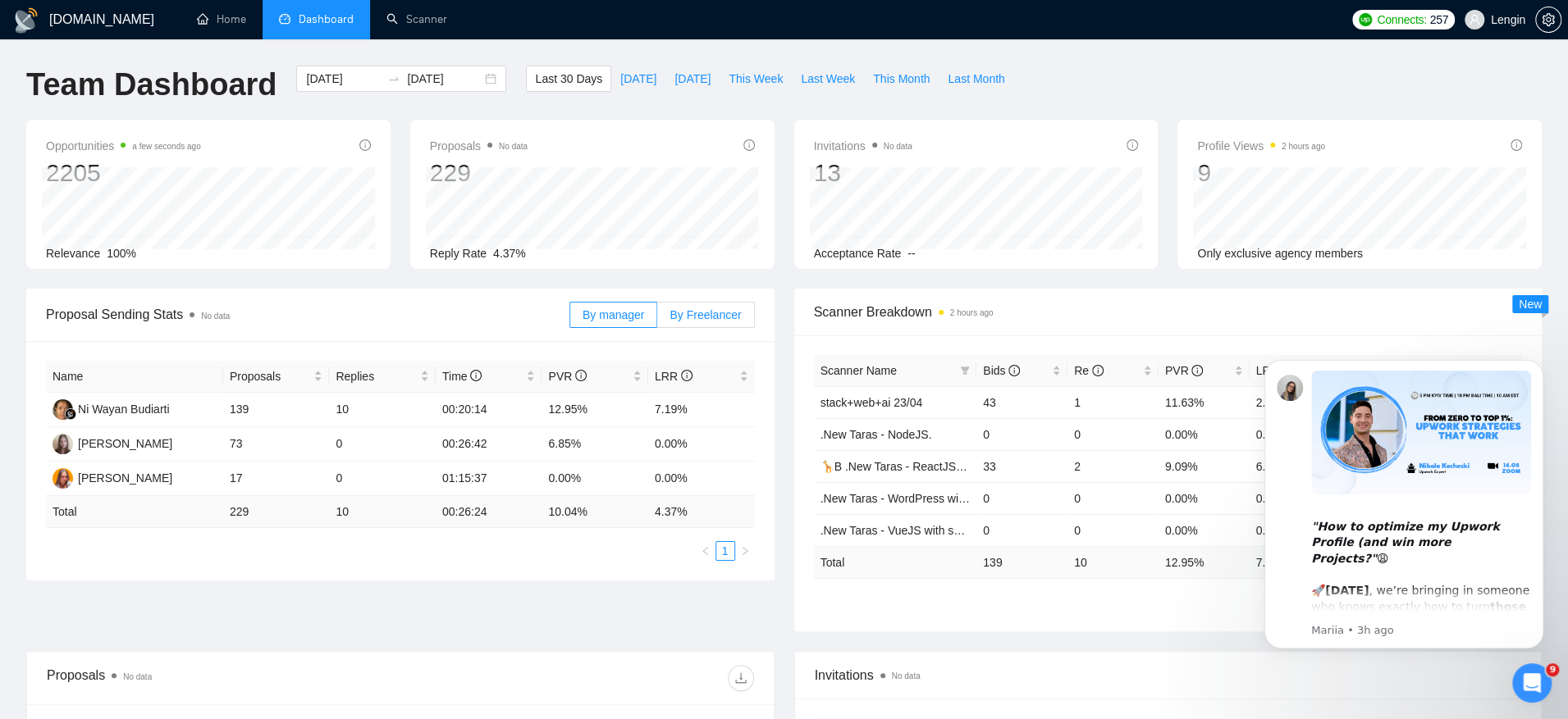
click at [717, 317] on span "By Freelancer" at bounding box center [705, 315] width 71 height 13
click at [657, 319] on input "By Freelancer" at bounding box center [657, 319] width 0 height 0
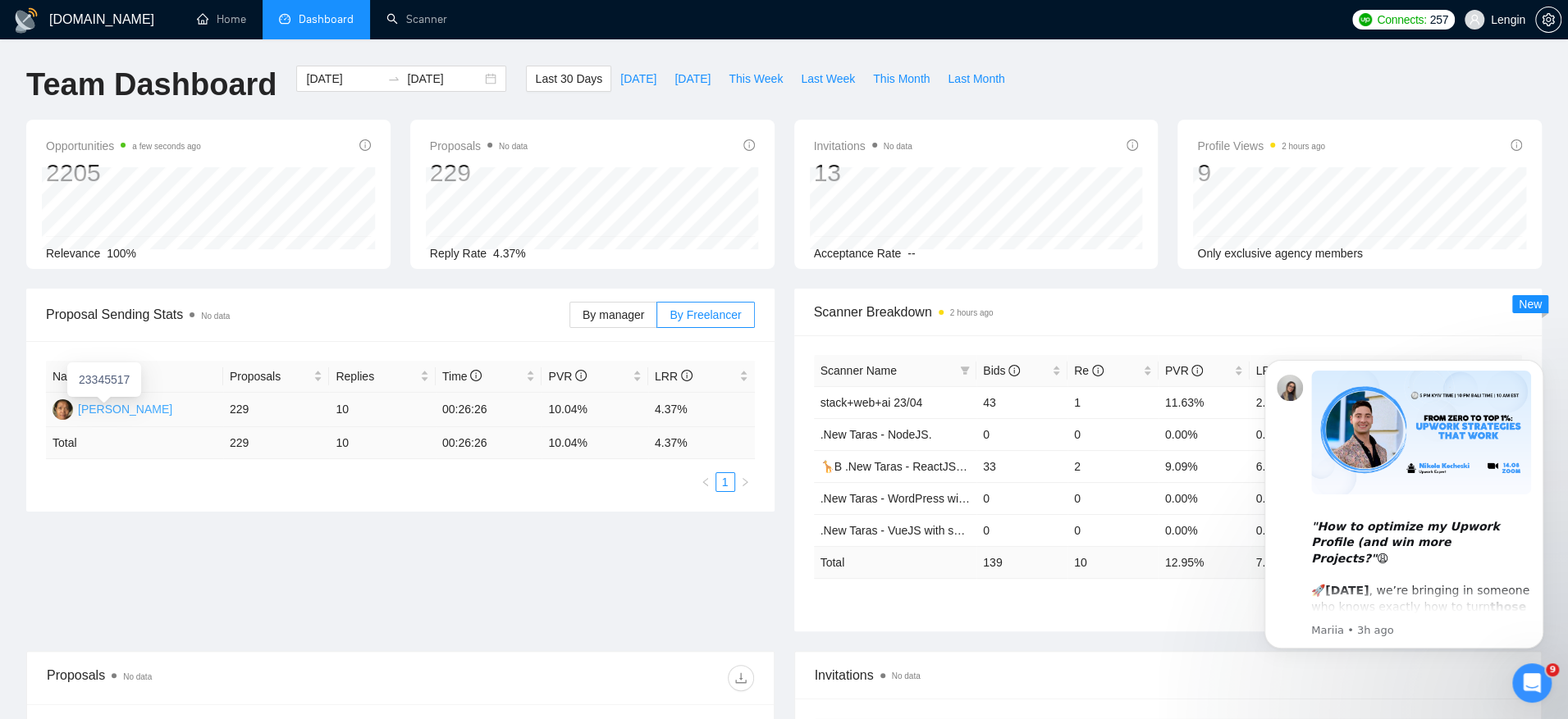
click at [143, 407] on div "[PERSON_NAME]" at bounding box center [124, 409] width 94 height 18
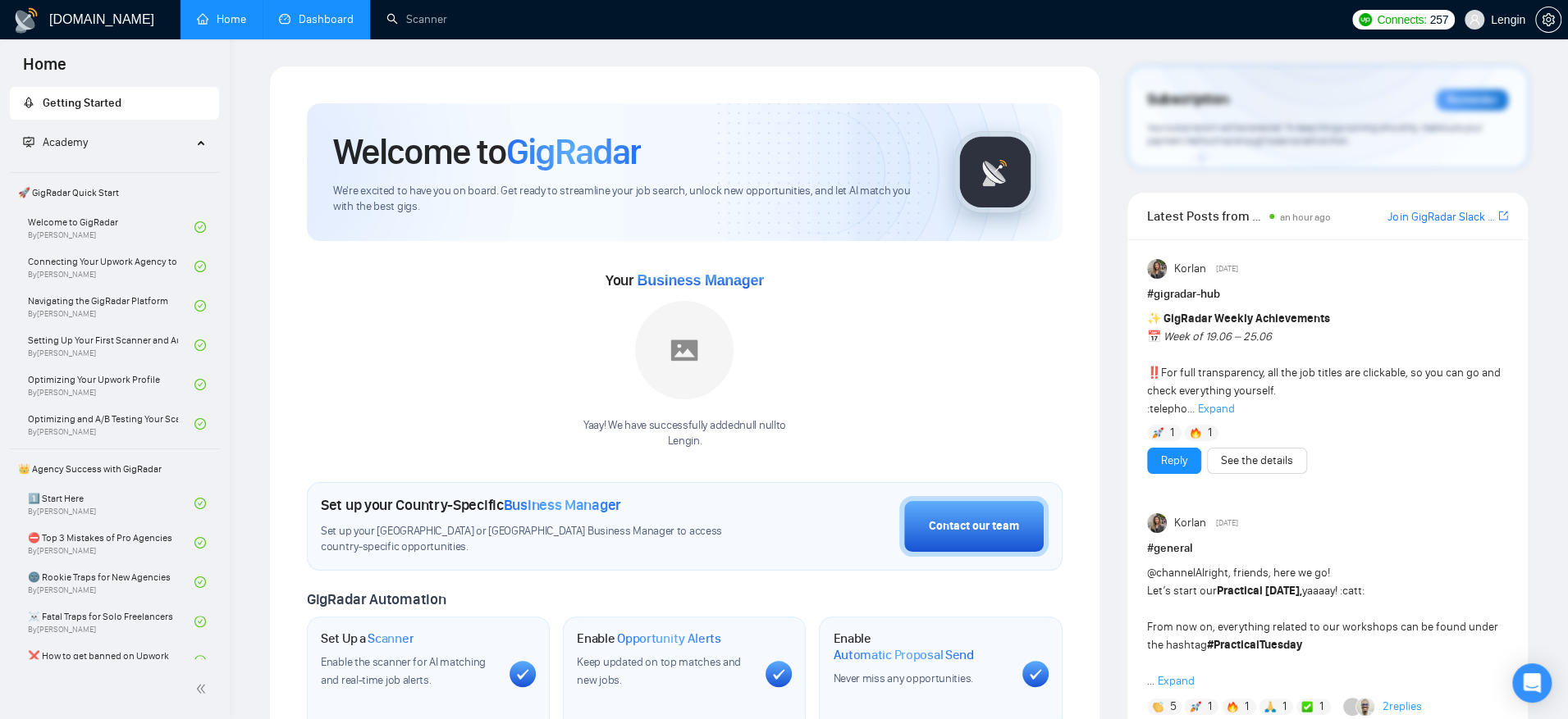
click at [334, 26] on link "Dashboard" at bounding box center [316, 18] width 75 height 14
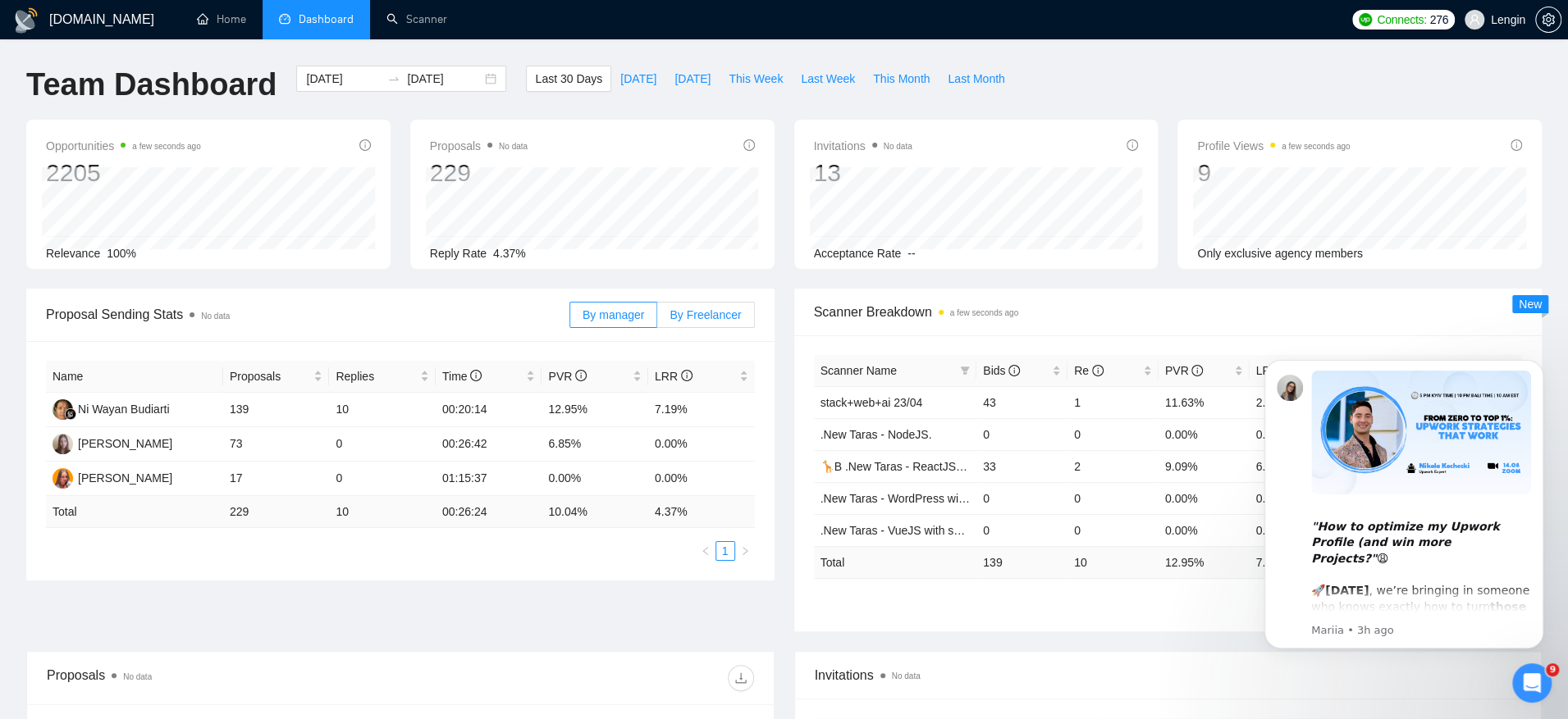
click at [689, 325] on label "By Freelancer" at bounding box center [705, 314] width 97 height 26
click at [657, 319] on input "By Freelancer" at bounding box center [657, 319] width 0 height 0
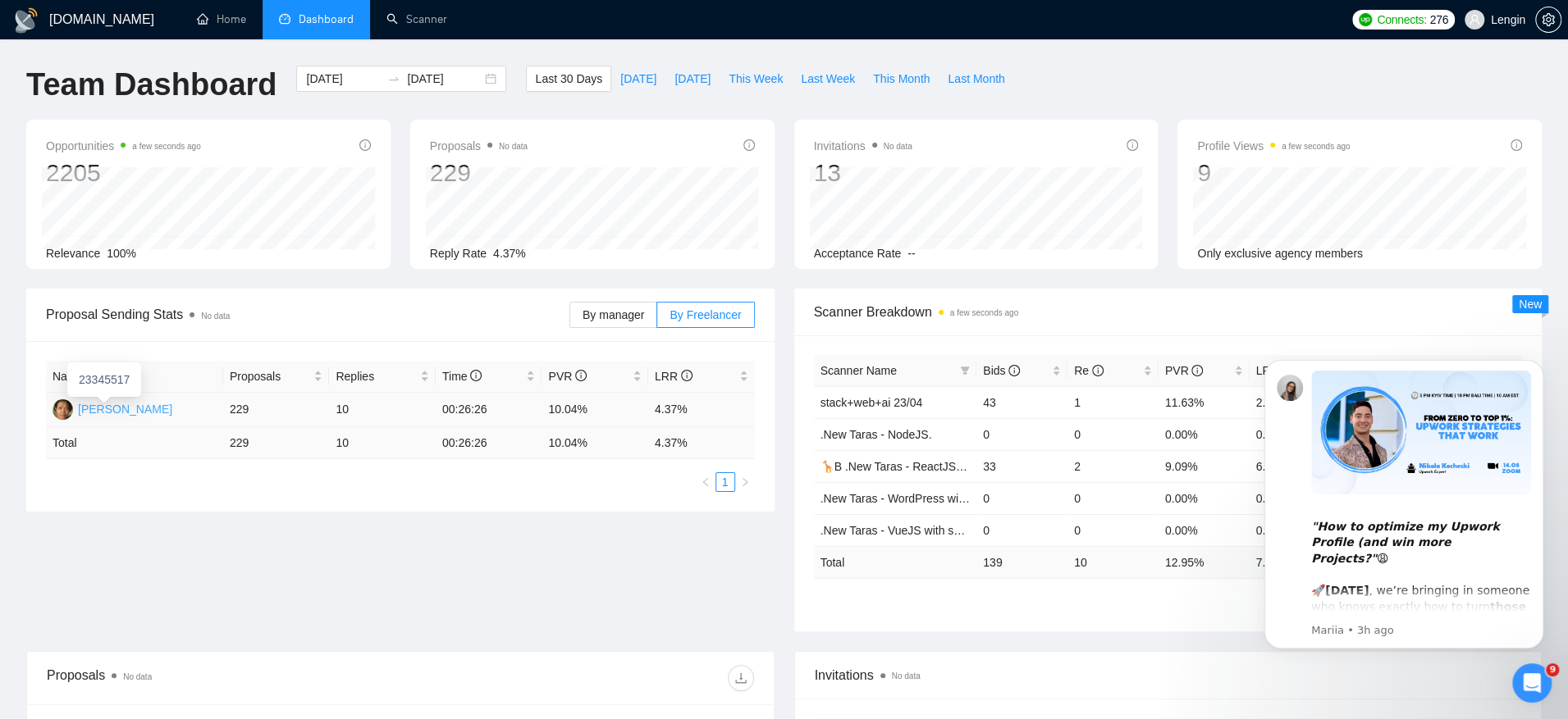
click at [131, 409] on div "[PERSON_NAME]" at bounding box center [124, 409] width 94 height 18
click at [619, 317] on span "By manager" at bounding box center [613, 315] width 61 height 13
click at [570, 319] on input "By manager" at bounding box center [570, 319] width 0 height 0
